Goal: Task Accomplishment & Management: Manage account settings

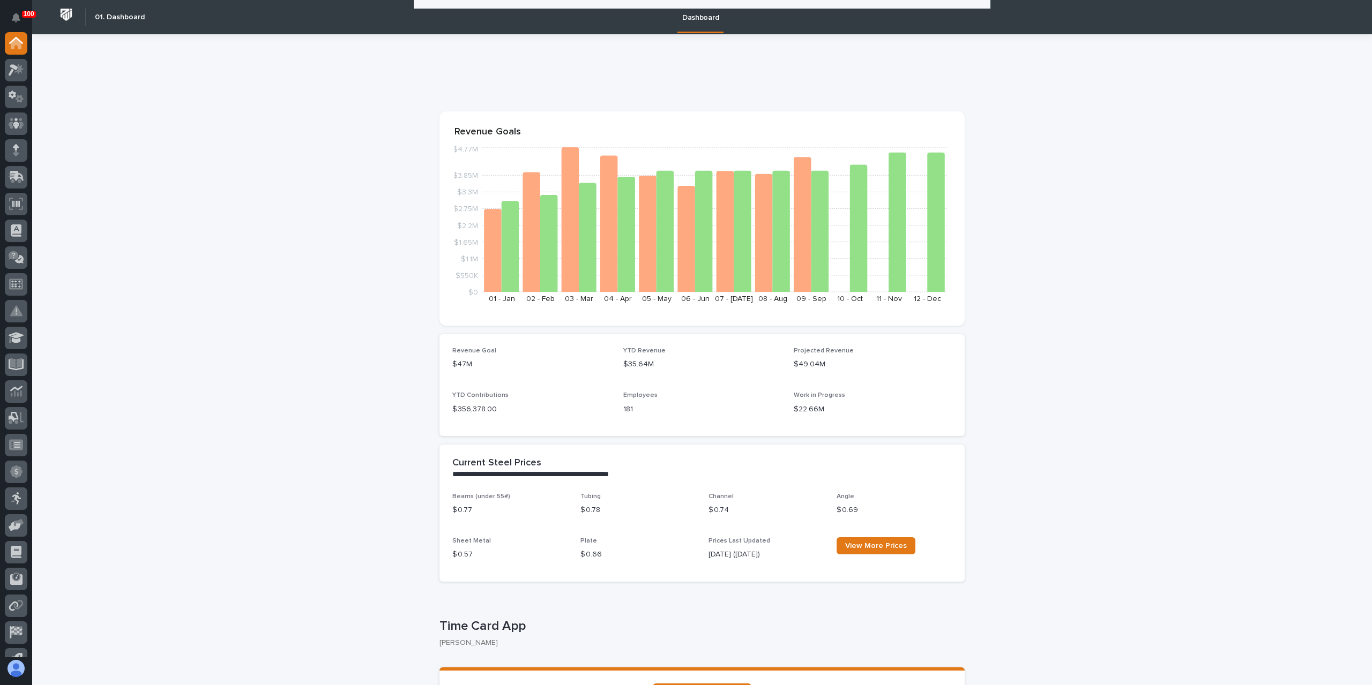
scroll to position [1842, 0]
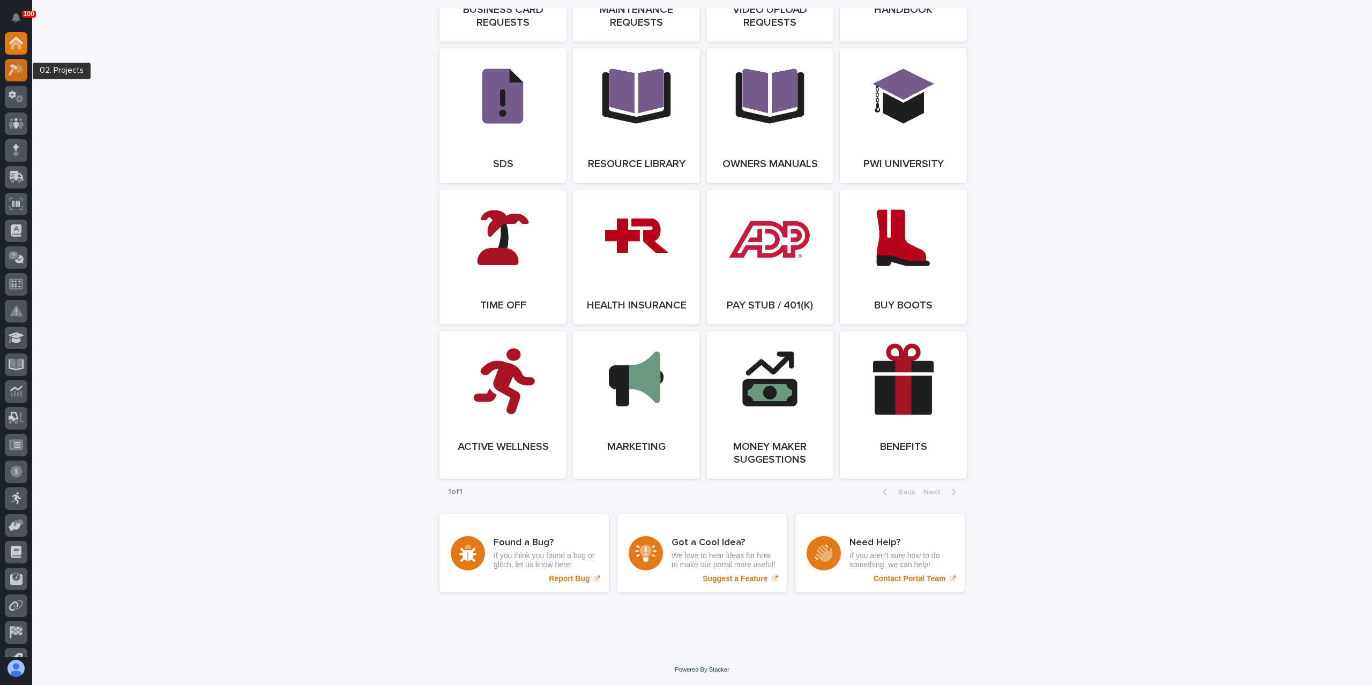
click at [17, 61] on div at bounding box center [16, 70] width 23 height 23
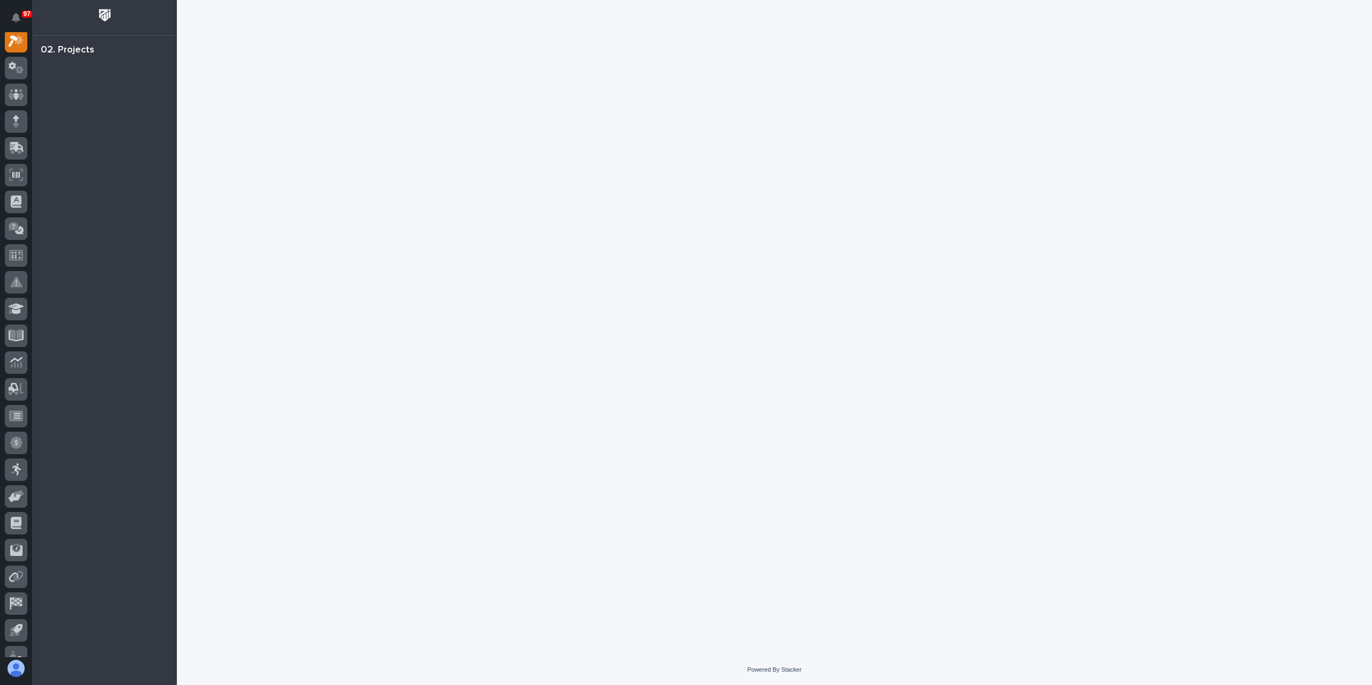
scroll to position [27, 0]
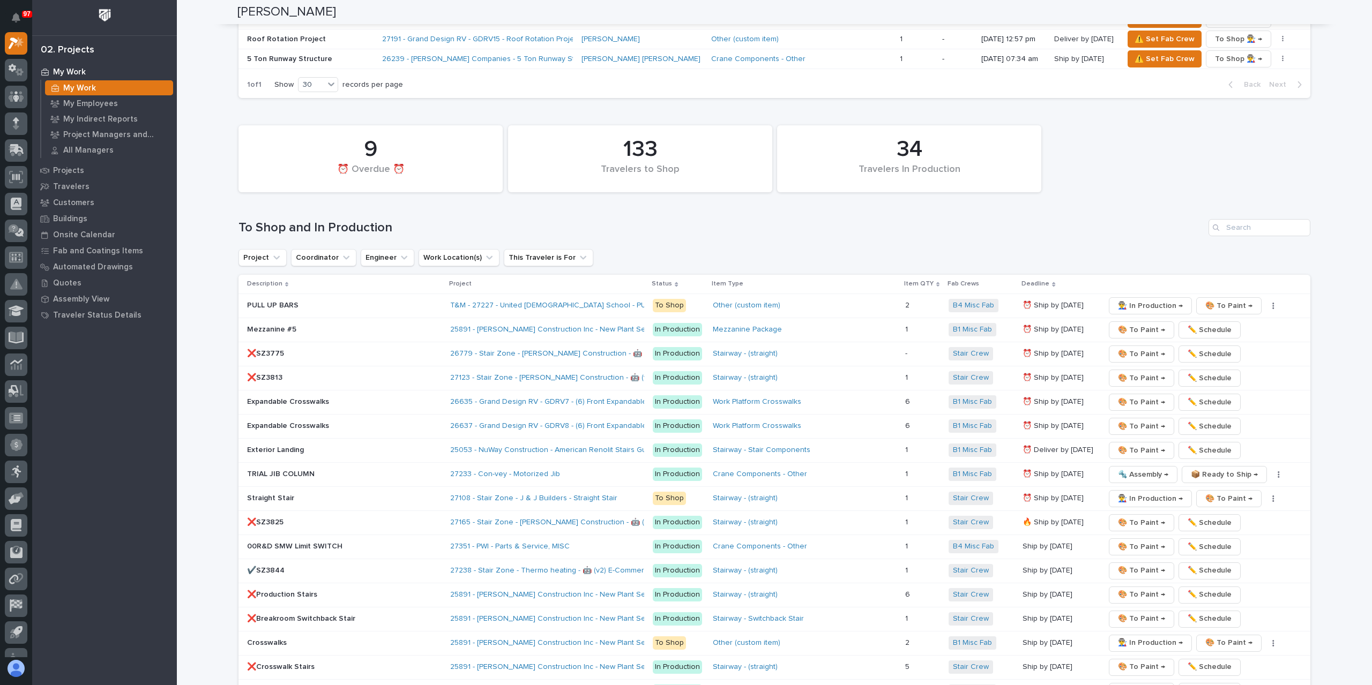
scroll to position [1501, 0]
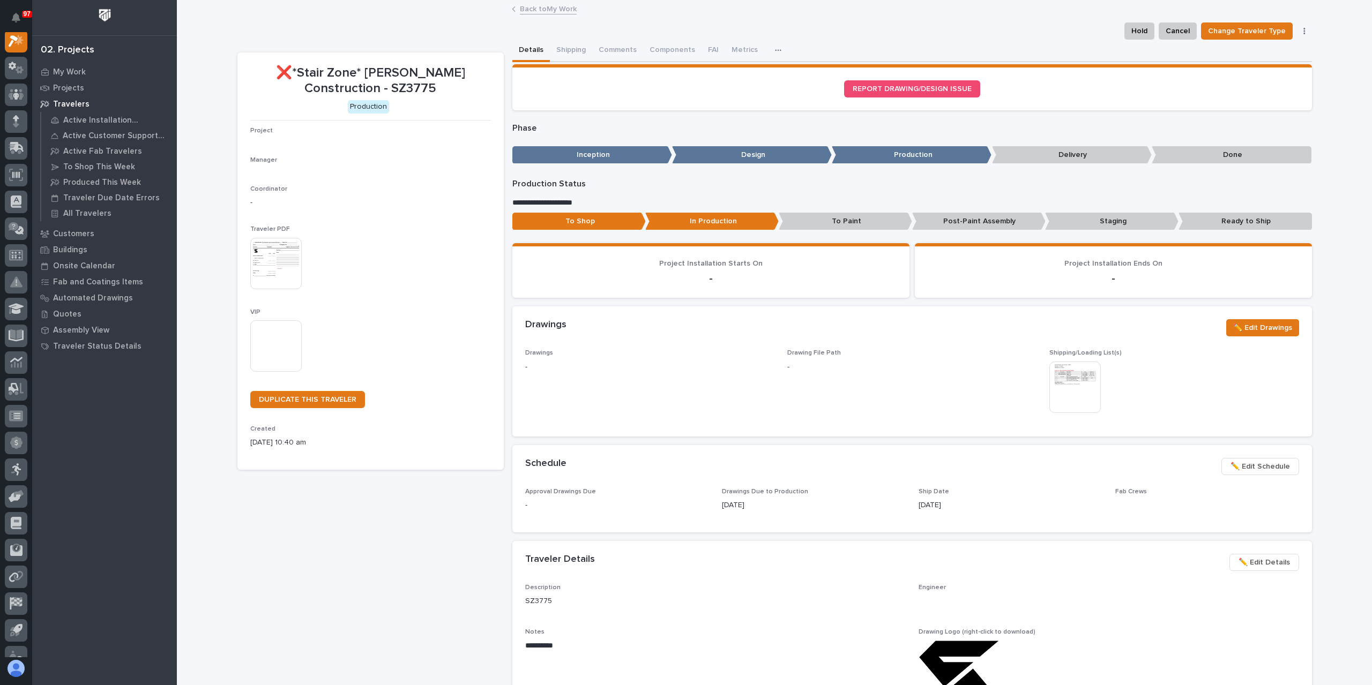
scroll to position [27, 0]
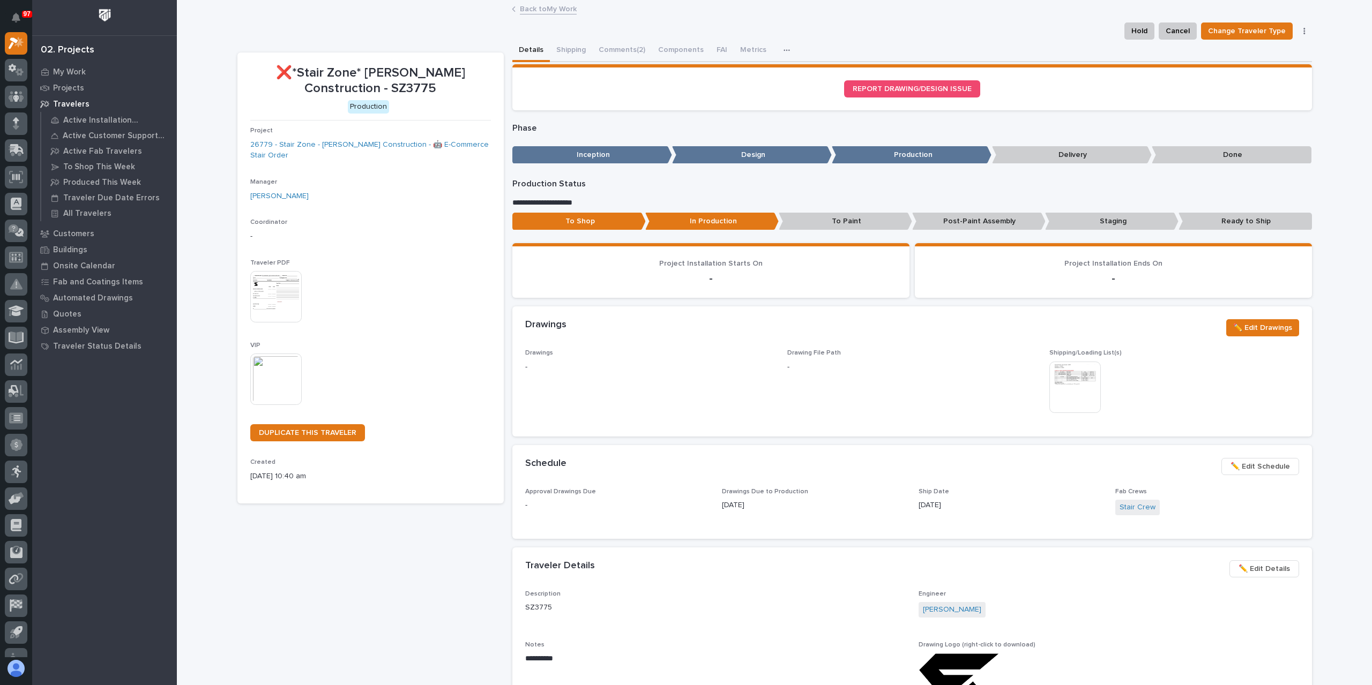
click at [1100, 223] on p "Staging" at bounding box center [1111, 222] width 133 height 18
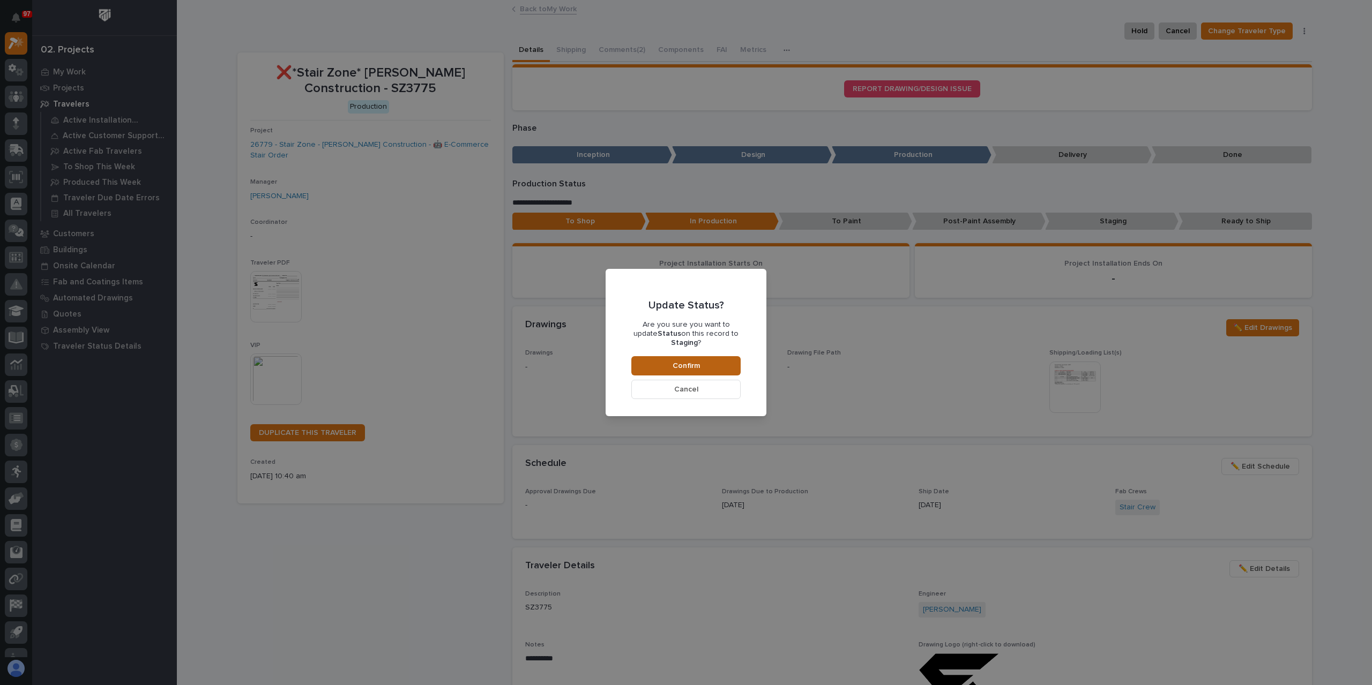
click at [712, 357] on button "Confirm" at bounding box center [685, 365] width 109 height 19
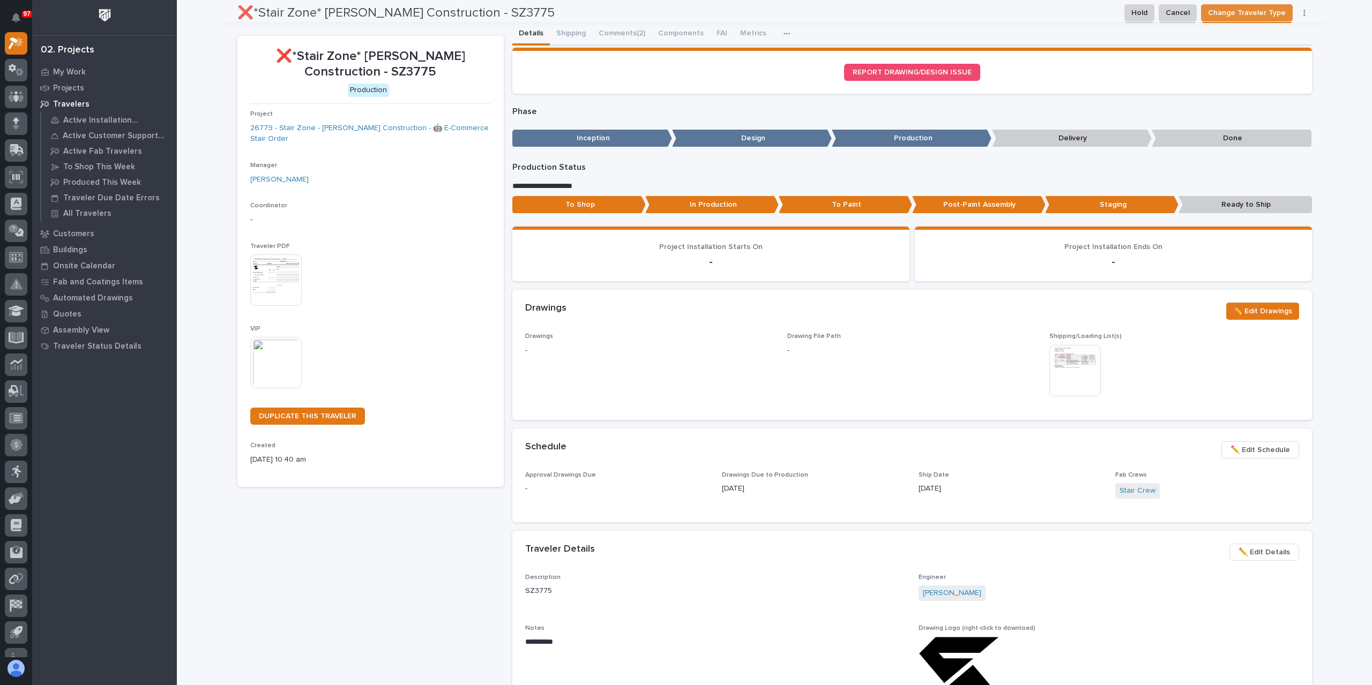
scroll to position [0, 0]
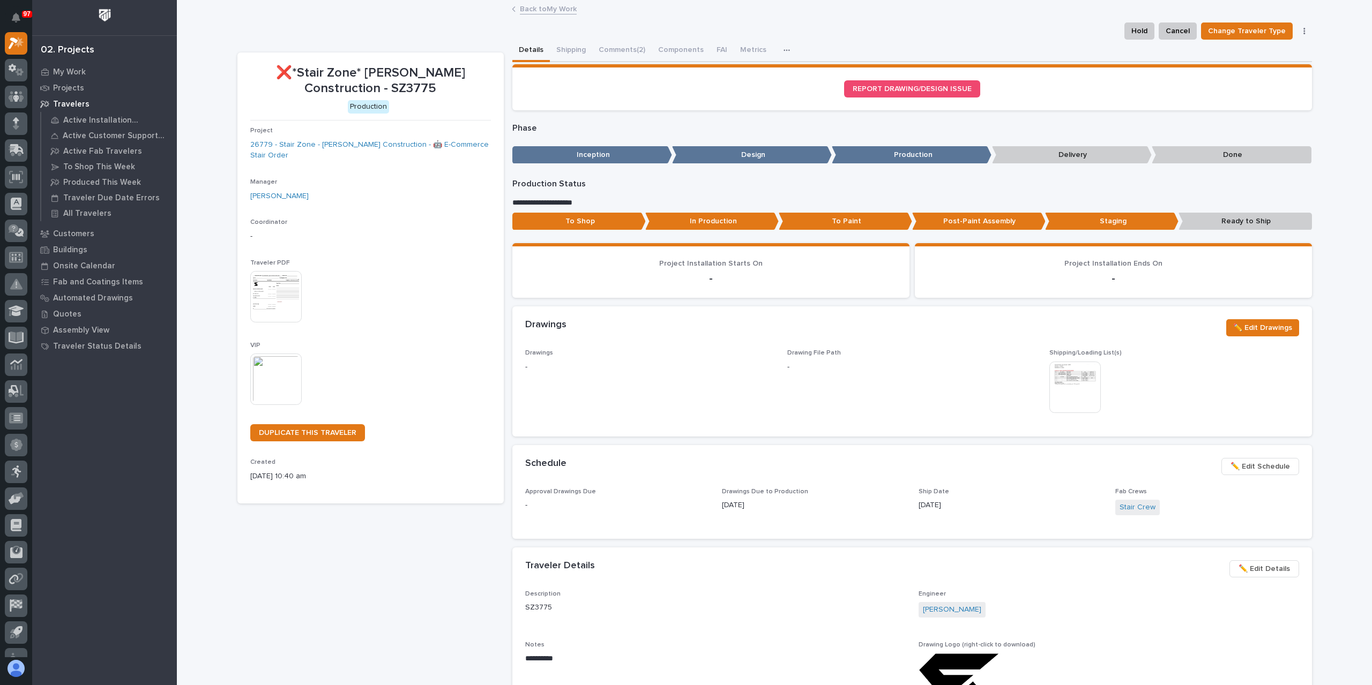
click at [544, 11] on link "Back to My Work" at bounding box center [548, 8] width 57 height 12
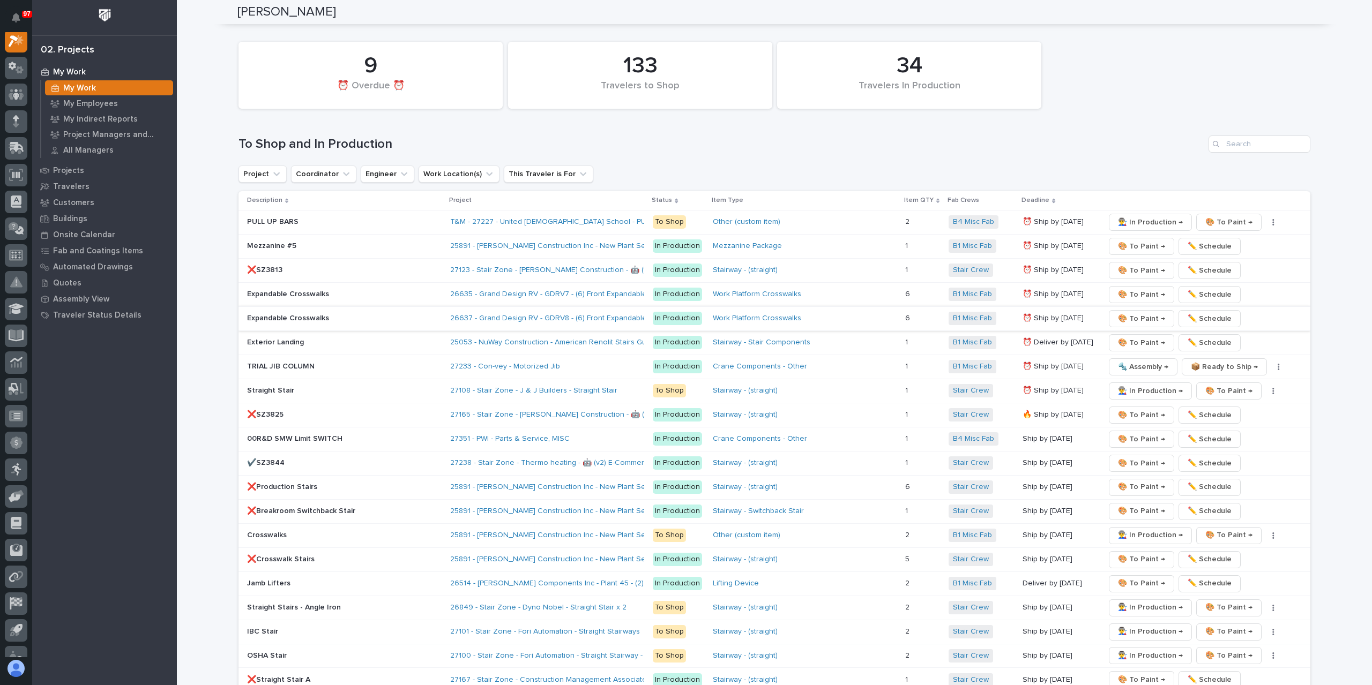
scroll to position [1512, 0]
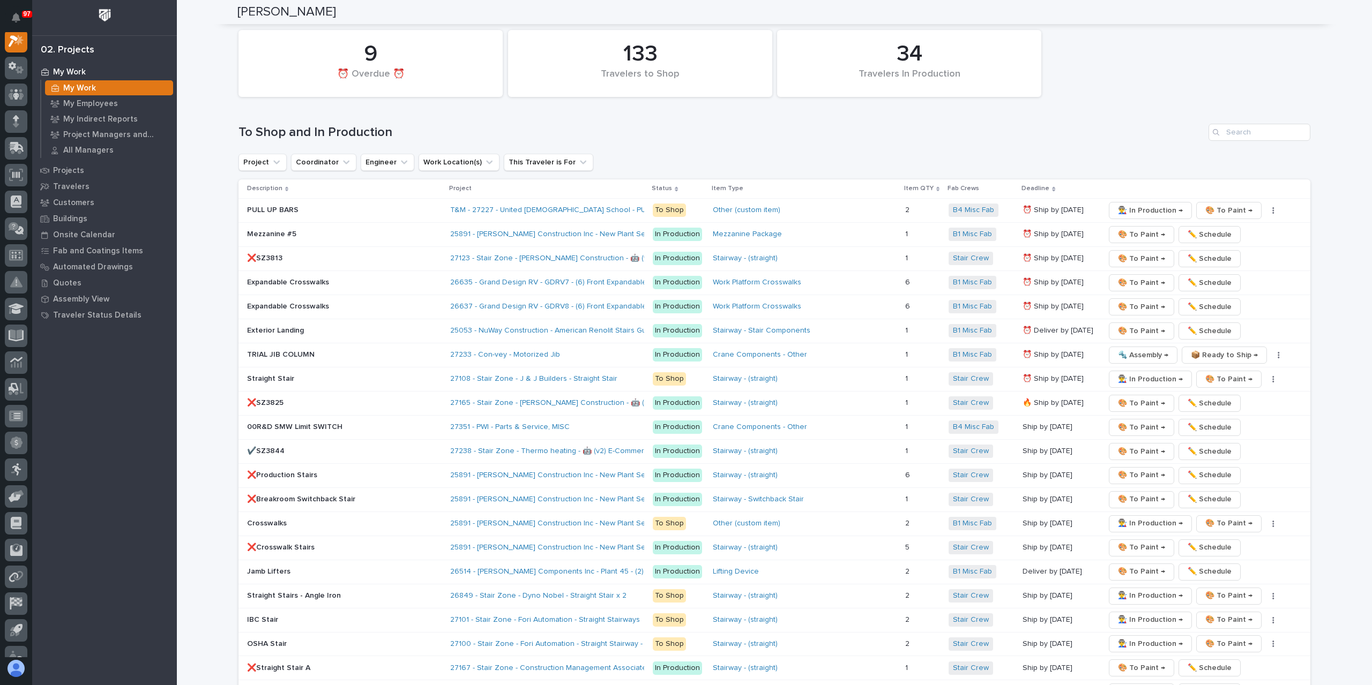
click at [274, 254] on p "❌SZ3813" at bounding box center [341, 258] width 188 height 9
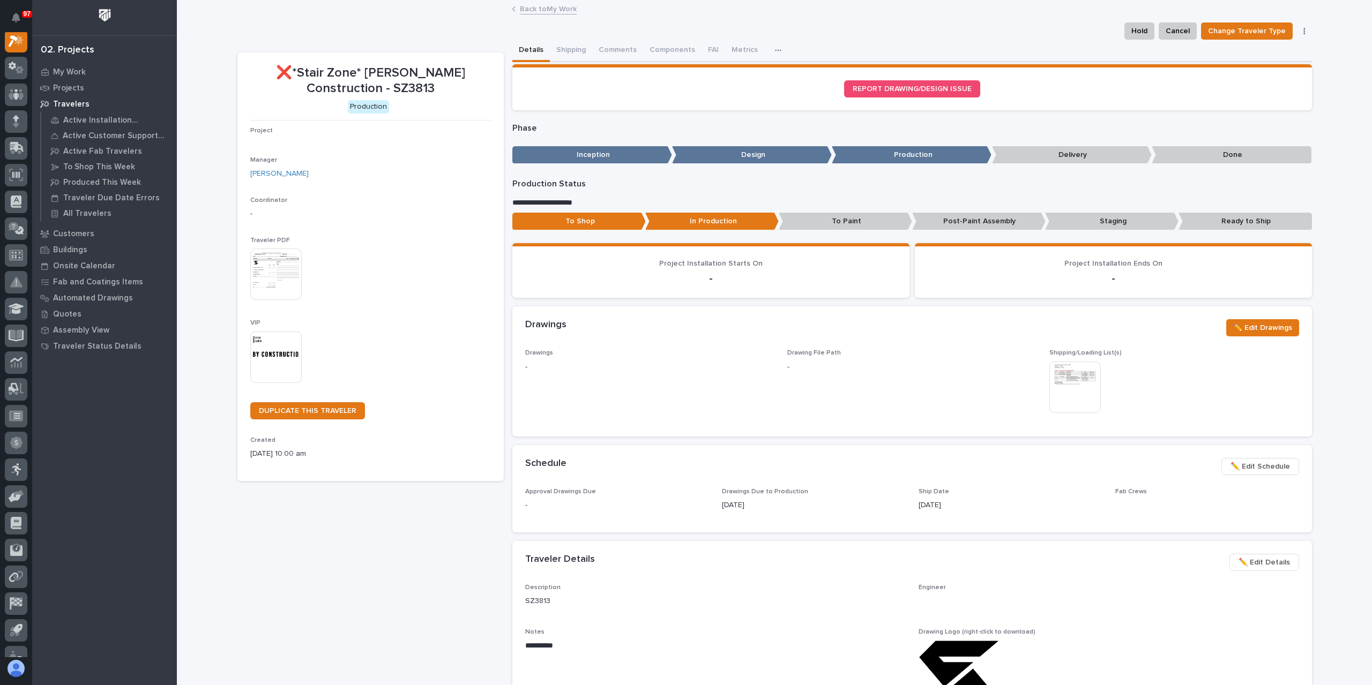
scroll to position [27, 0]
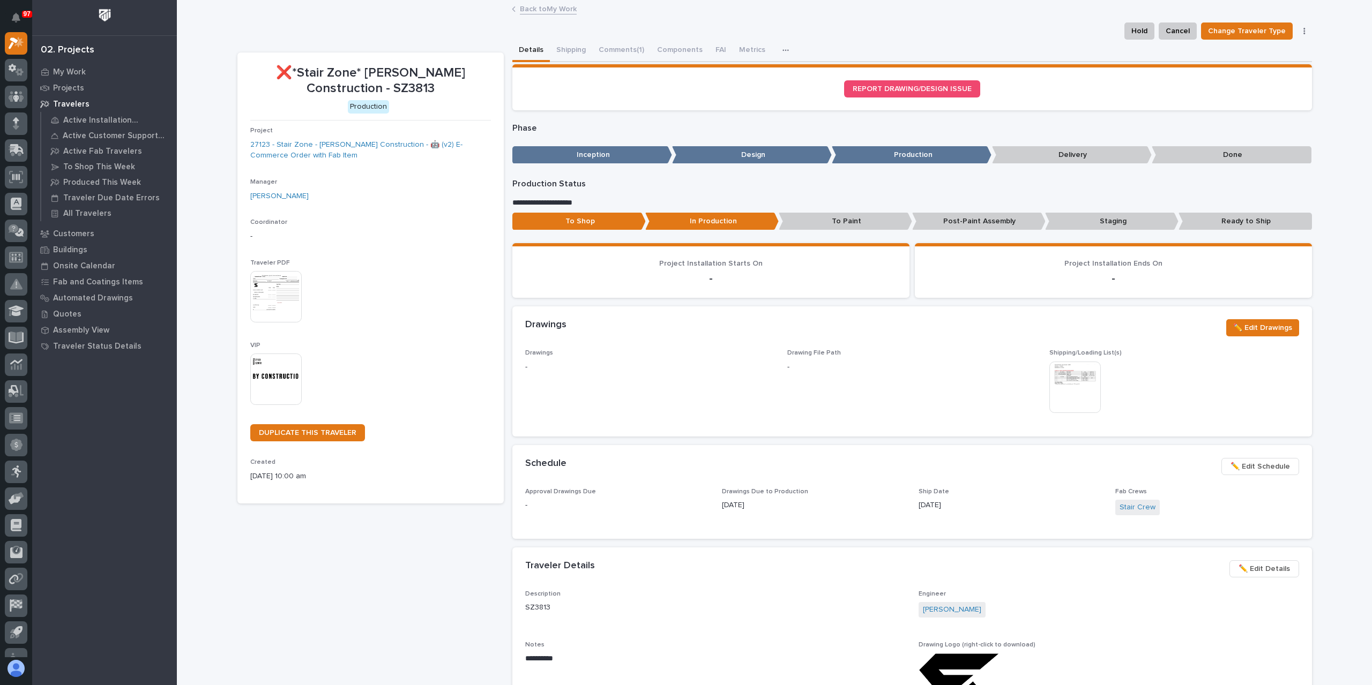
click at [1091, 223] on p "Staging" at bounding box center [1111, 222] width 133 height 18
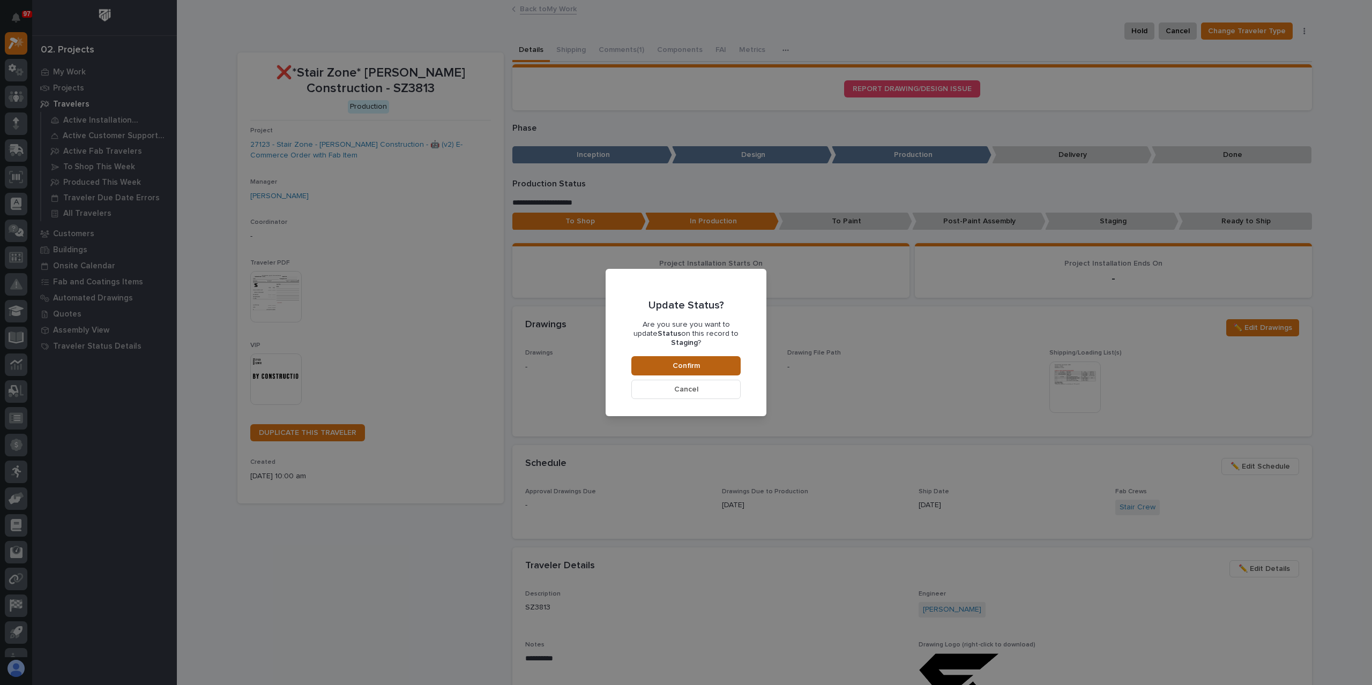
click at [711, 357] on button "Confirm" at bounding box center [685, 365] width 109 height 19
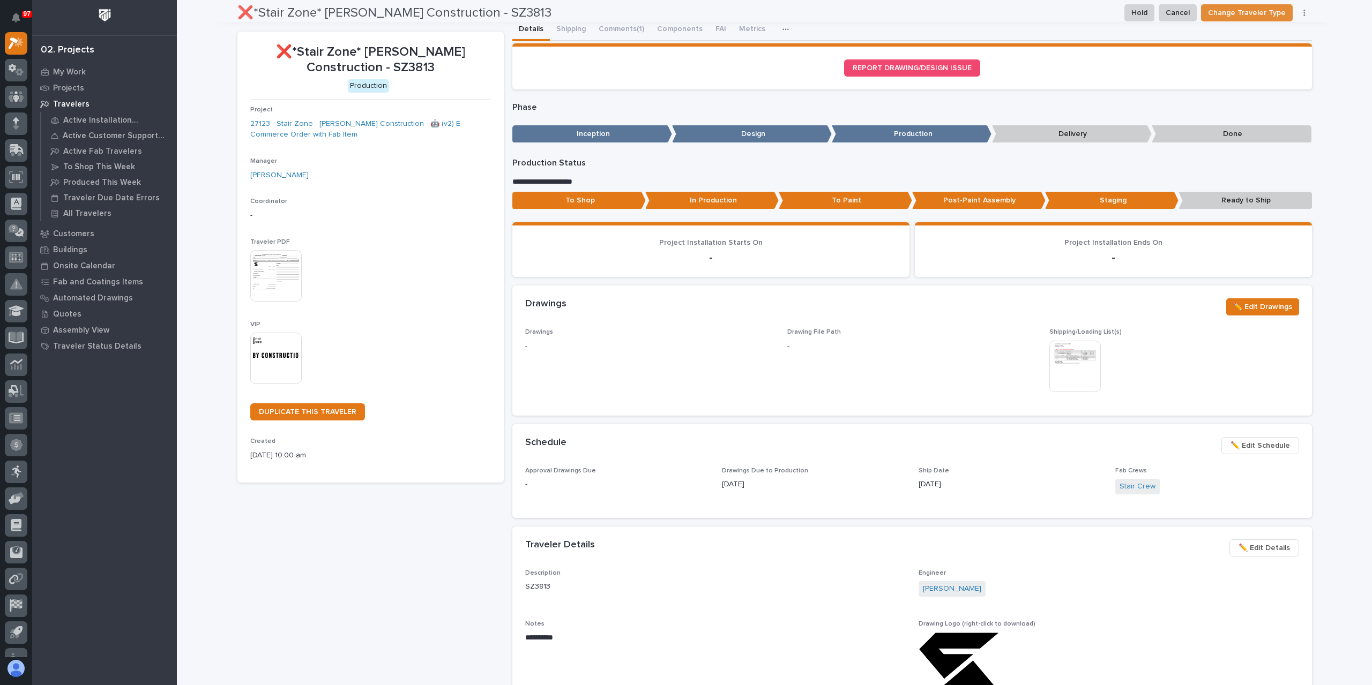
scroll to position [0, 0]
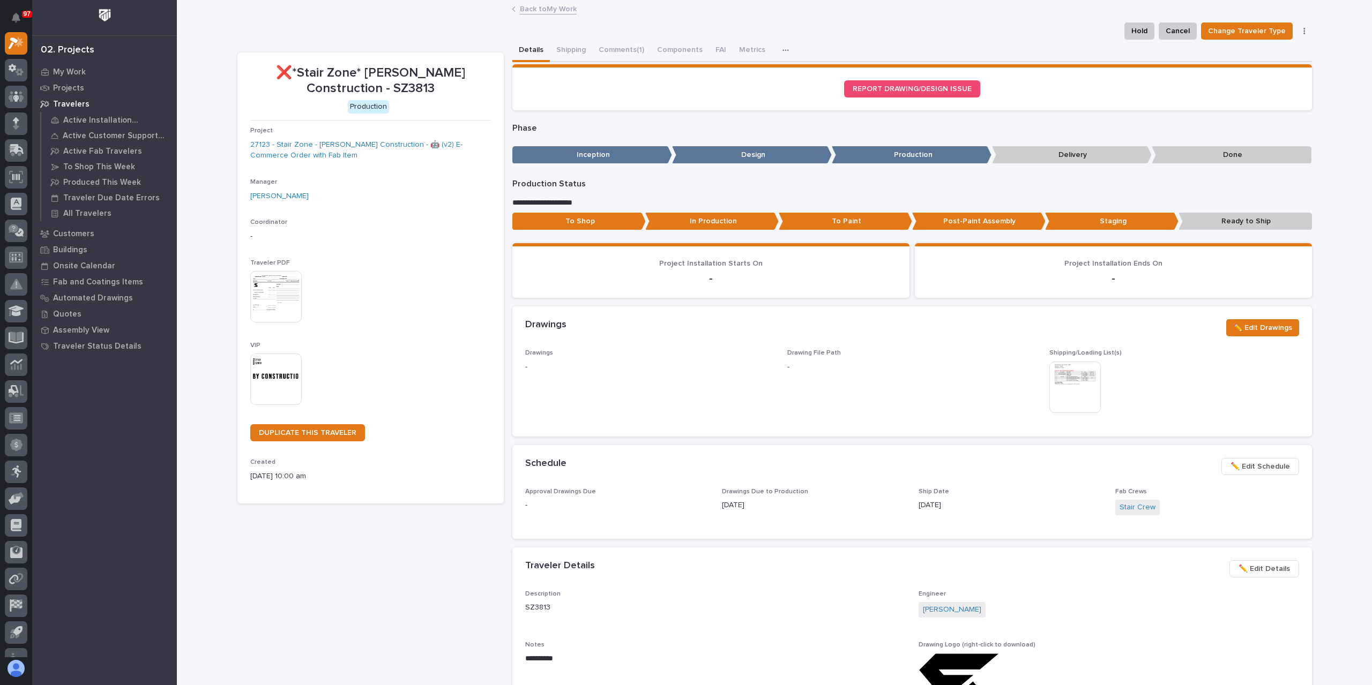
click at [541, 10] on link "Back to My Work" at bounding box center [548, 8] width 57 height 12
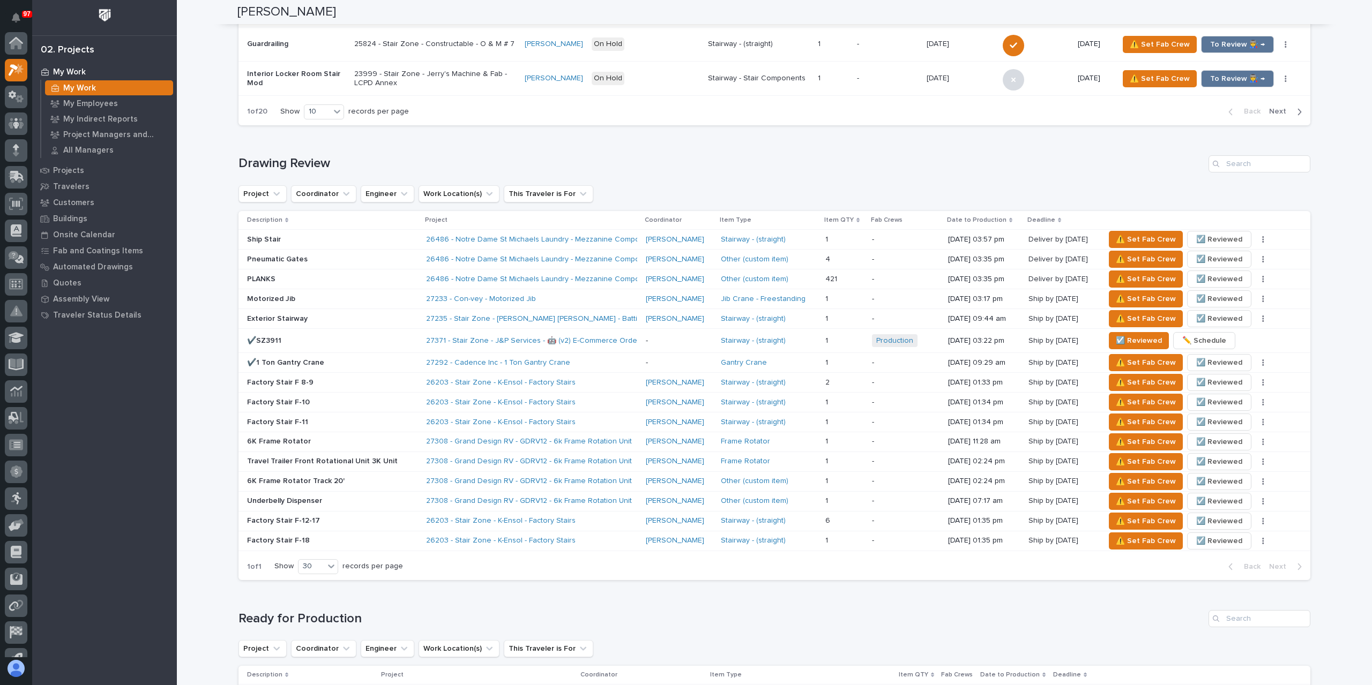
scroll to position [1661, 0]
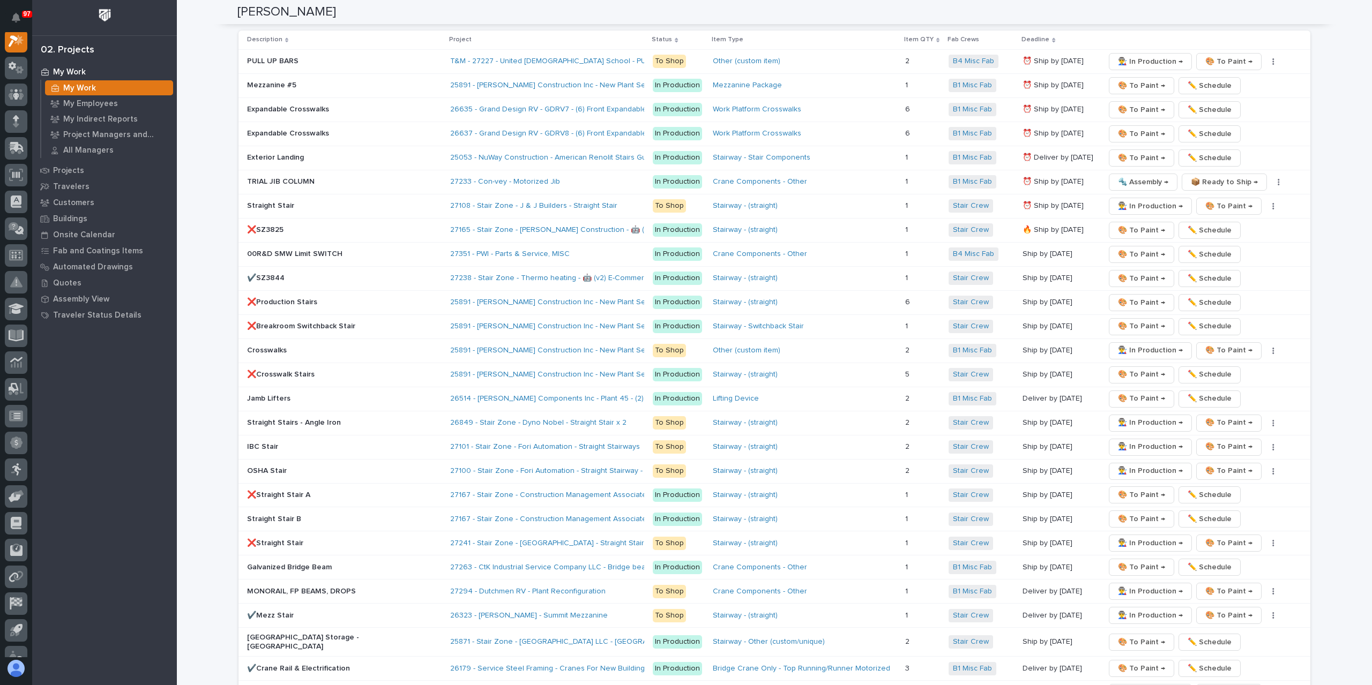
click at [285, 226] on p "❌SZ3825" at bounding box center [341, 230] width 188 height 9
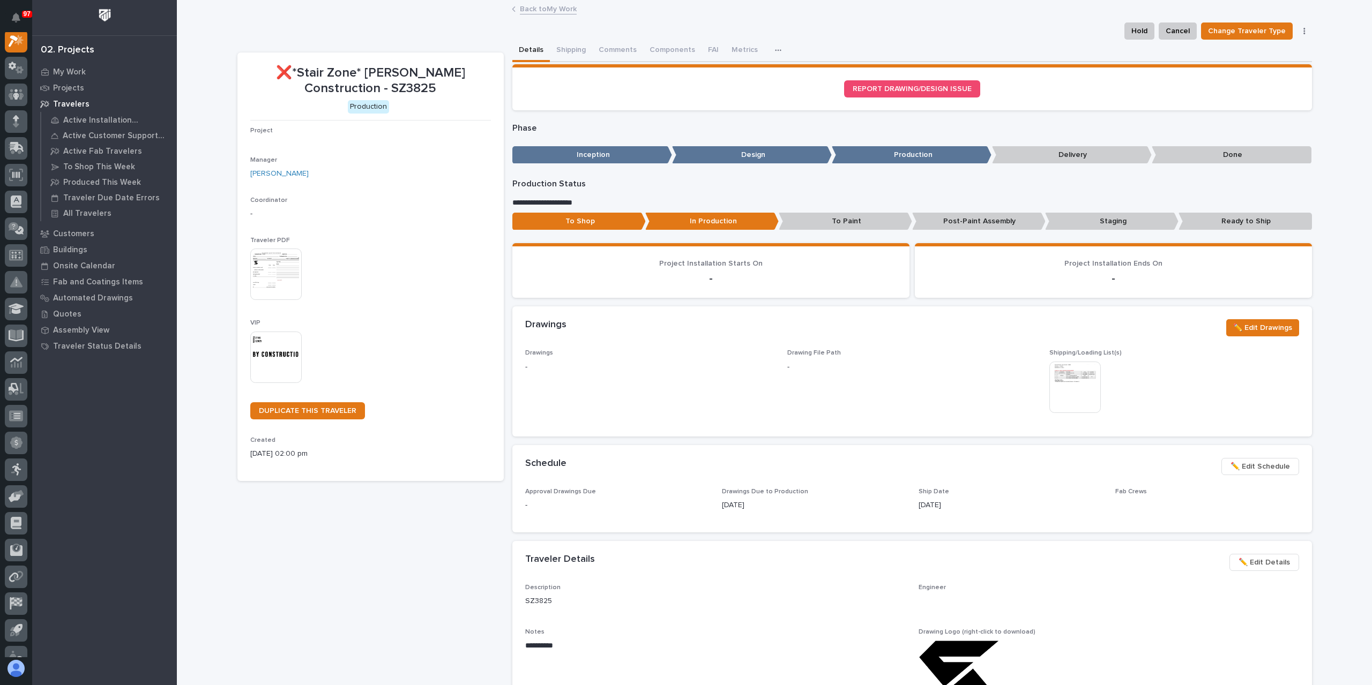
scroll to position [27, 0]
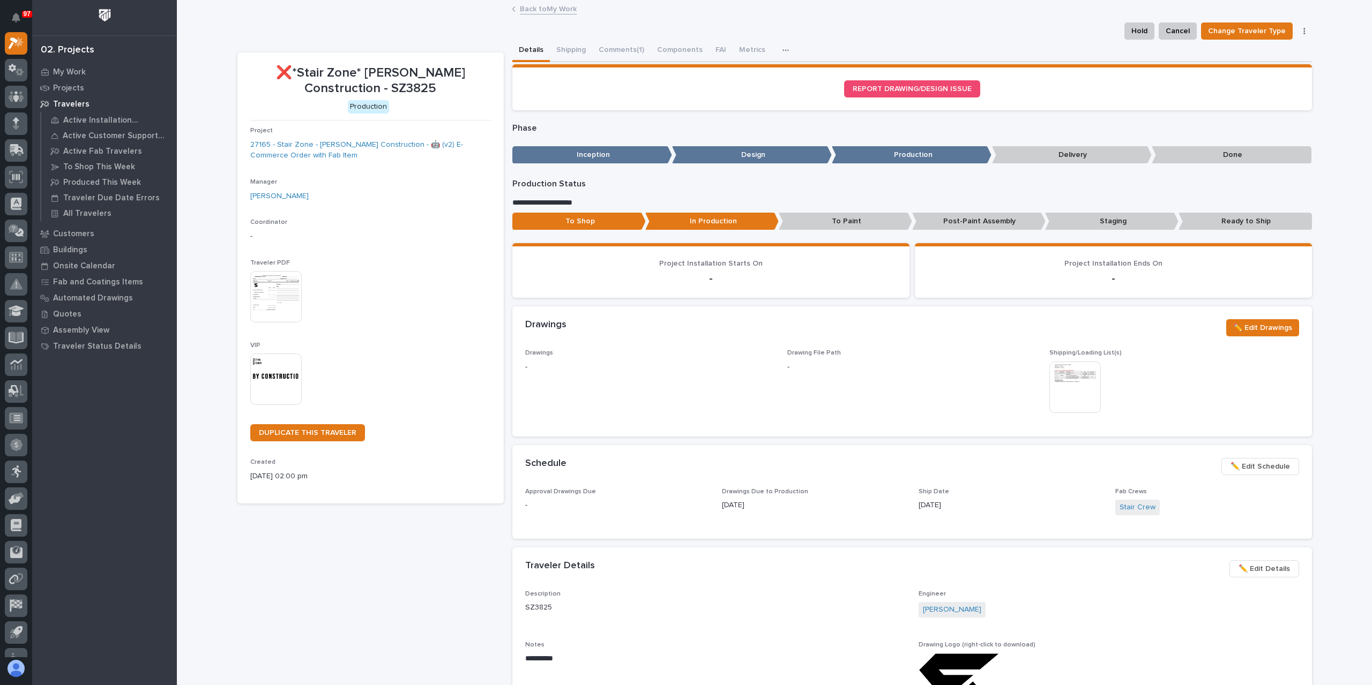
click at [1073, 221] on p "Staging" at bounding box center [1111, 222] width 133 height 18
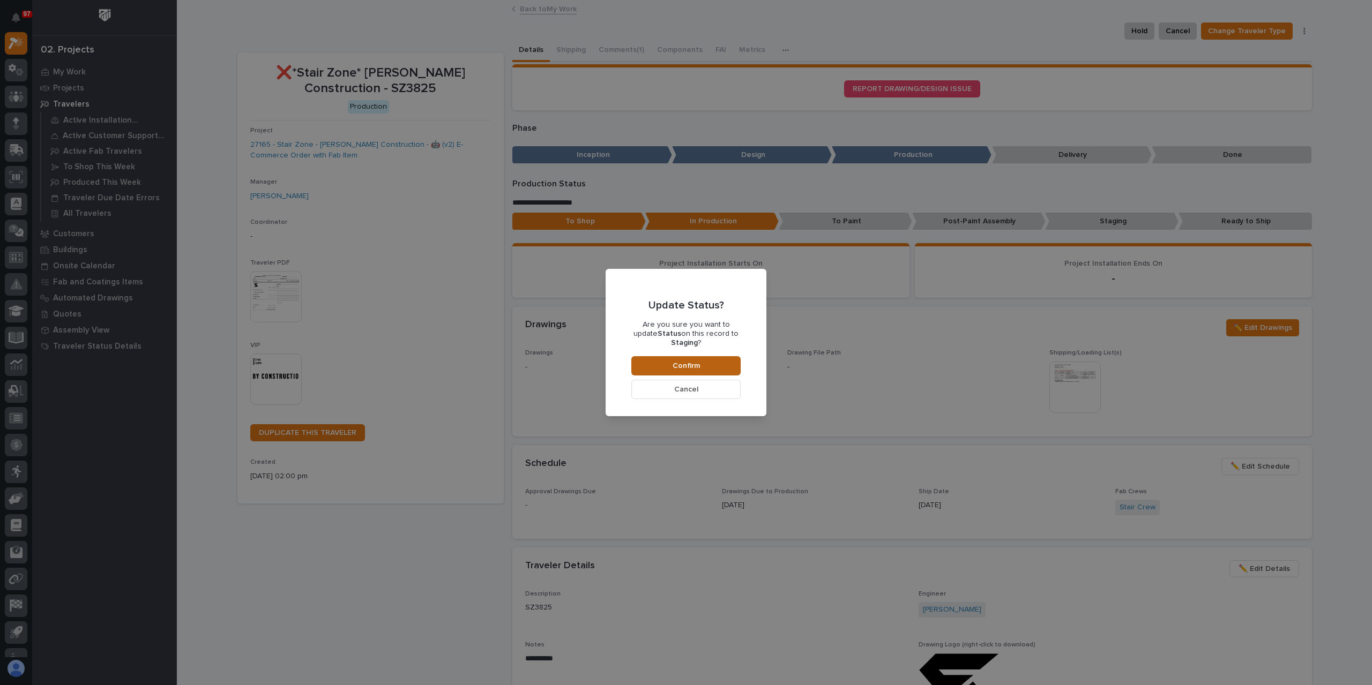
click at [698, 365] on span "Confirm" at bounding box center [686, 366] width 27 height 10
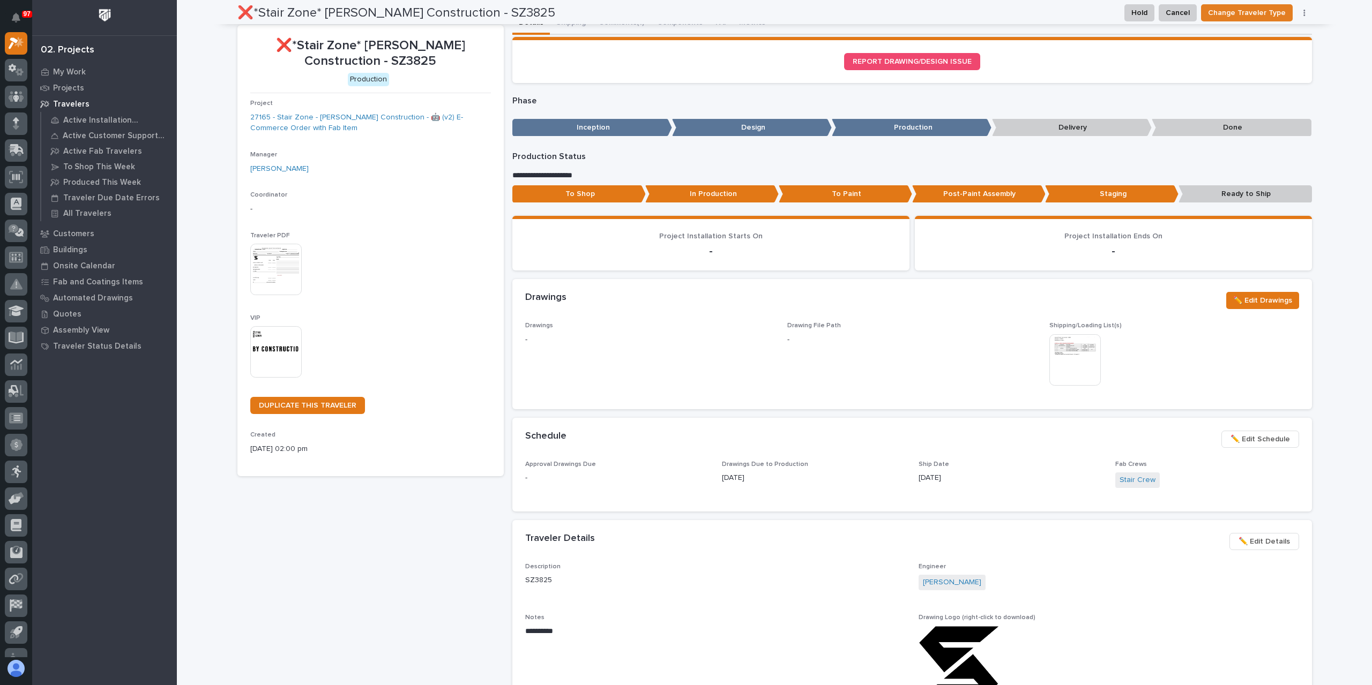
scroll to position [0, 0]
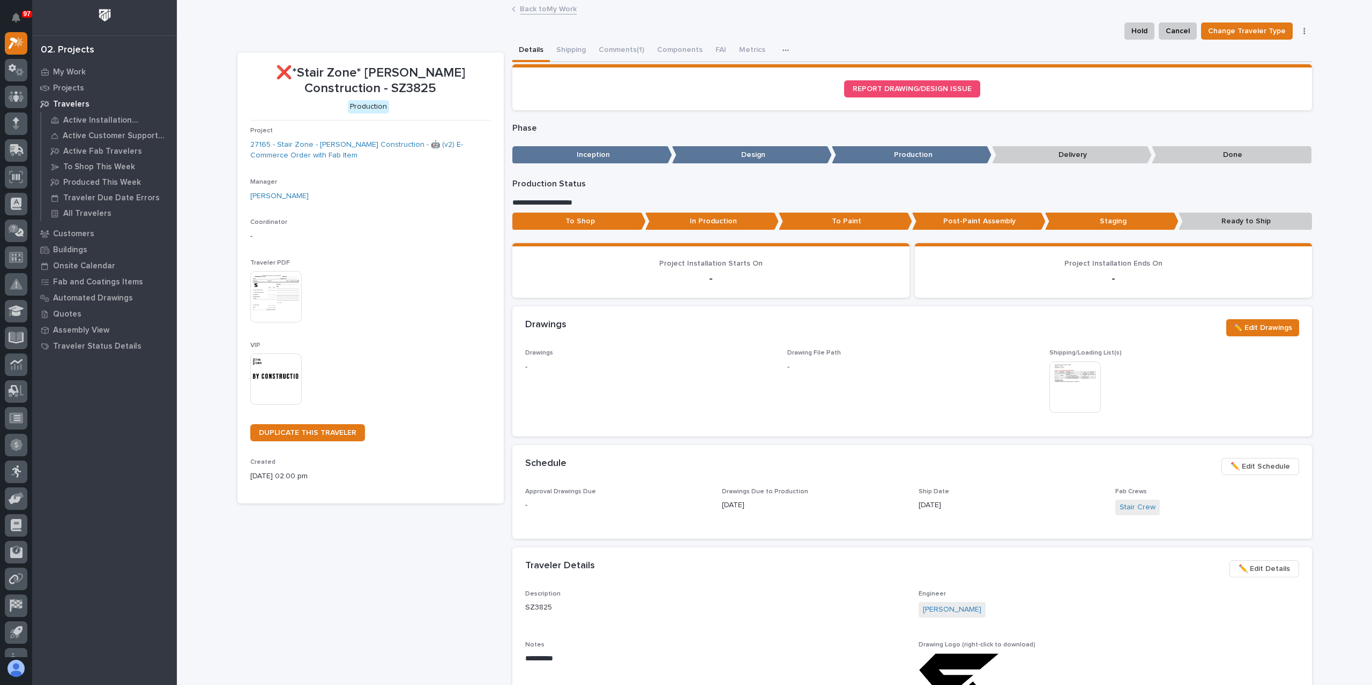
click at [538, 11] on link "Back to My Work" at bounding box center [548, 8] width 57 height 12
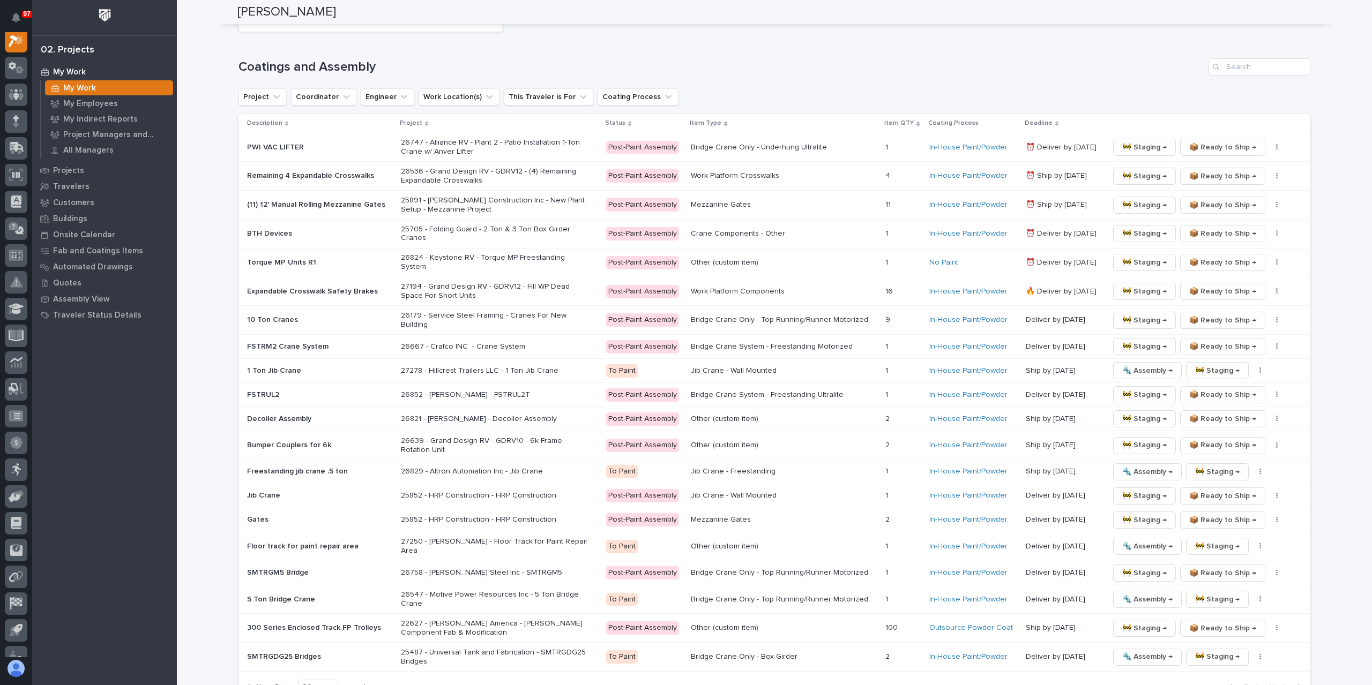
scroll to position [1619, 0]
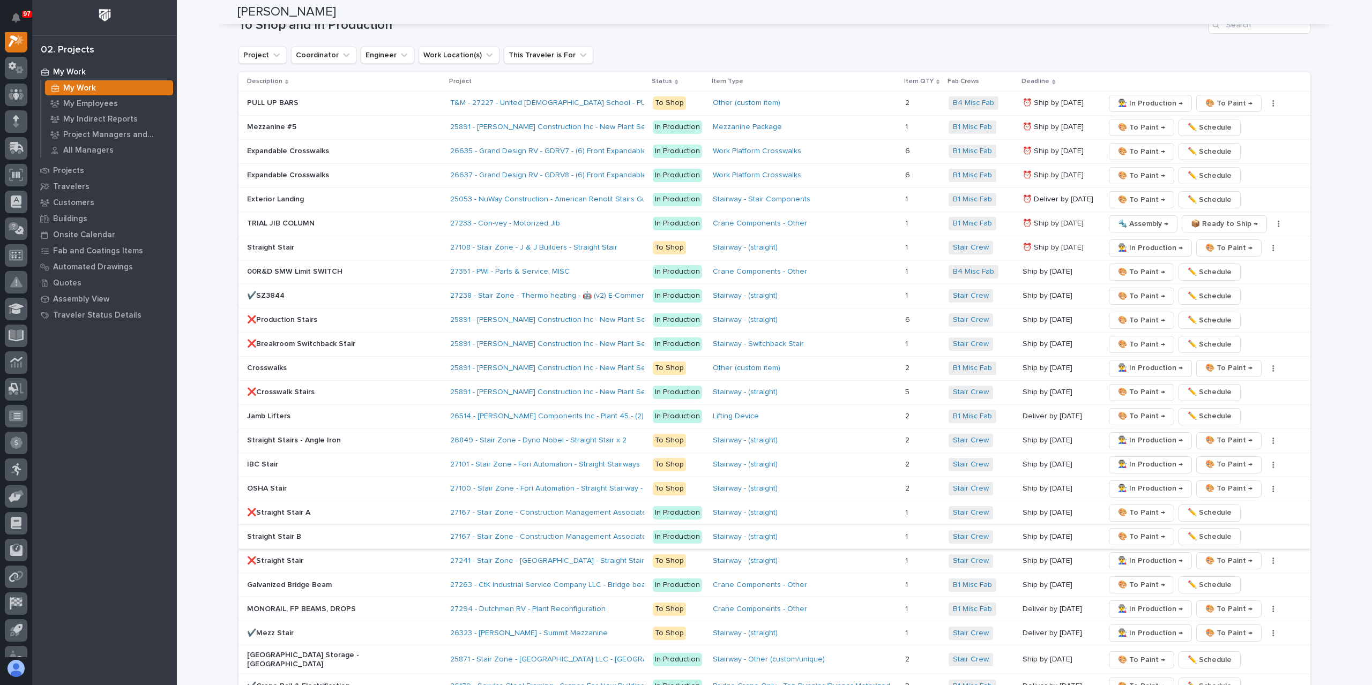
click at [1118, 531] on span "🎨 To Paint →" at bounding box center [1141, 537] width 47 height 13
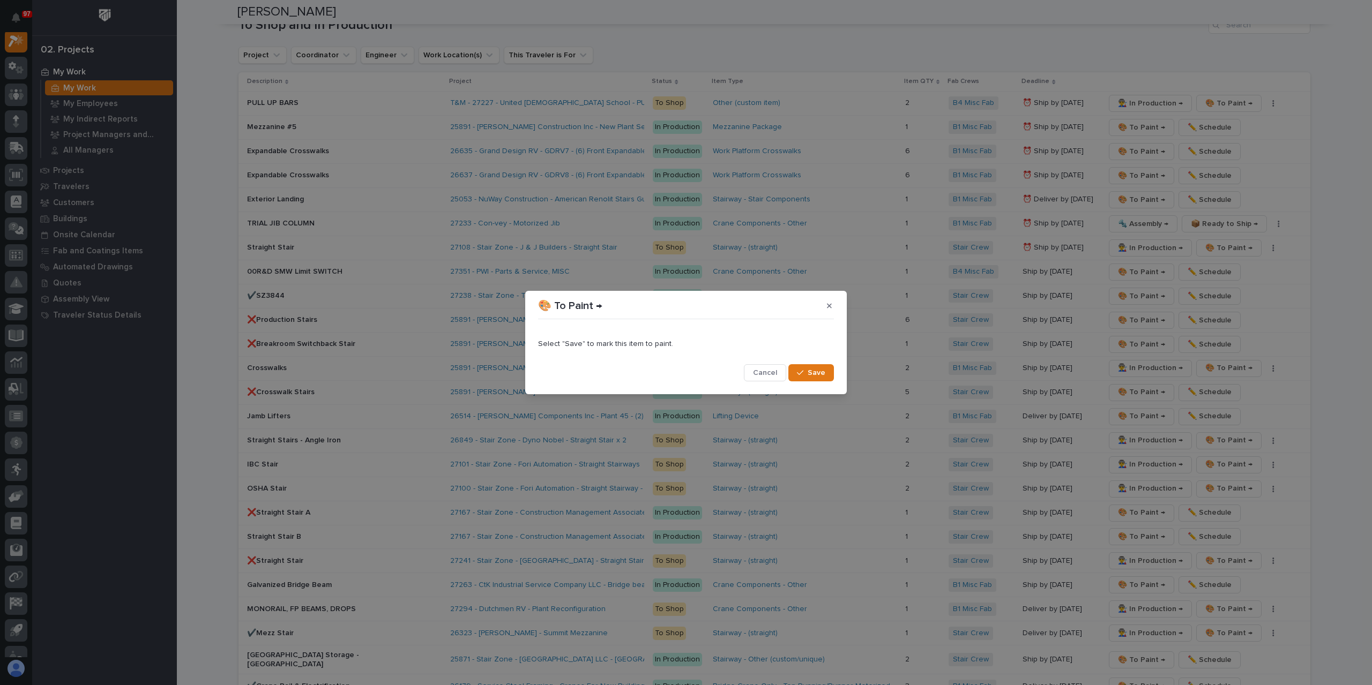
click at [822, 370] on span "Save" at bounding box center [817, 373] width 18 height 10
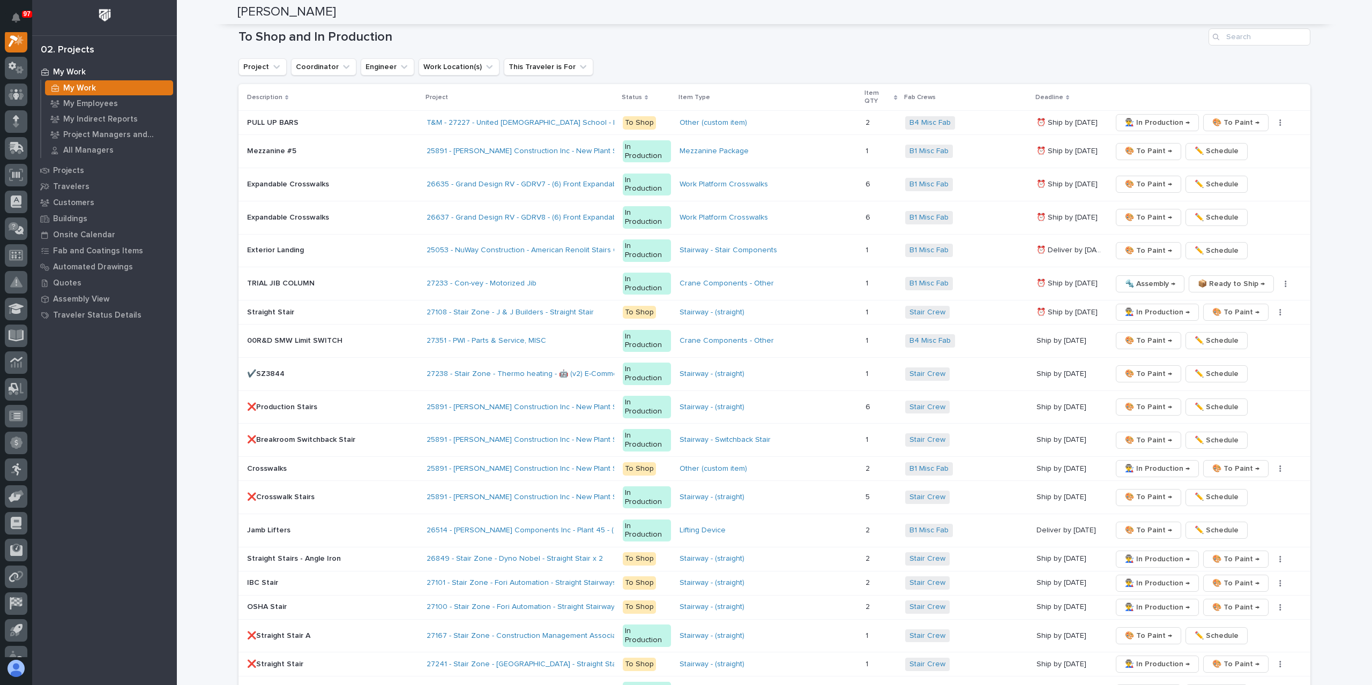
scroll to position [1595, 0]
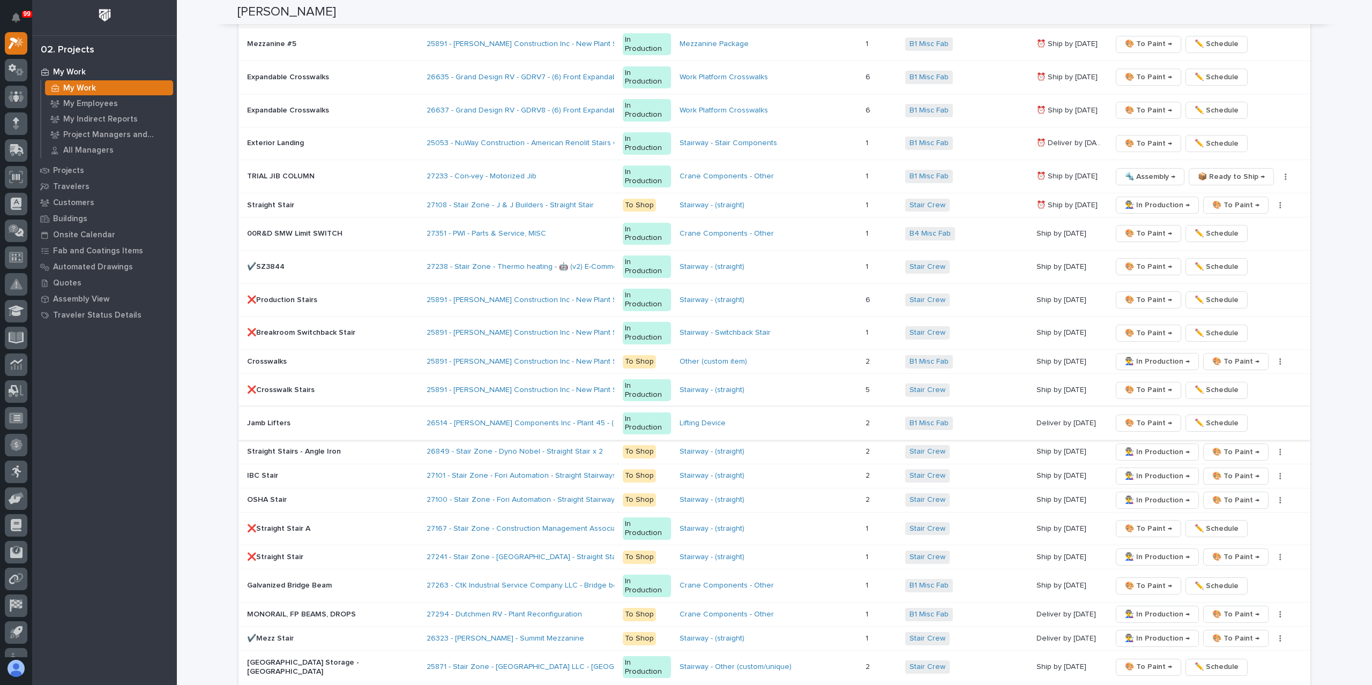
scroll to position [1768, 0]
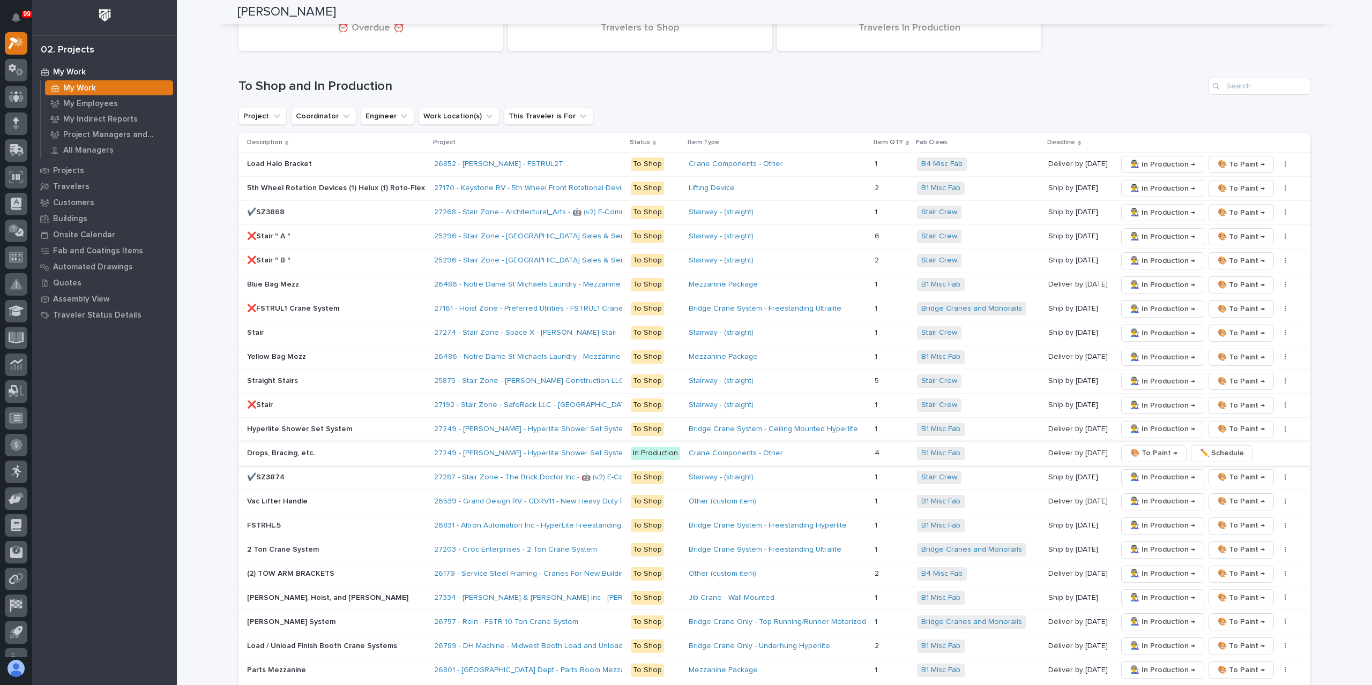
scroll to position [1554, 0]
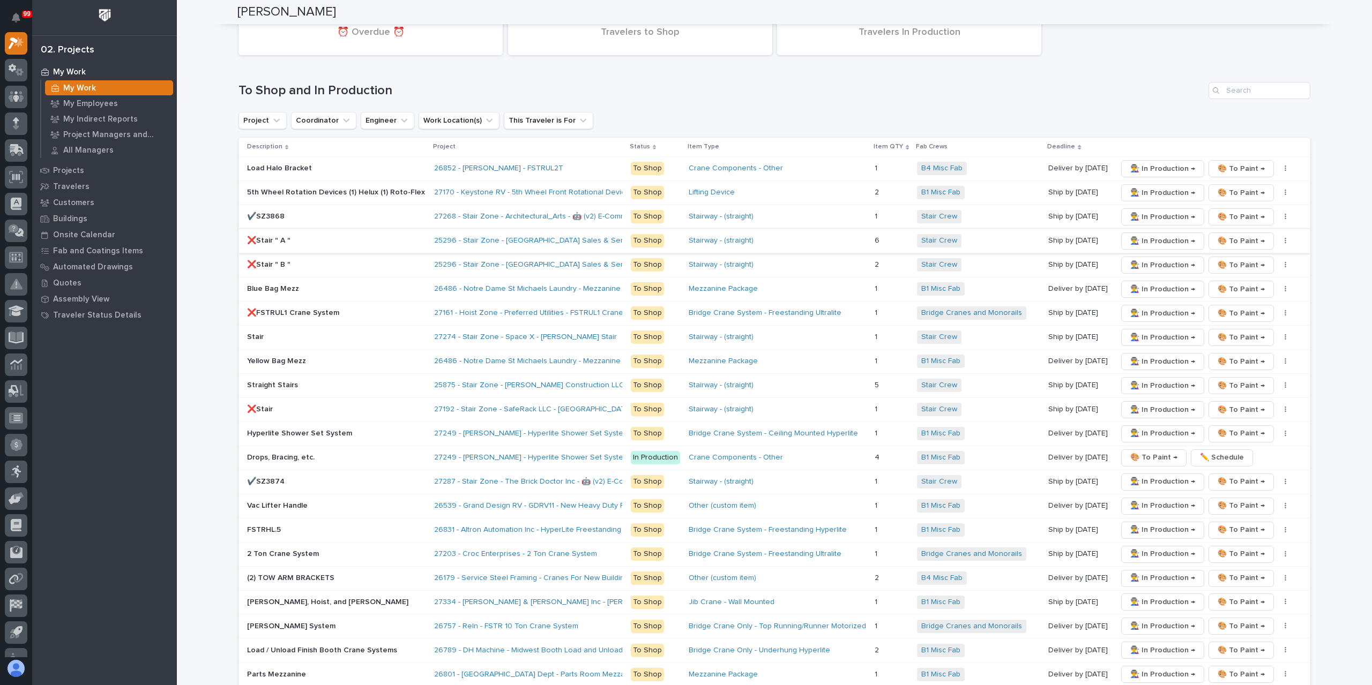
click at [1146, 235] on span "👨‍🏭 In Production →" at bounding box center [1162, 241] width 65 height 13
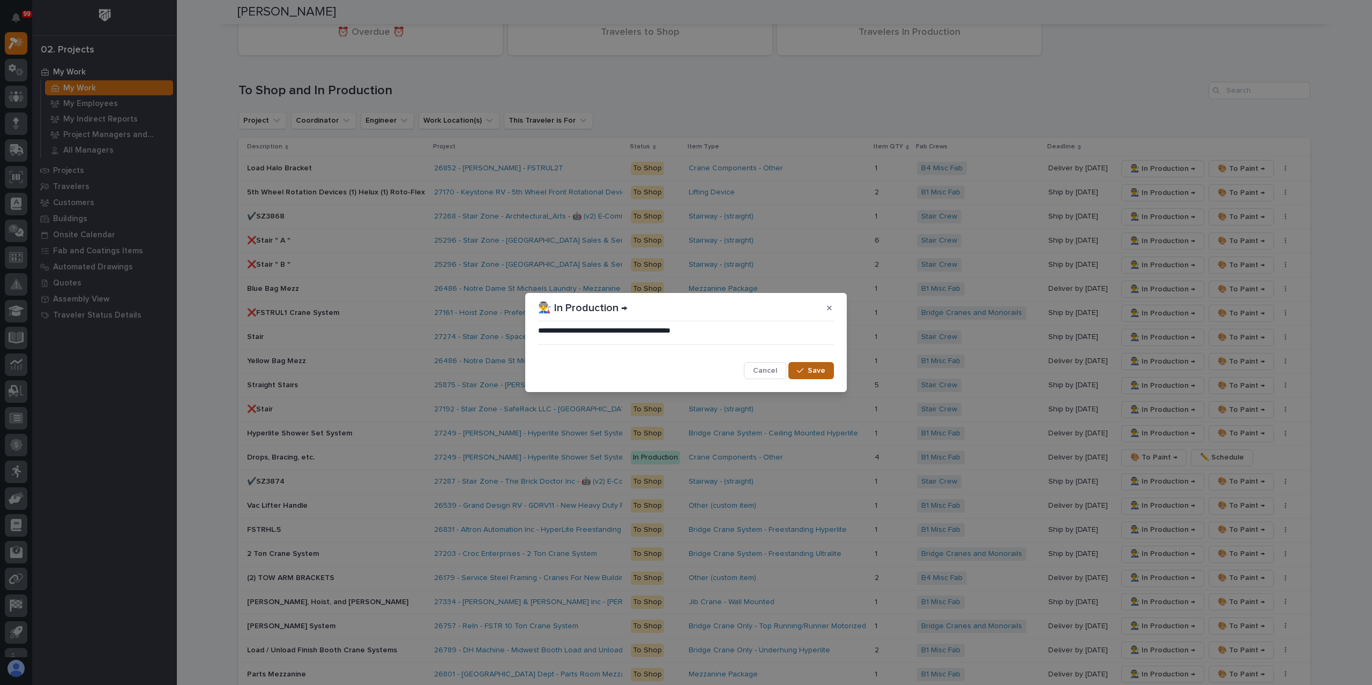
click at [832, 376] on button "Save" at bounding box center [811, 370] width 46 height 17
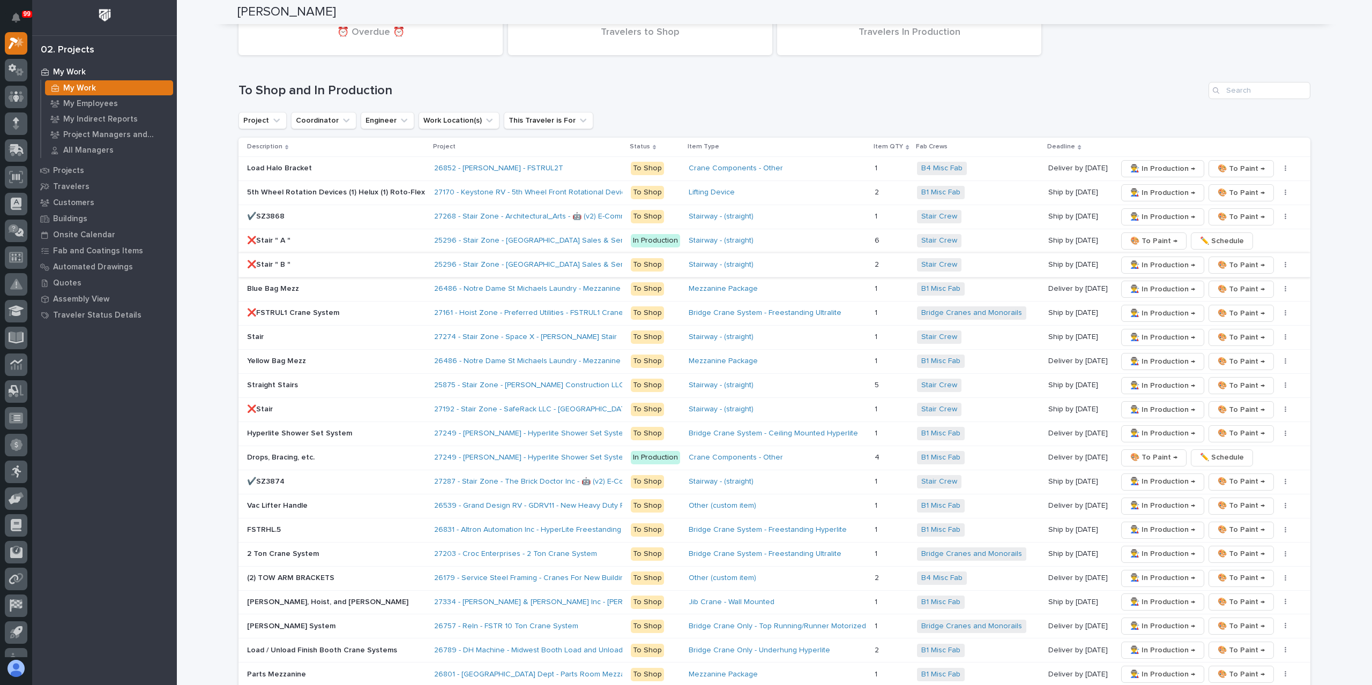
click at [1152, 260] on span "👨‍🏭 In Production →" at bounding box center [1162, 265] width 65 height 13
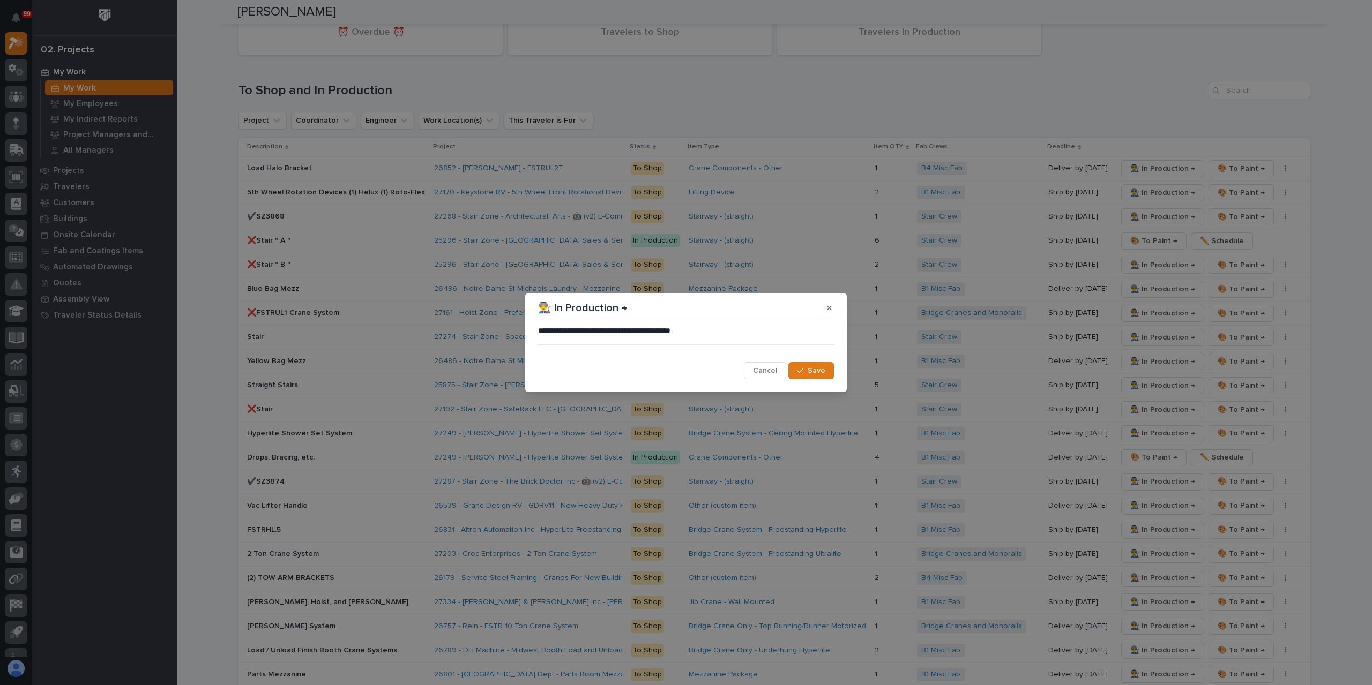
click at [810, 369] on span "Save" at bounding box center [817, 371] width 18 height 10
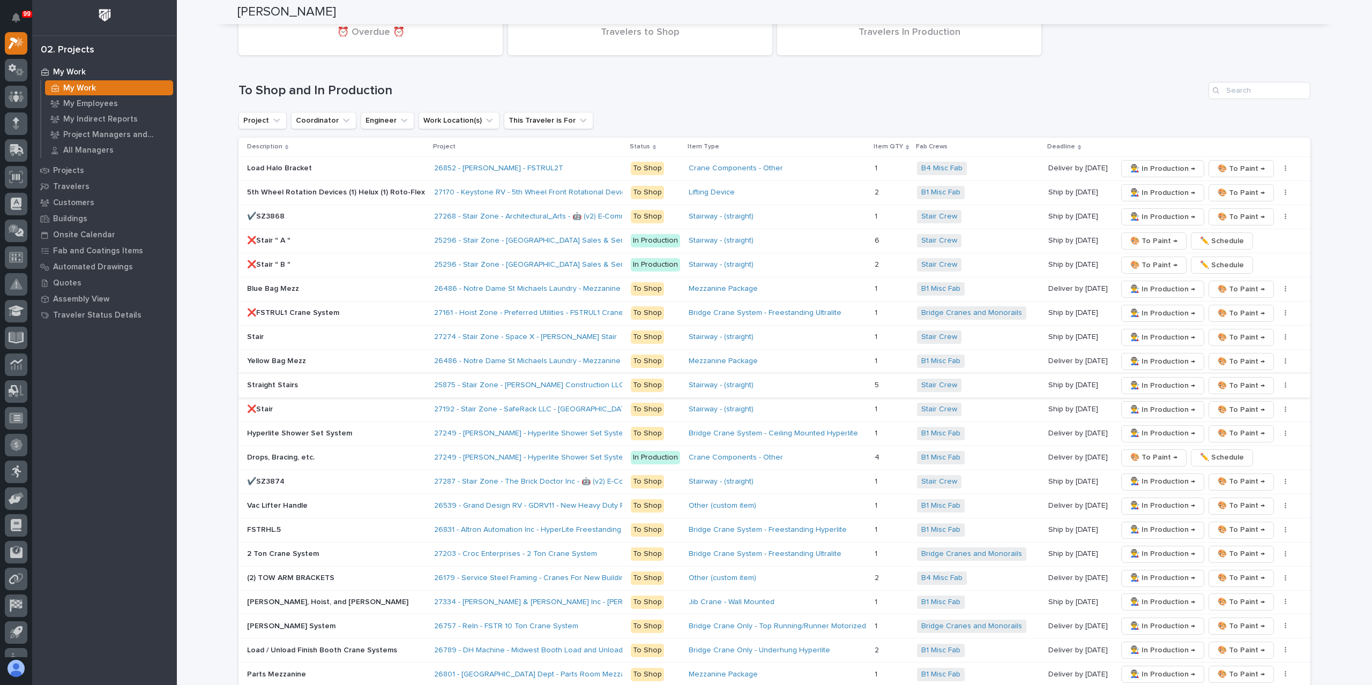
click at [1142, 379] on span "👨‍🏭 In Production →" at bounding box center [1162, 385] width 65 height 13
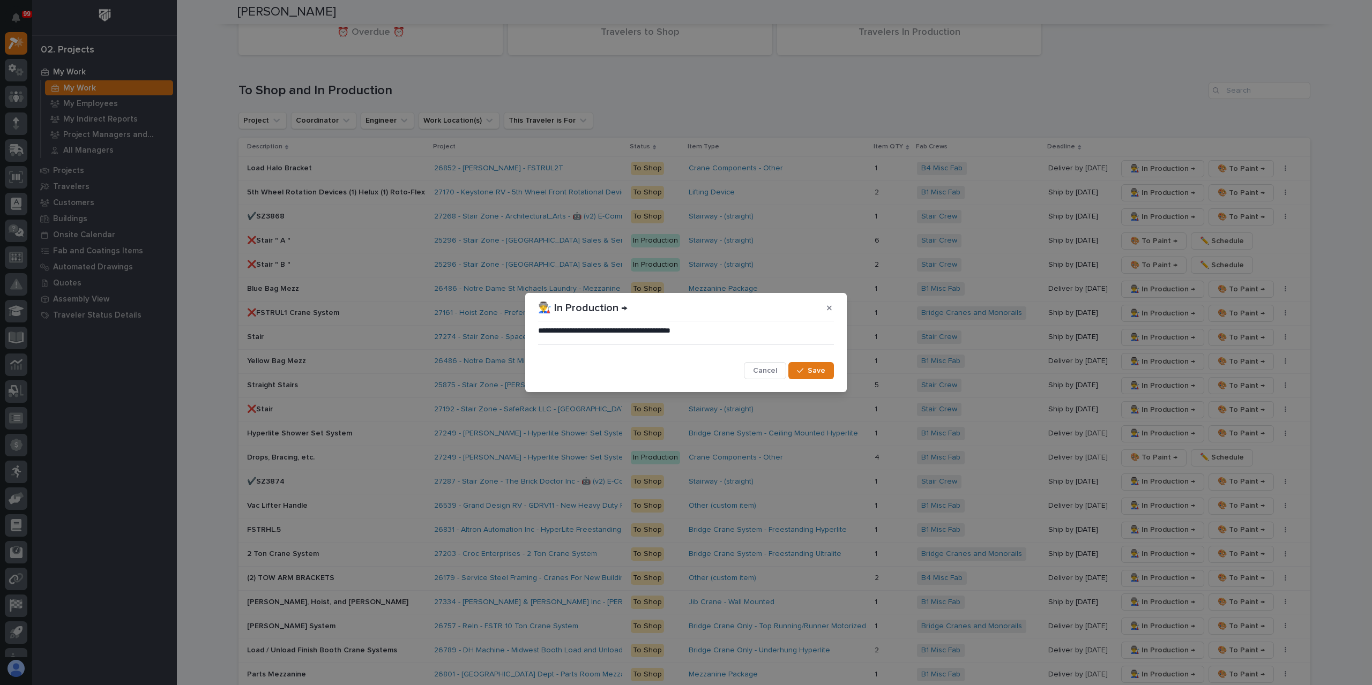
click at [822, 368] on span "Save" at bounding box center [817, 371] width 18 height 10
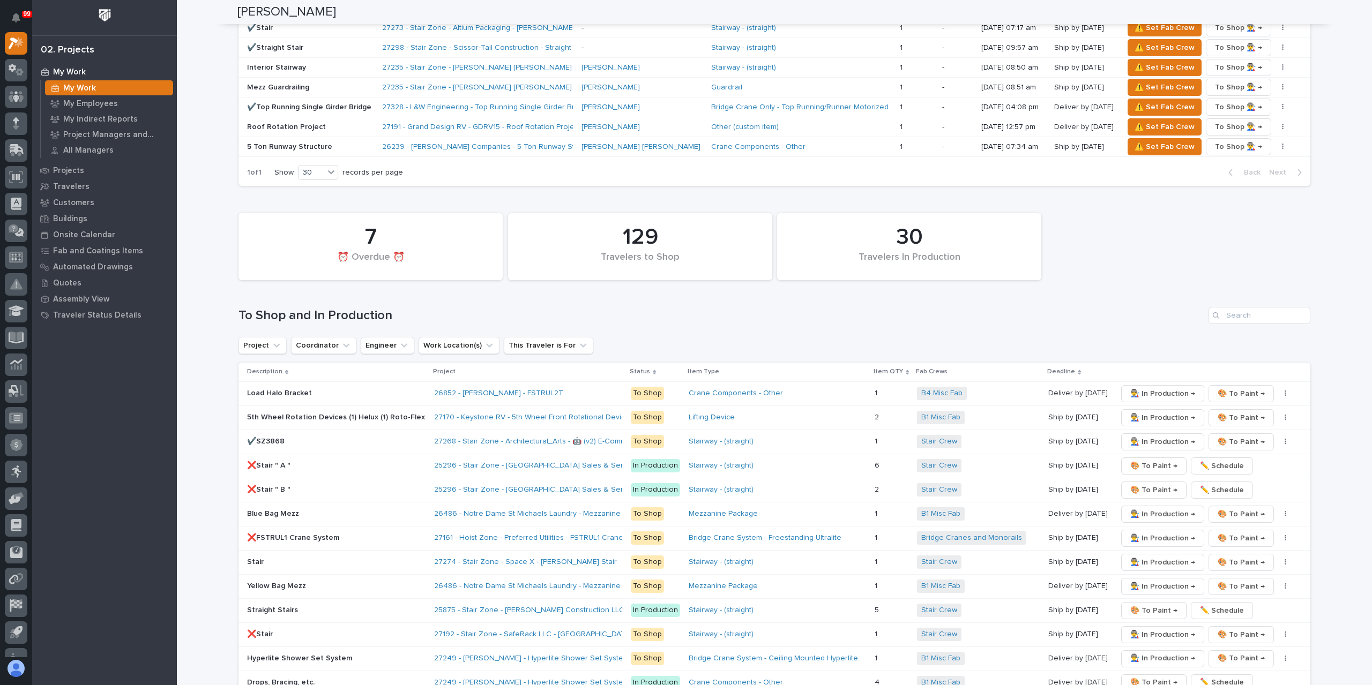
scroll to position [1340, 0]
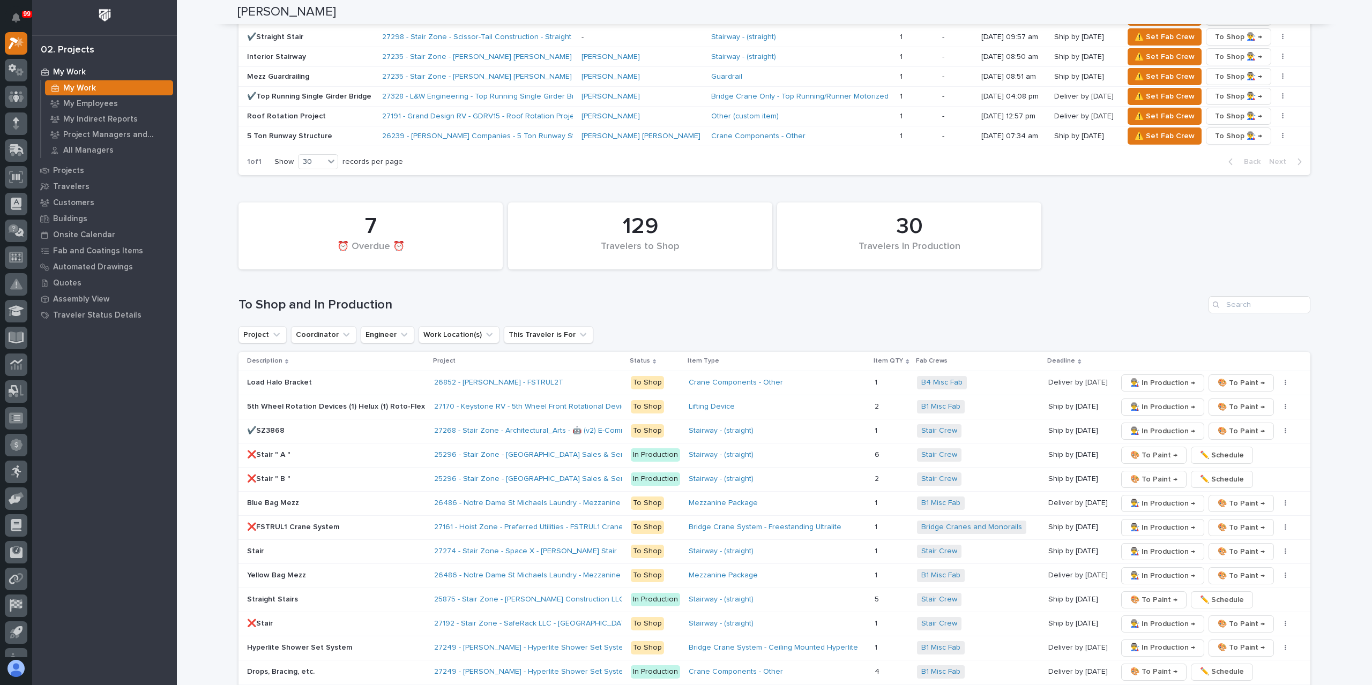
click at [278, 451] on p "❌Stair " A "" at bounding box center [336, 455] width 178 height 9
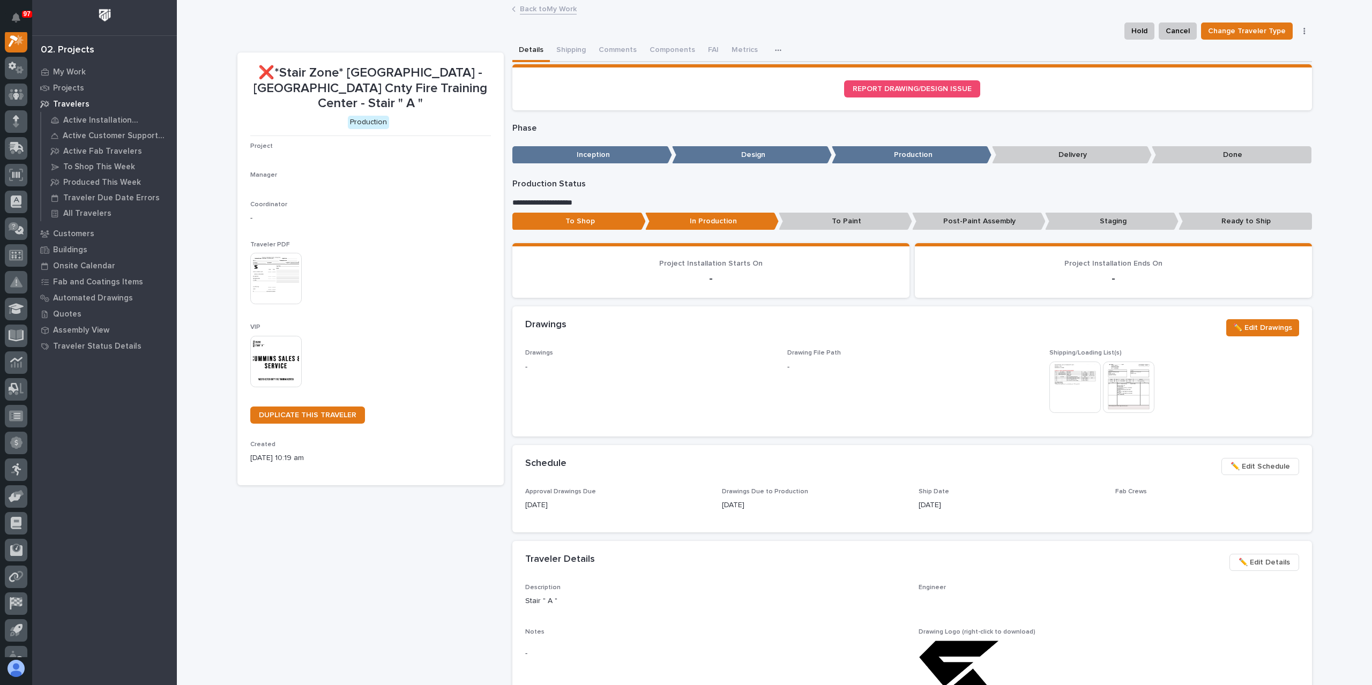
scroll to position [27, 0]
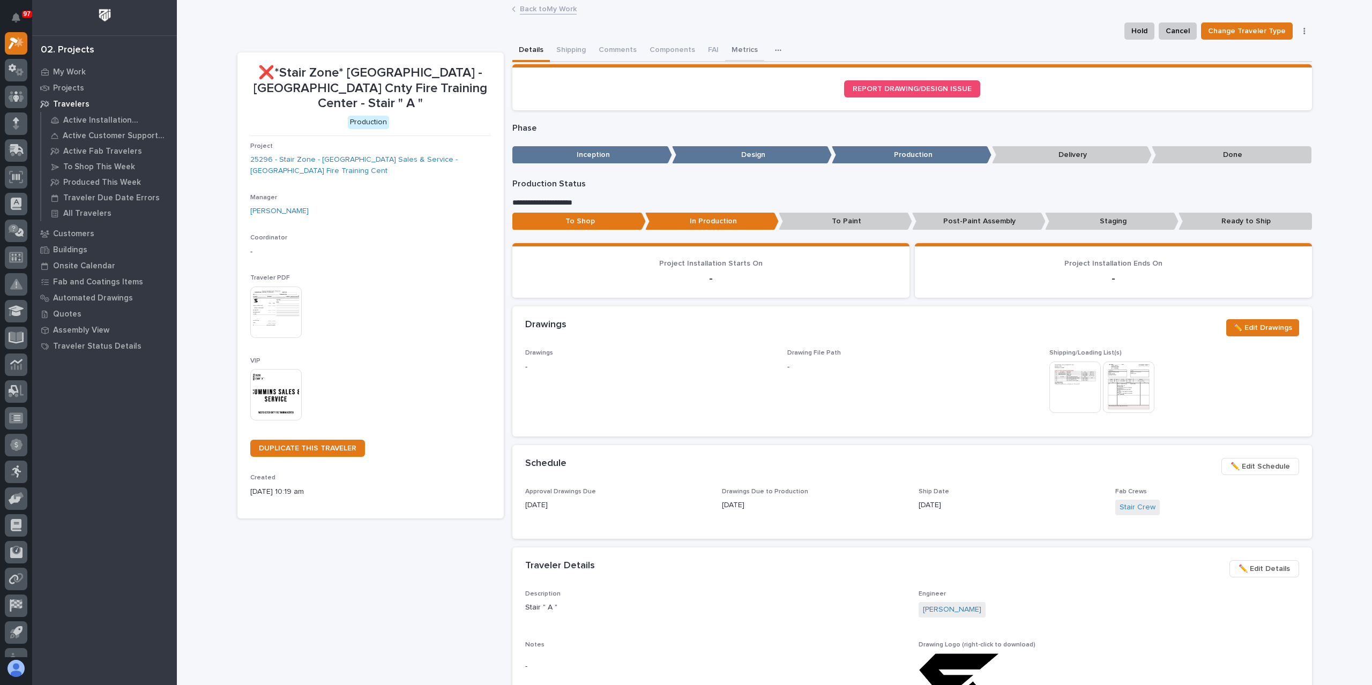
click at [745, 54] on button "Metrics" at bounding box center [744, 51] width 39 height 23
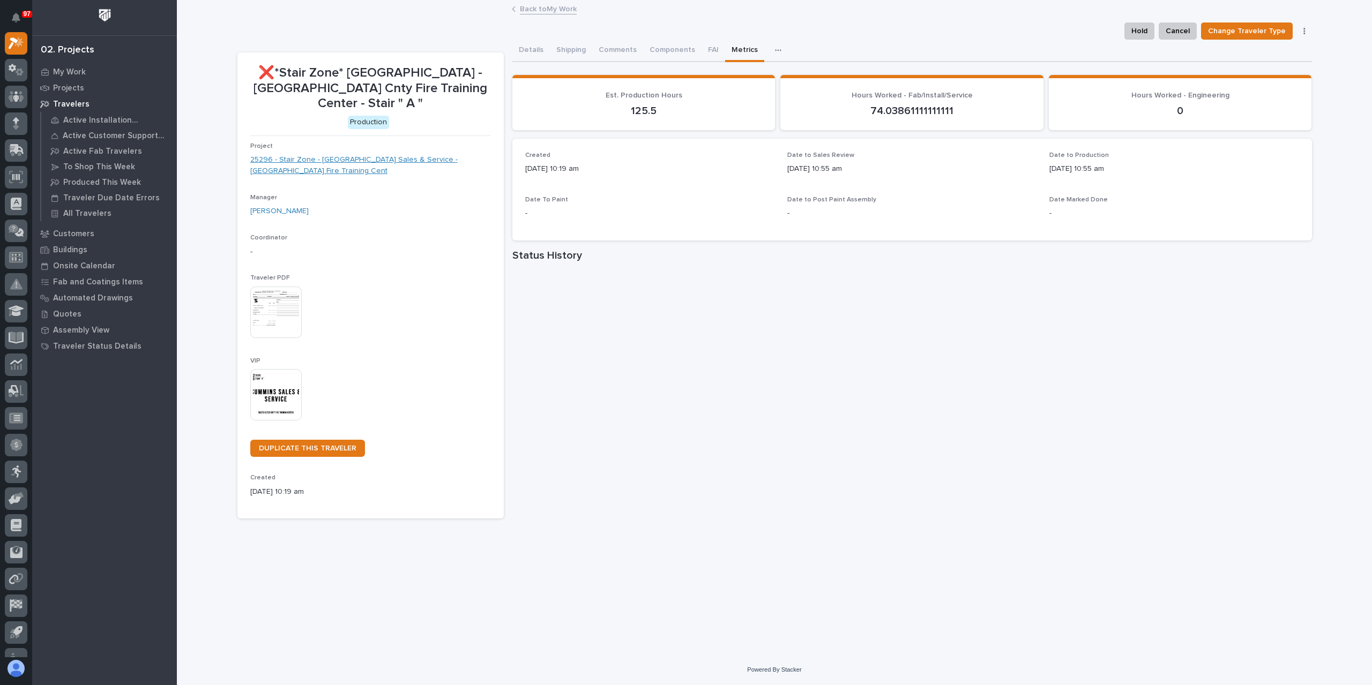
click at [374, 154] on link "25296 - Stair Zone - Cummins Sales & Service - Westchester Fire Training Cent" at bounding box center [370, 165] width 241 height 23
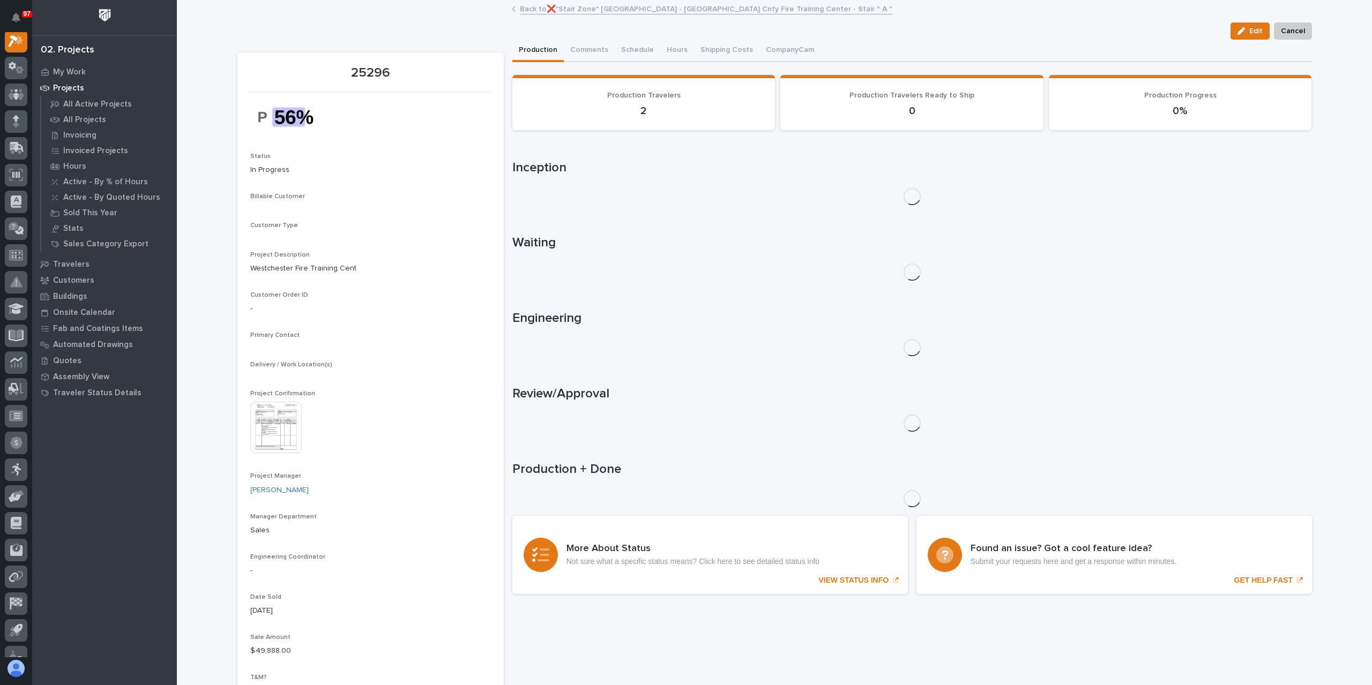
scroll to position [27, 0]
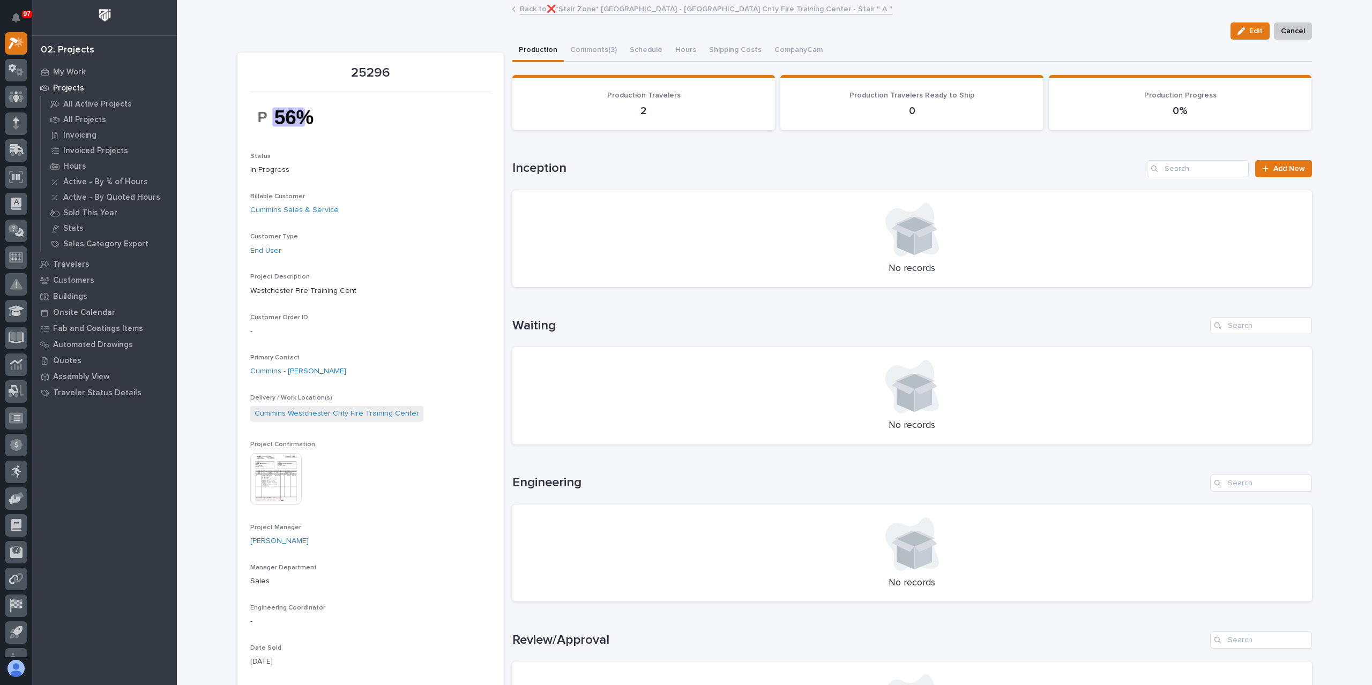
click at [284, 473] on img at bounding box center [275, 478] width 51 height 51
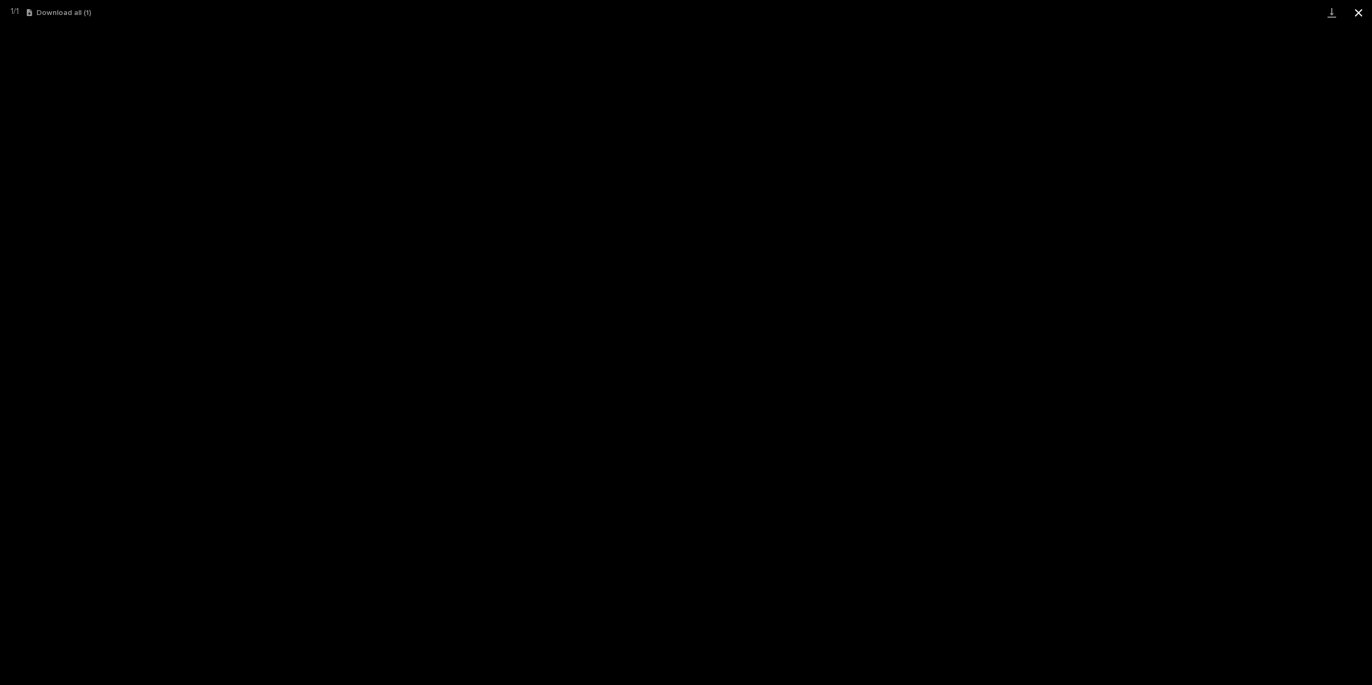
click at [1358, 12] on button "Close gallery" at bounding box center [1358, 12] width 27 height 25
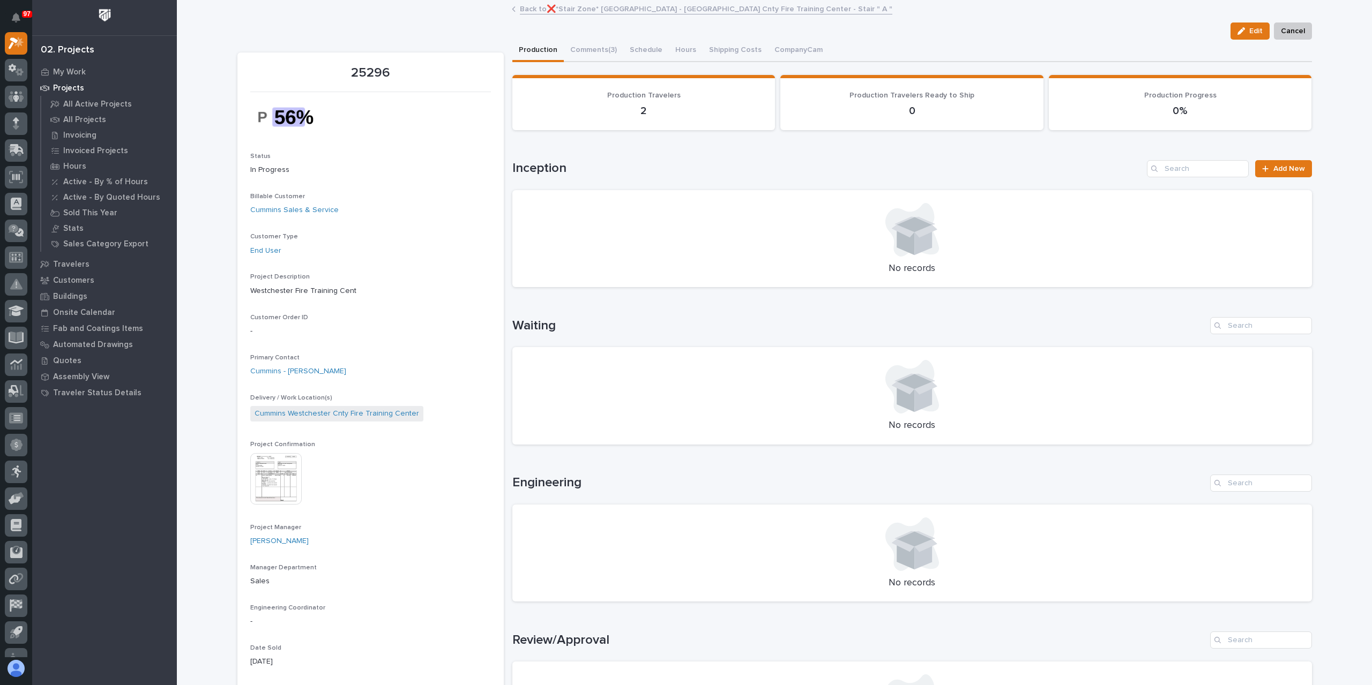
click at [640, 10] on link "Back to ❌*Stair Zone* Cummins - Westchester Cnty Fire Training Center - Stair "…" at bounding box center [706, 8] width 372 height 12
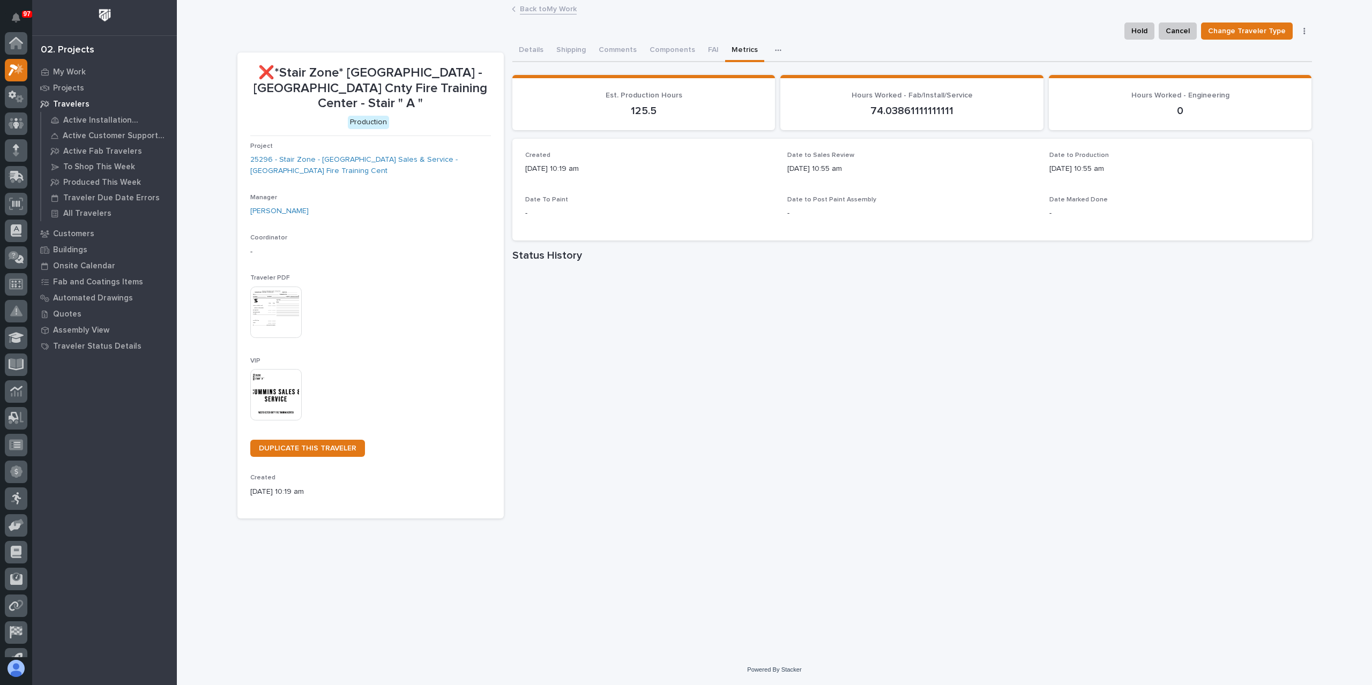
scroll to position [29, 0]
click at [550, 12] on link "Back to My Work" at bounding box center [548, 8] width 57 height 12
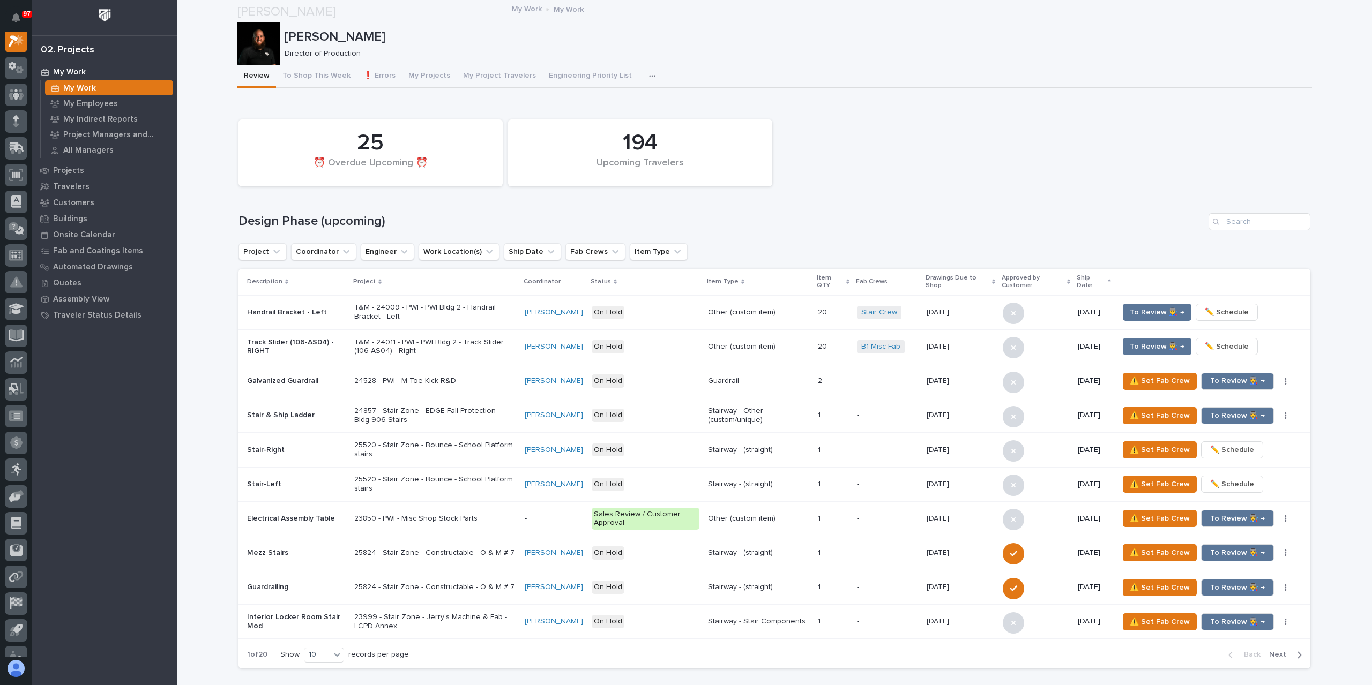
scroll to position [1179, 0]
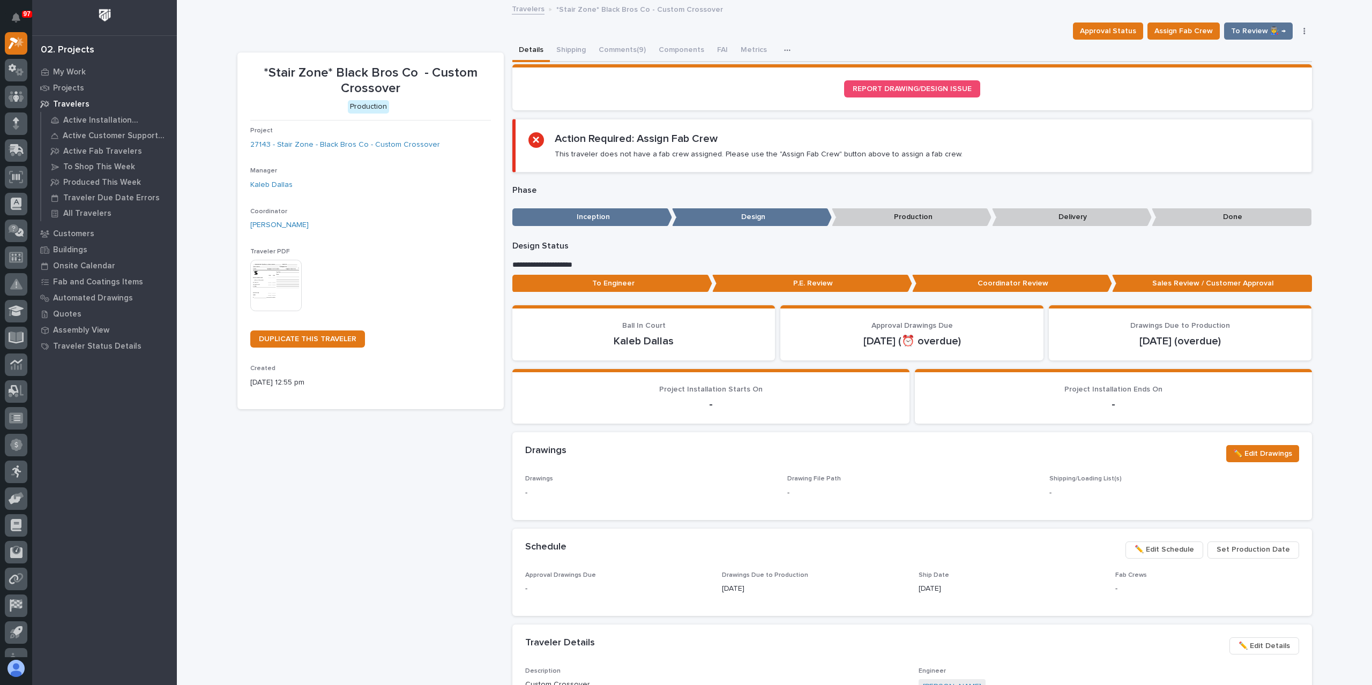
click at [621, 36] on div "Approval Status Assign Fab Crew To Review 👨‍🏭 → Outsource ↑ Hold Cancel Change …" at bounding box center [774, 31] width 1074 height 17
click at [614, 46] on button "Comments (9)" at bounding box center [622, 51] width 60 height 23
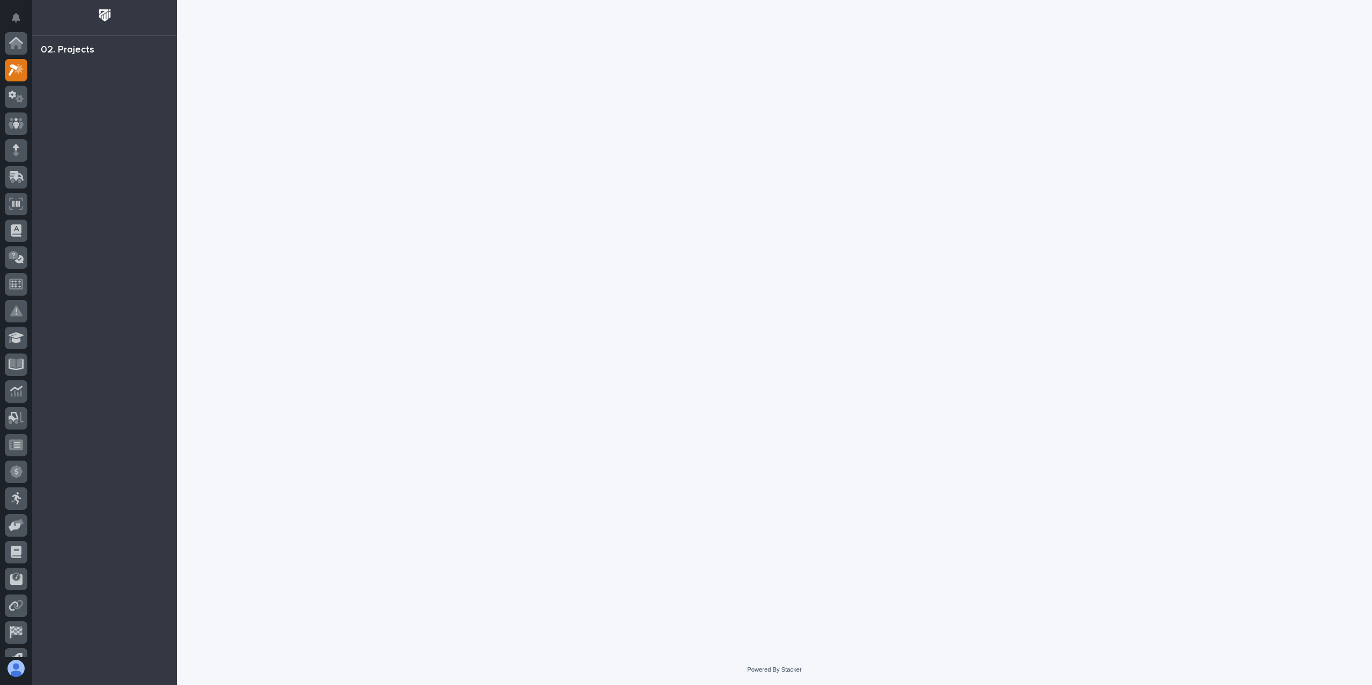
scroll to position [27, 0]
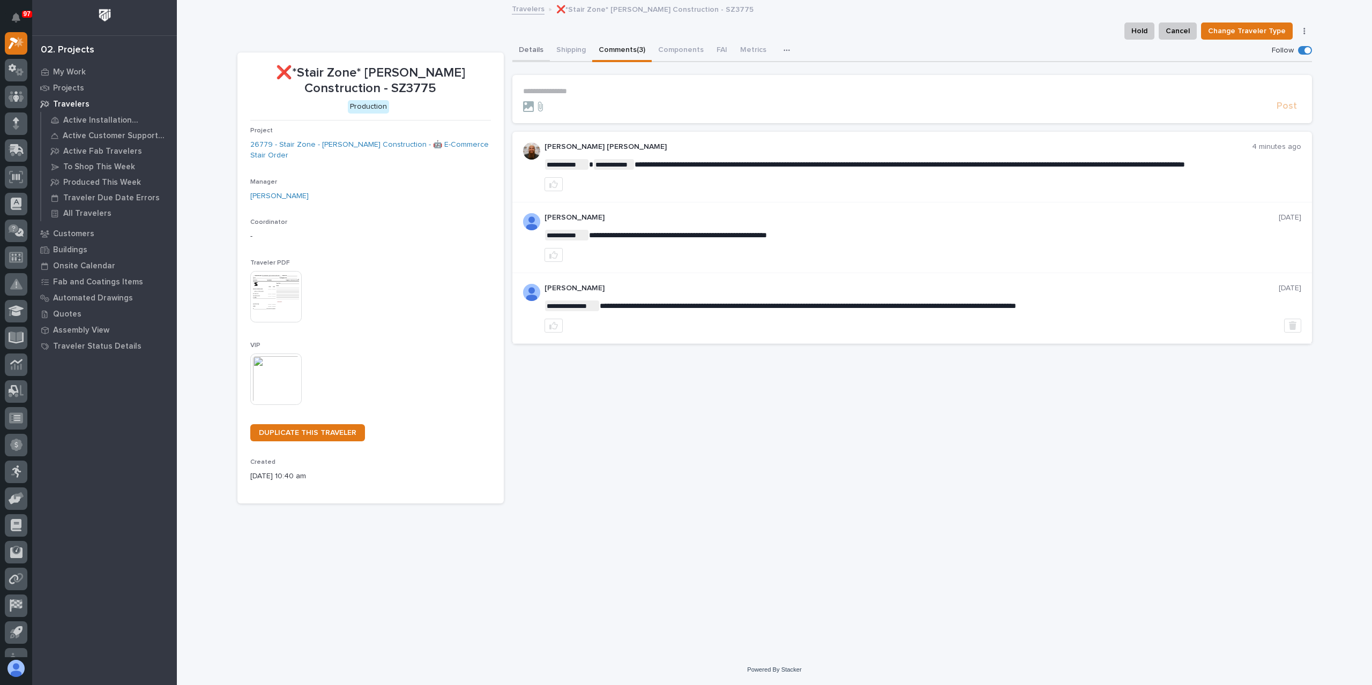
click at [535, 48] on button "Details" at bounding box center [531, 51] width 38 height 23
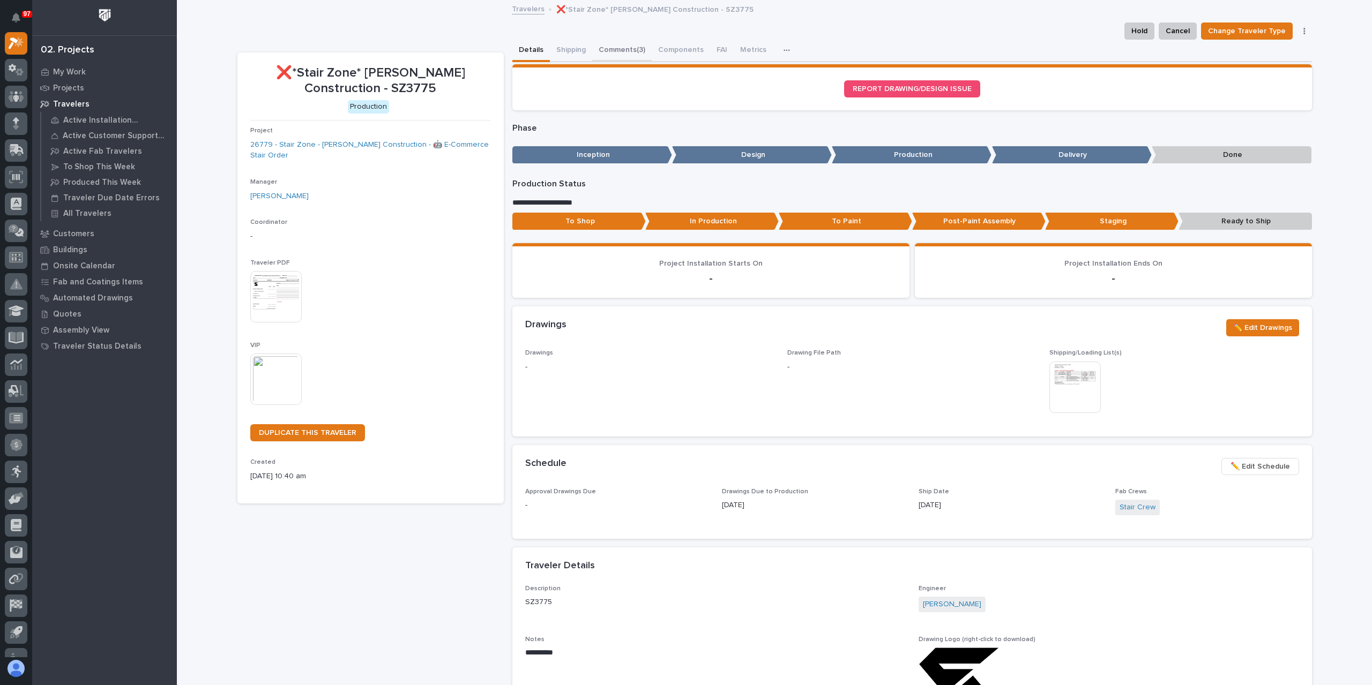
click at [636, 44] on button "Comments (3)" at bounding box center [621, 51] width 59 height 23
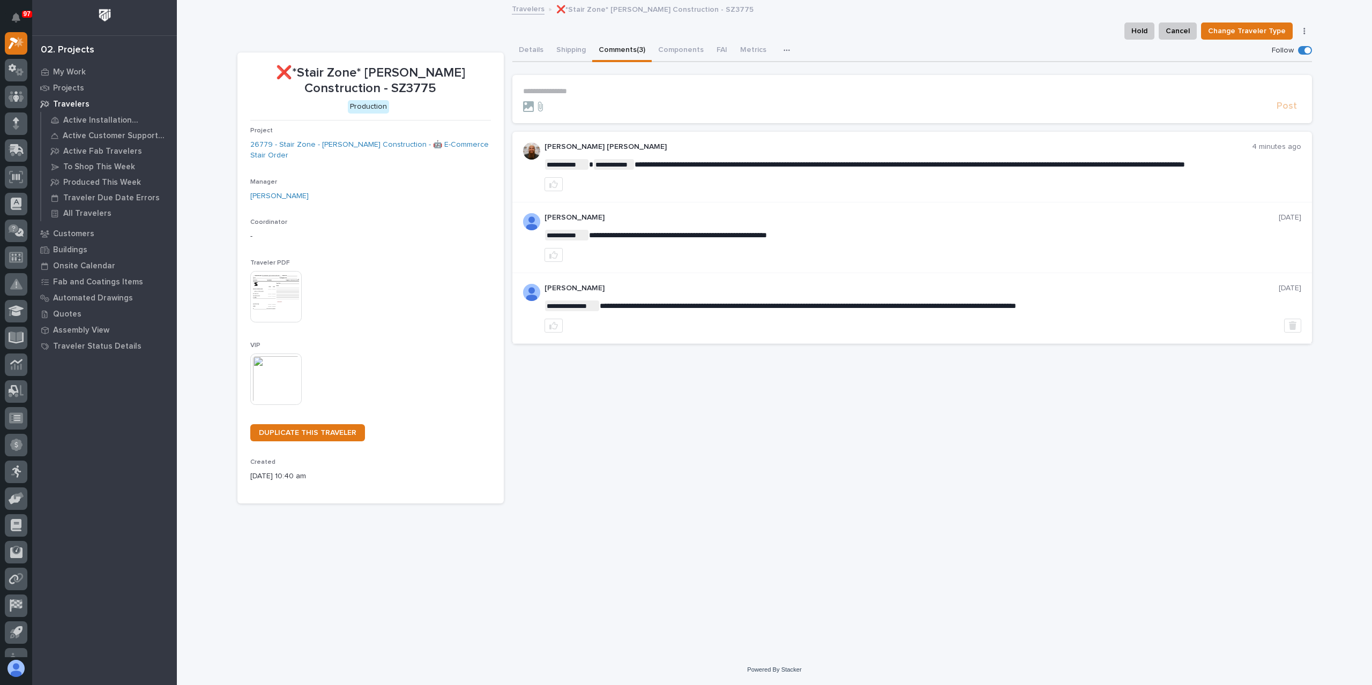
click at [643, 98] on form "**********" at bounding box center [912, 100] width 778 height 26
click at [644, 94] on p "**********" at bounding box center [912, 91] width 778 height 9
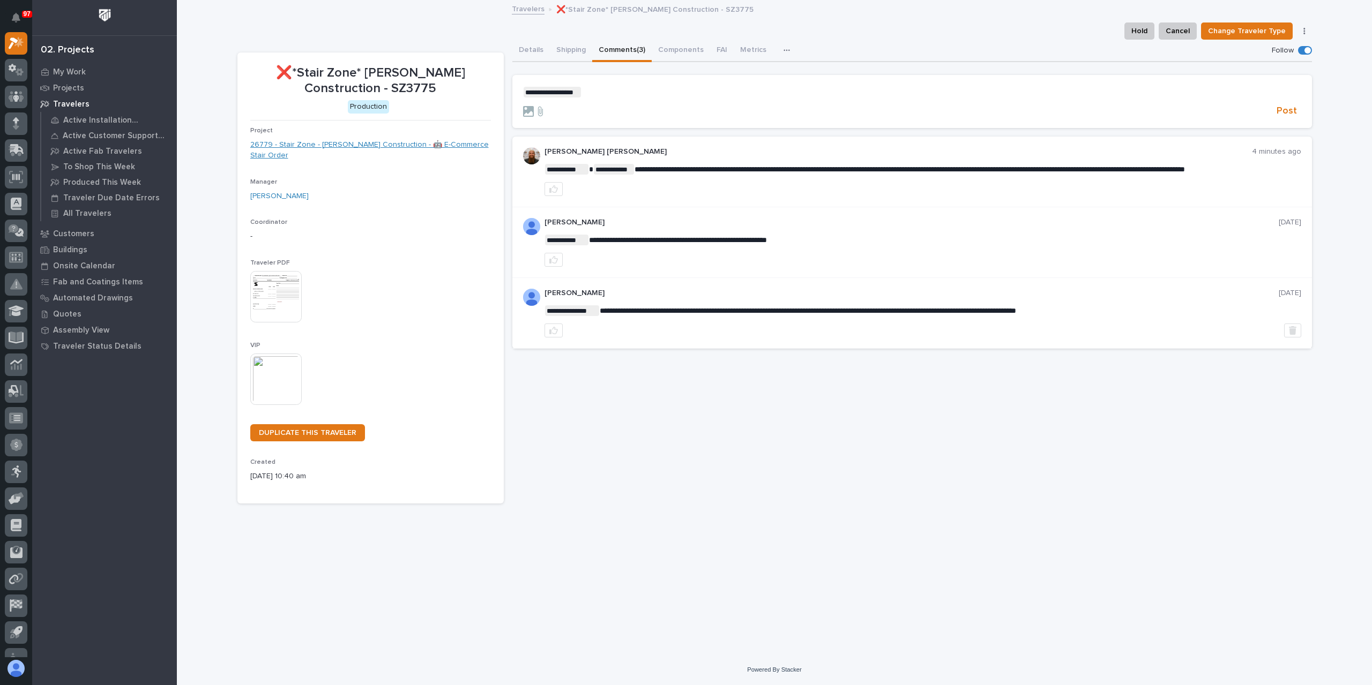
click at [300, 143] on link "26779 - Stair Zone - [PERSON_NAME] Construction - 🤖 E-Commerce Stair Order" at bounding box center [370, 150] width 241 height 23
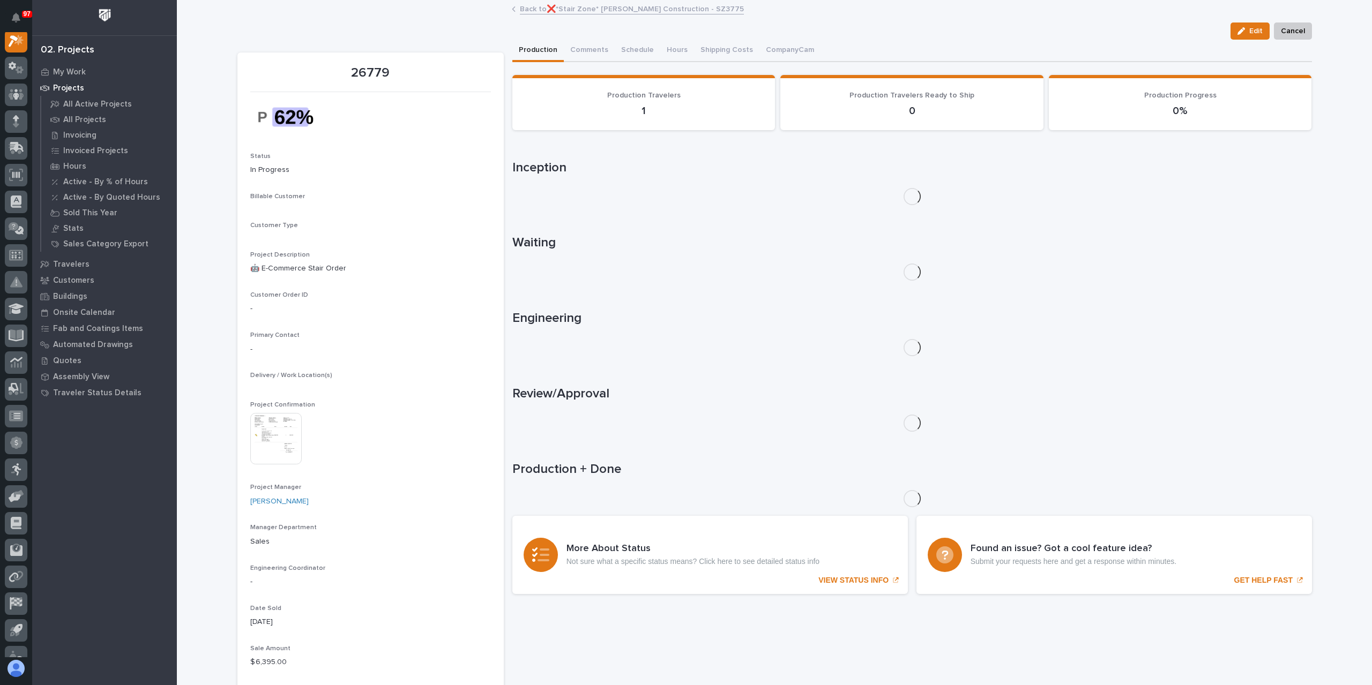
scroll to position [27, 0]
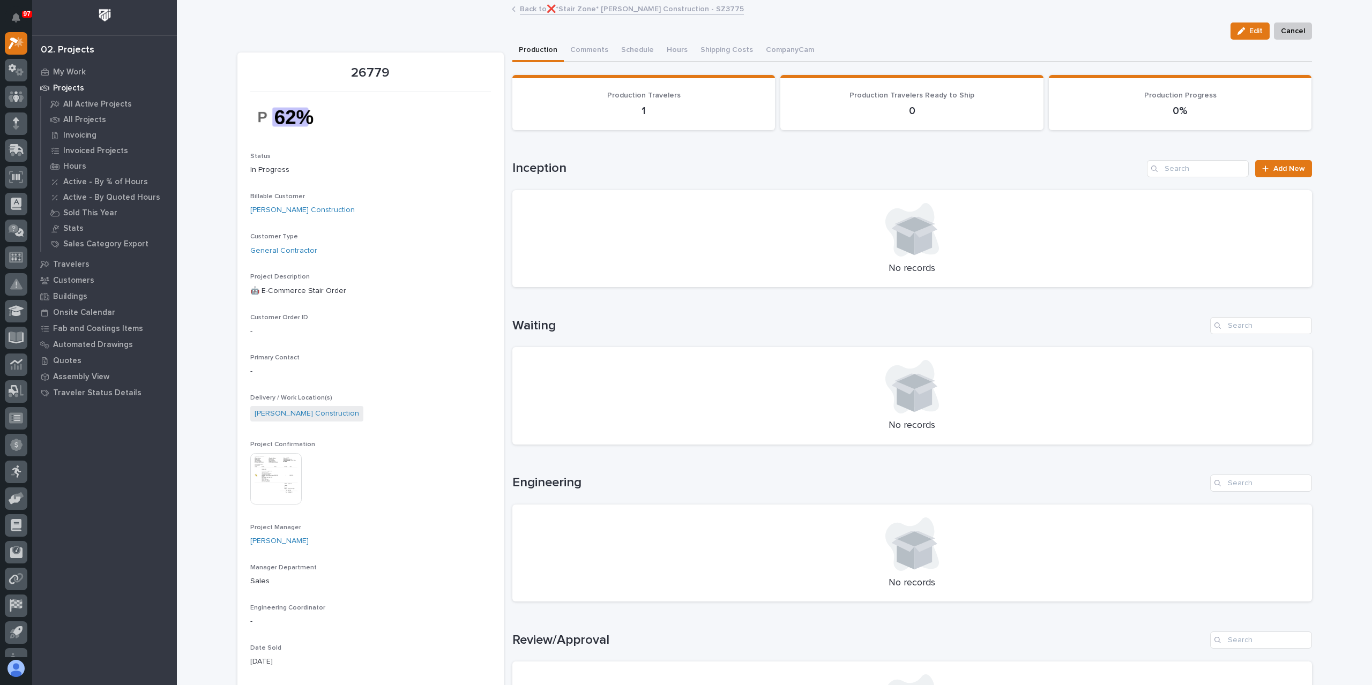
click at [296, 491] on img at bounding box center [275, 478] width 51 height 51
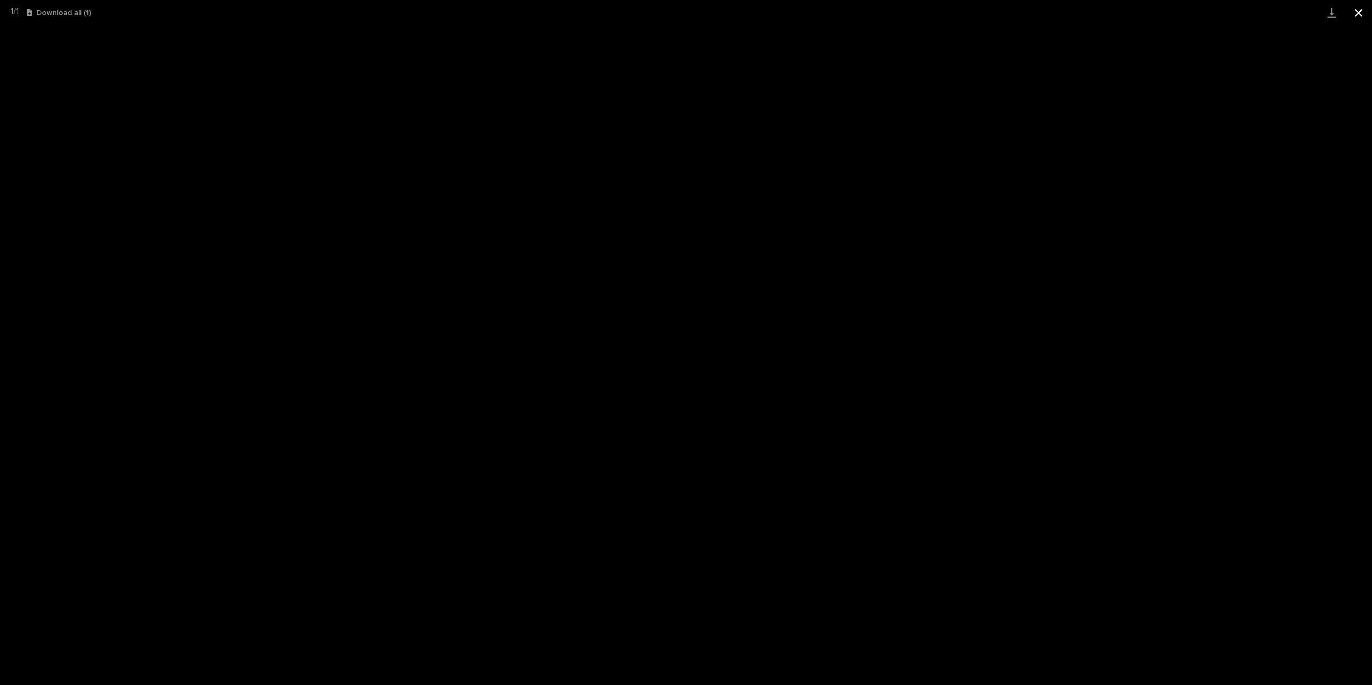
click at [1361, 14] on button "Close gallery" at bounding box center [1358, 12] width 27 height 25
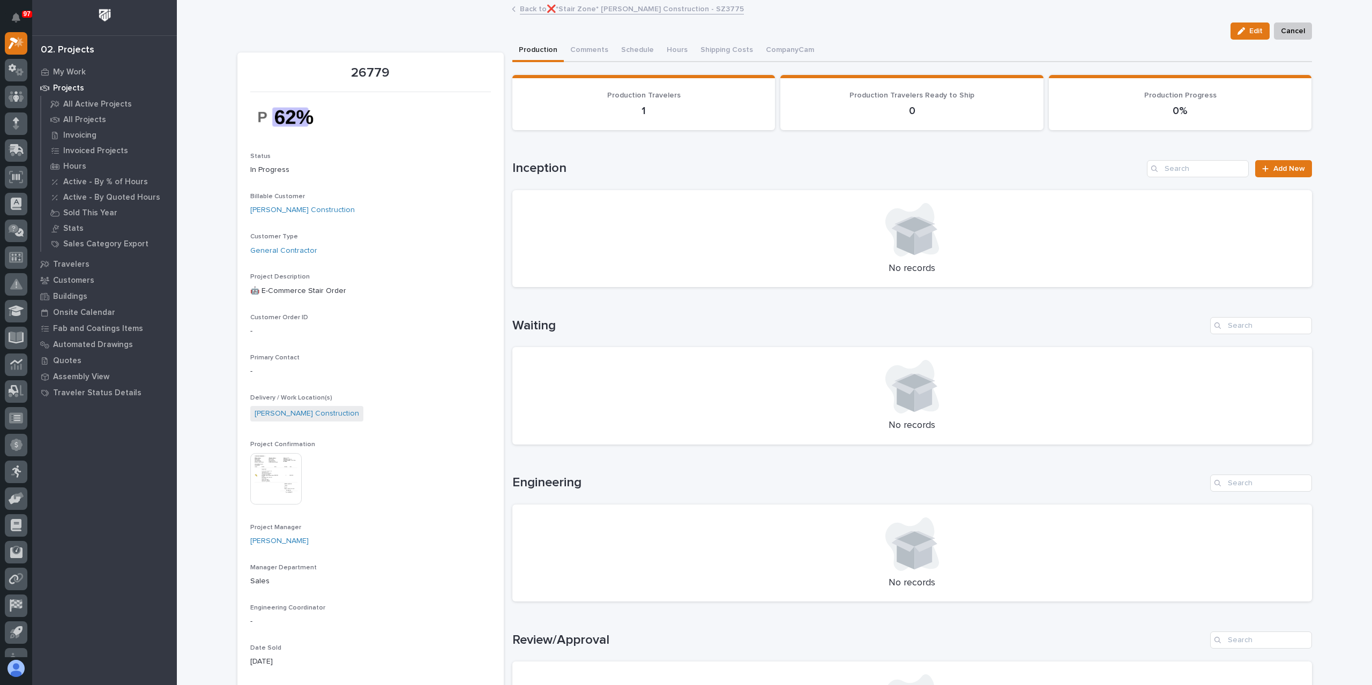
click at [621, 5] on link "Back to ❌*Stair Zone* Eby Construction - SZ3775" at bounding box center [632, 8] width 224 height 12
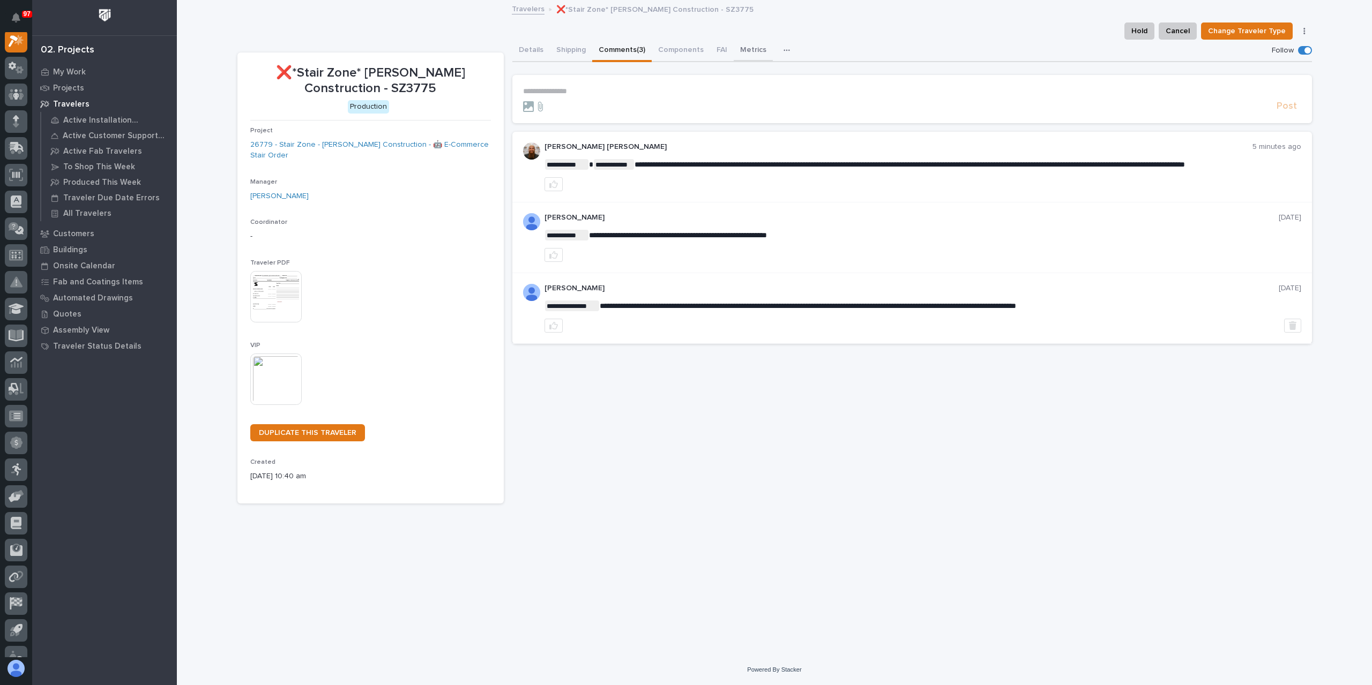
click at [742, 53] on button "Metrics" at bounding box center [753, 51] width 39 height 23
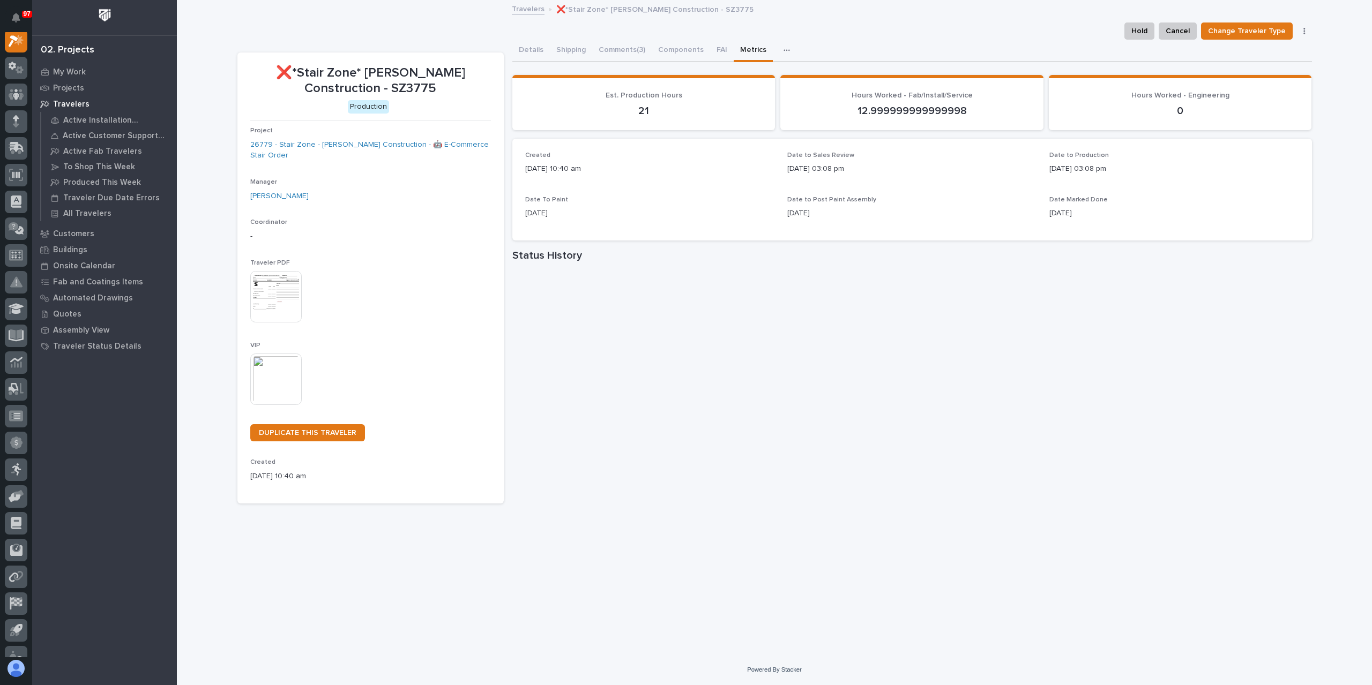
scroll to position [27, 0]
click at [638, 53] on button "Comments (3)" at bounding box center [621, 51] width 59 height 23
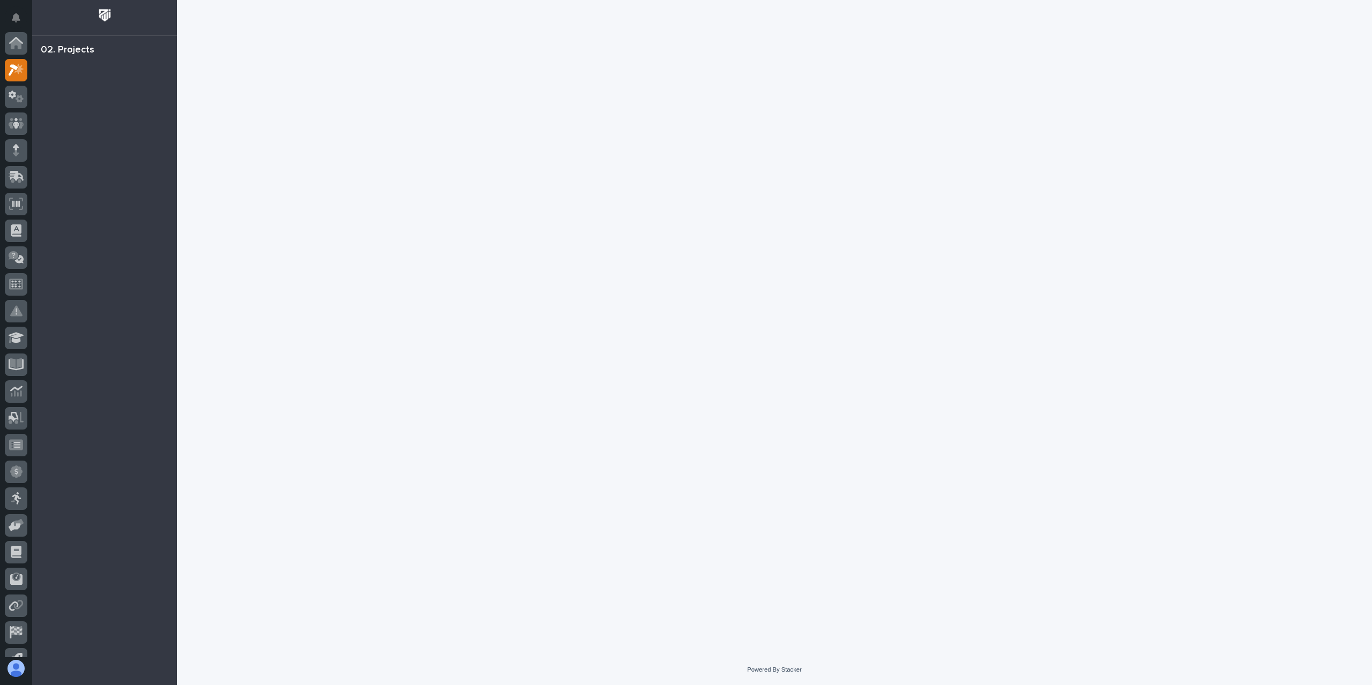
scroll to position [27, 0]
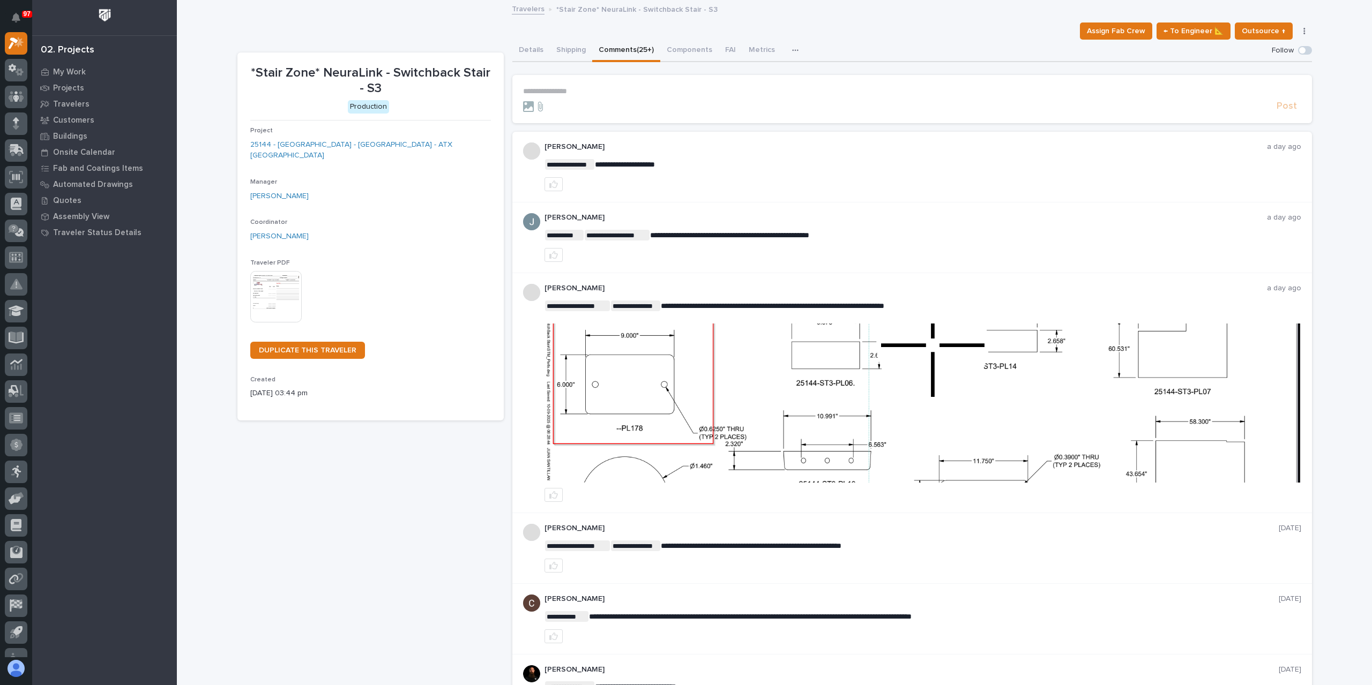
click at [587, 88] on p "**********" at bounding box center [912, 91] width 778 height 9
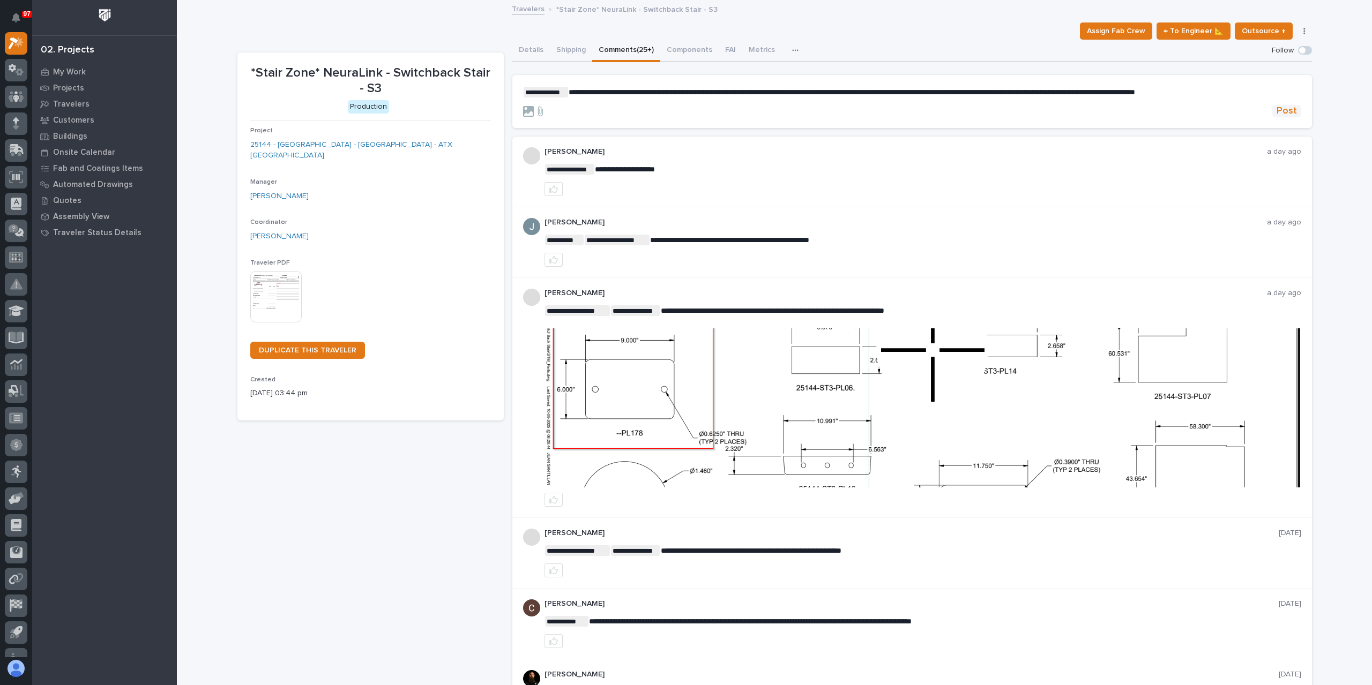
click at [1285, 110] on span "Post" at bounding box center [1287, 111] width 20 height 12
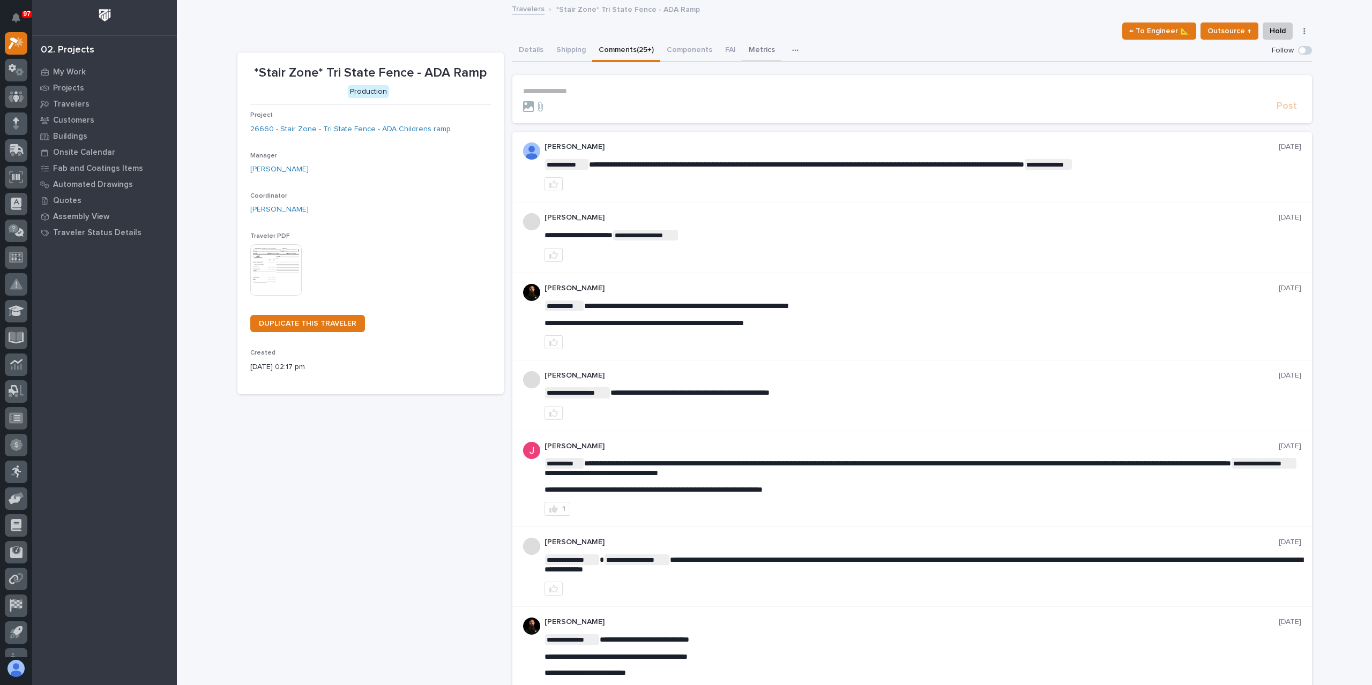
click at [748, 56] on button "Metrics" at bounding box center [761, 51] width 39 height 23
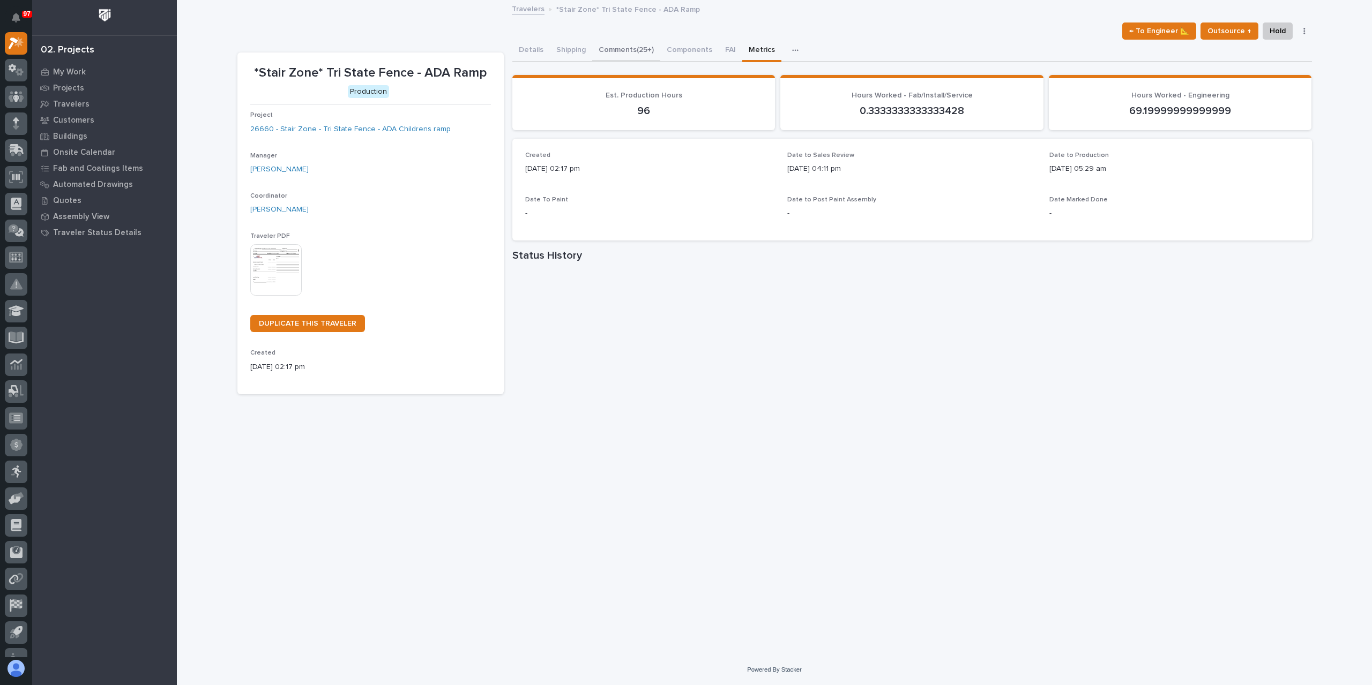
click at [630, 59] on button "Comments (25+)" at bounding box center [626, 51] width 68 height 23
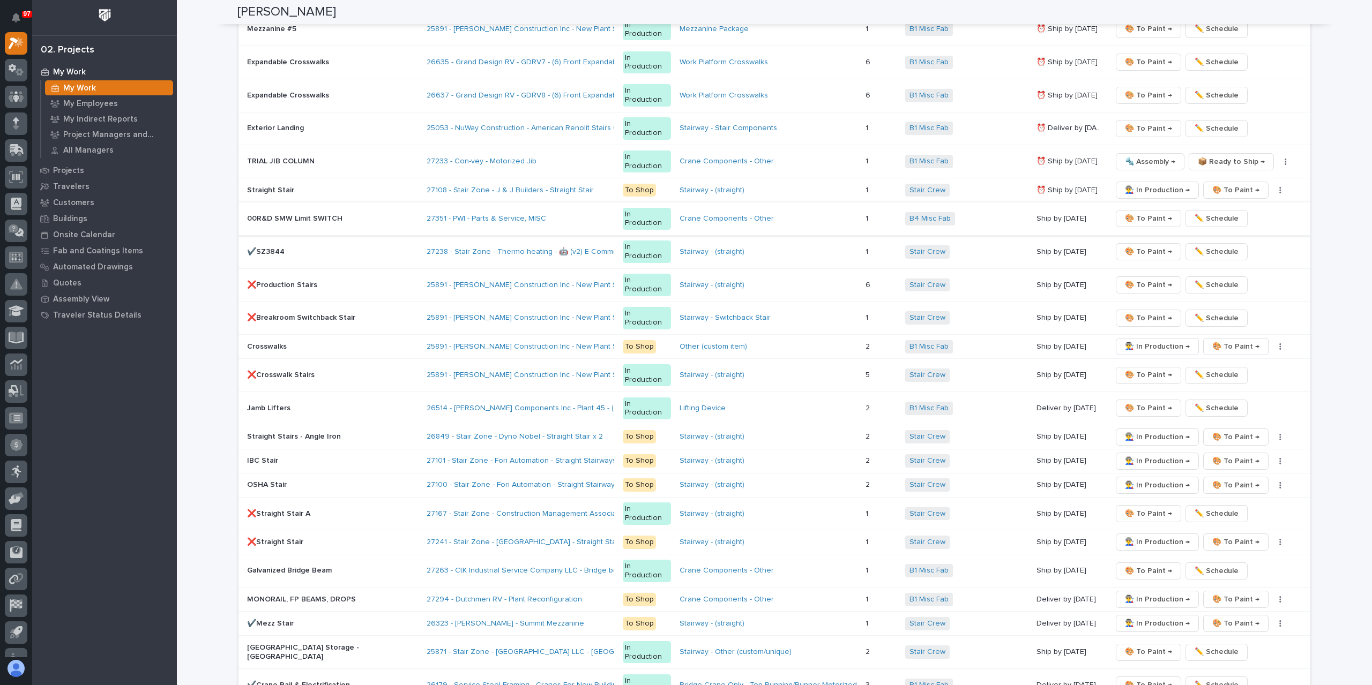
scroll to position [1768, 0]
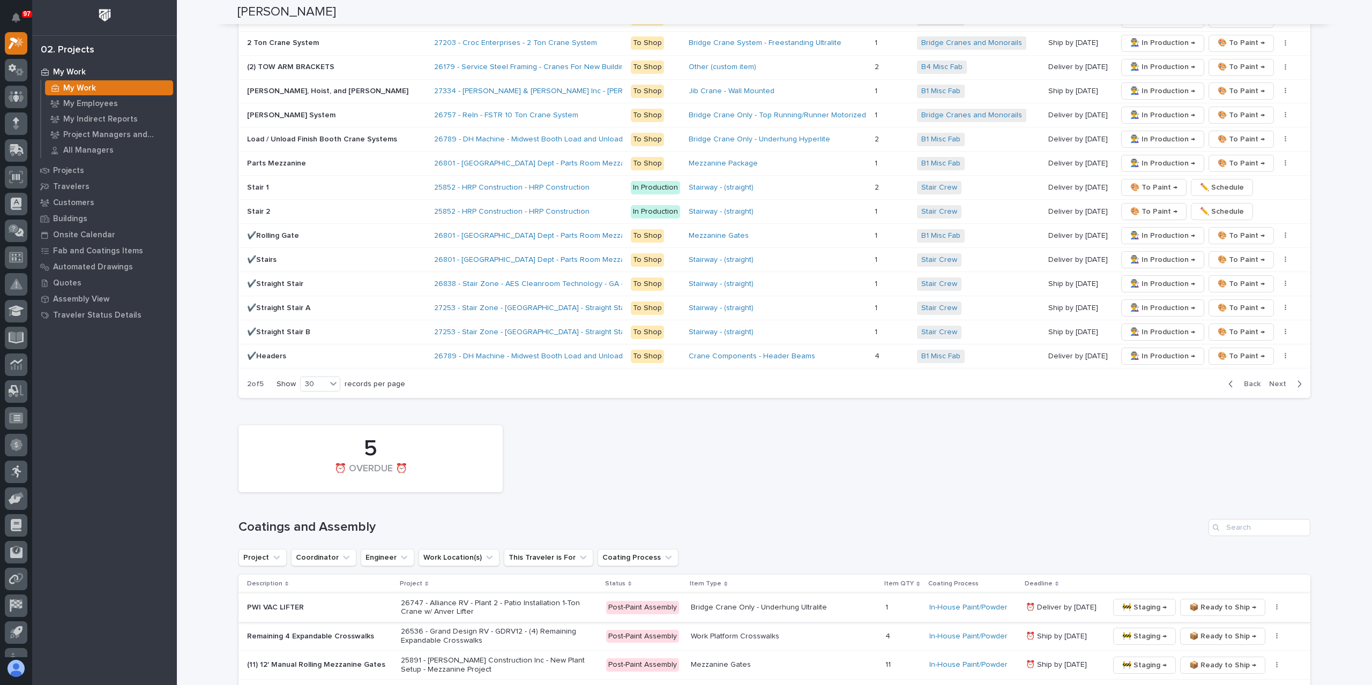
scroll to position [2090, 0]
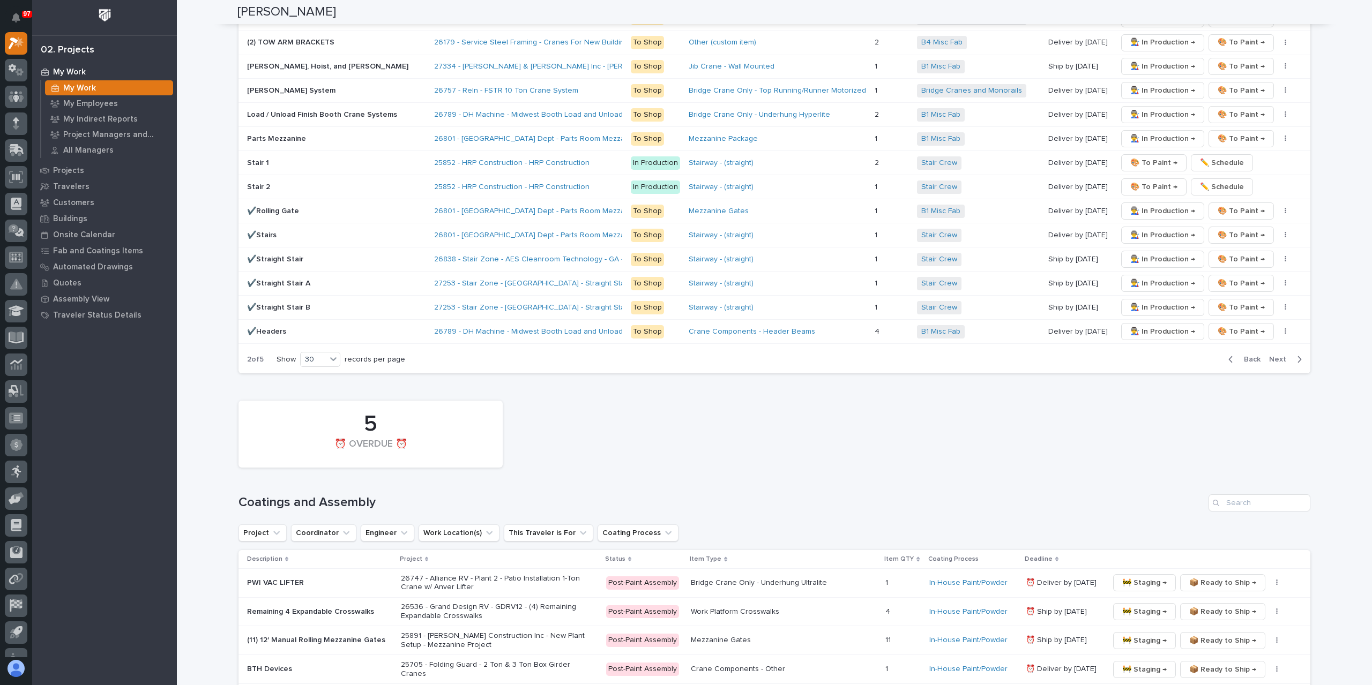
drag, startPoint x: 1240, startPoint y: 350, endPoint x: 757, endPoint y: 465, distance: 496.8
click at [1240, 355] on span "Back" at bounding box center [1248, 360] width 23 height 10
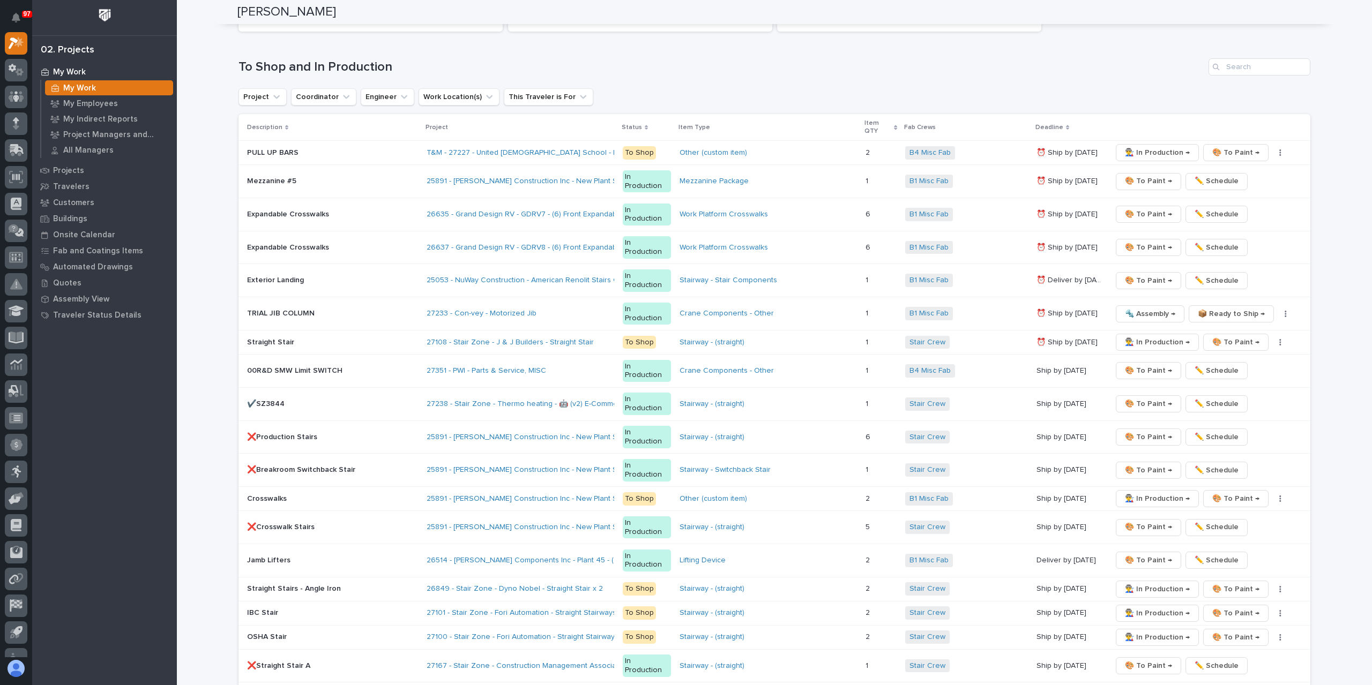
scroll to position [1627, 0]
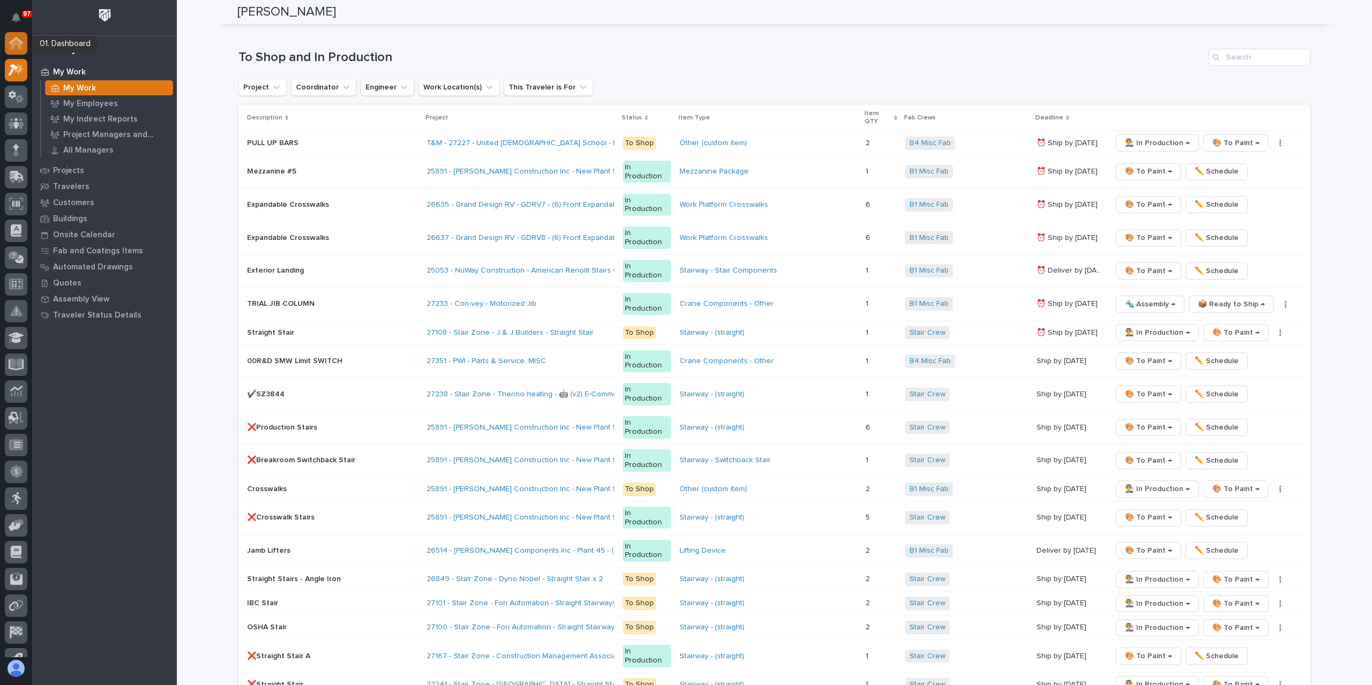
click at [13, 48] on icon at bounding box center [16, 44] width 11 height 11
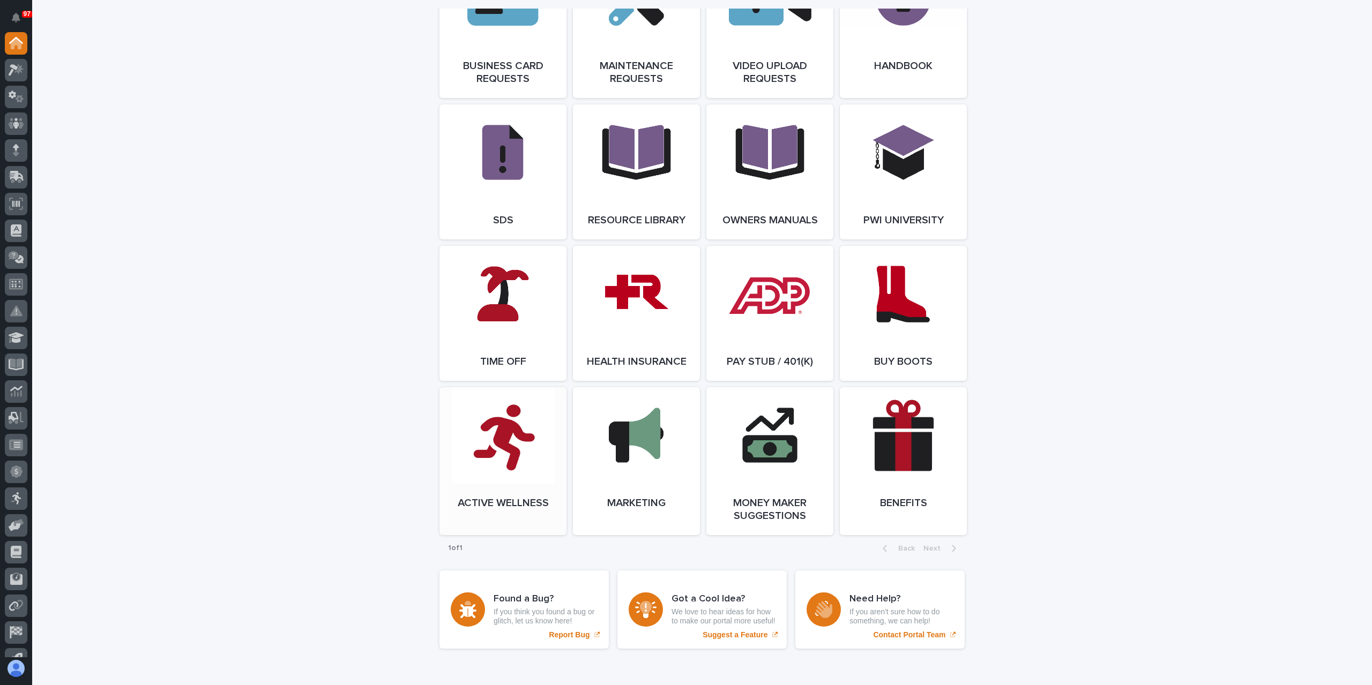
scroll to position [1842, 0]
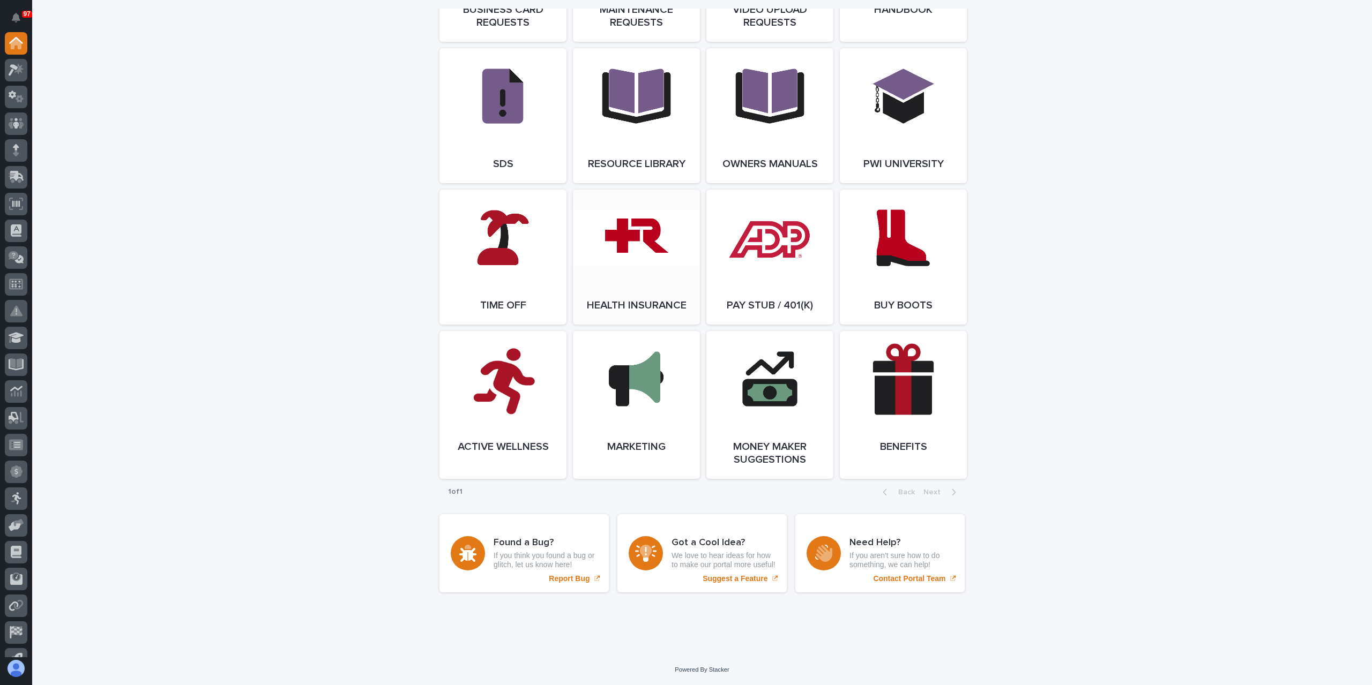
click at [598, 281] on link "Open Link" at bounding box center [636, 257] width 127 height 135
click at [12, 68] on icon at bounding box center [17, 70] width 16 height 12
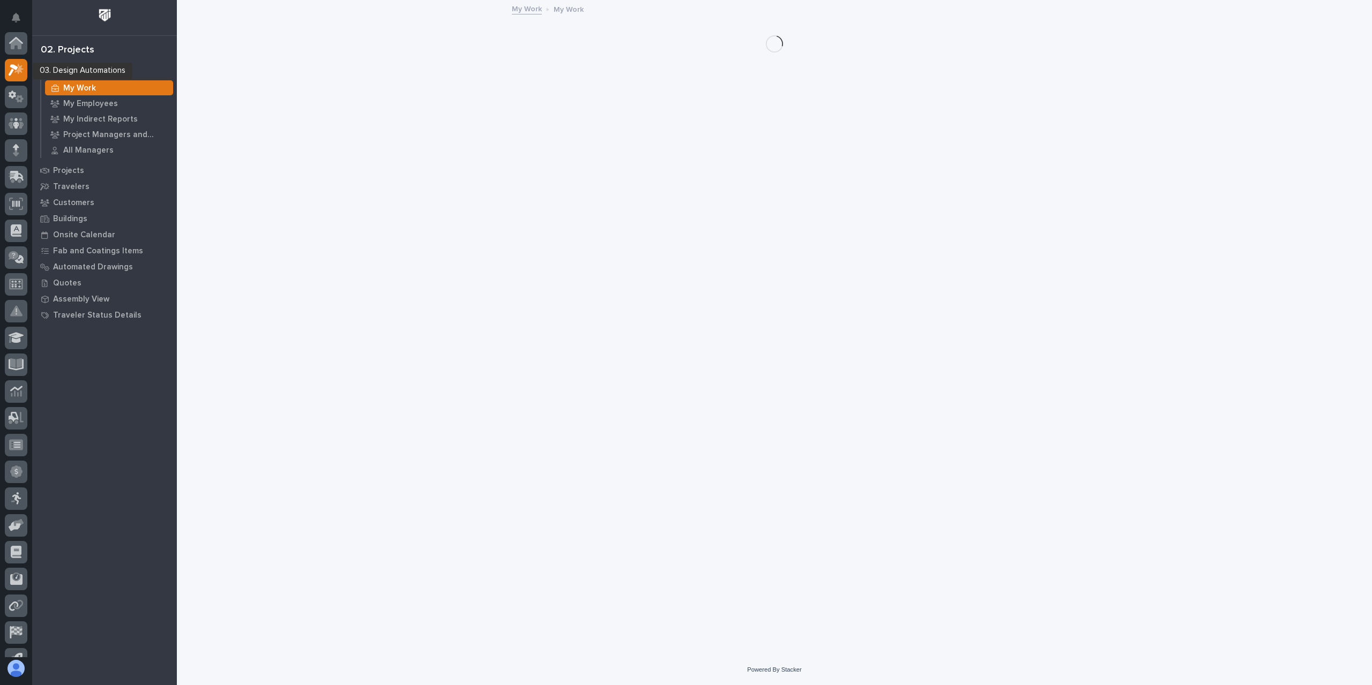
scroll to position [27, 0]
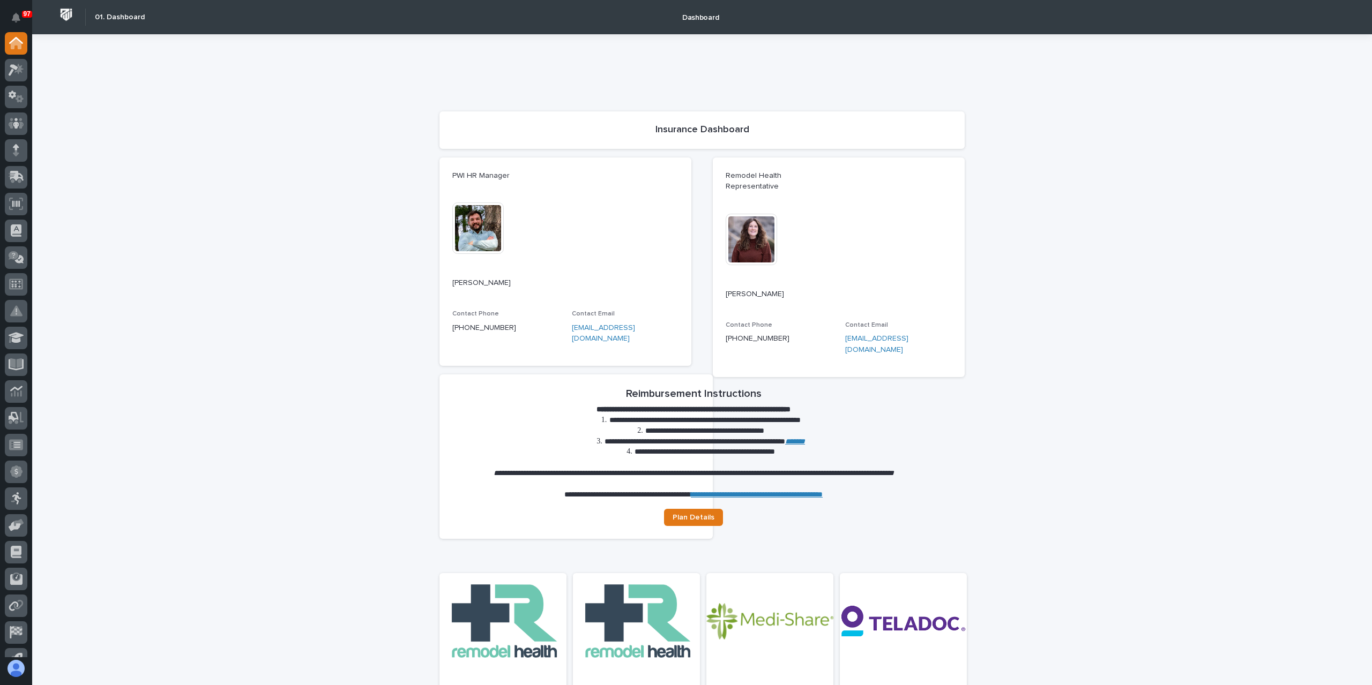
scroll to position [322, 0]
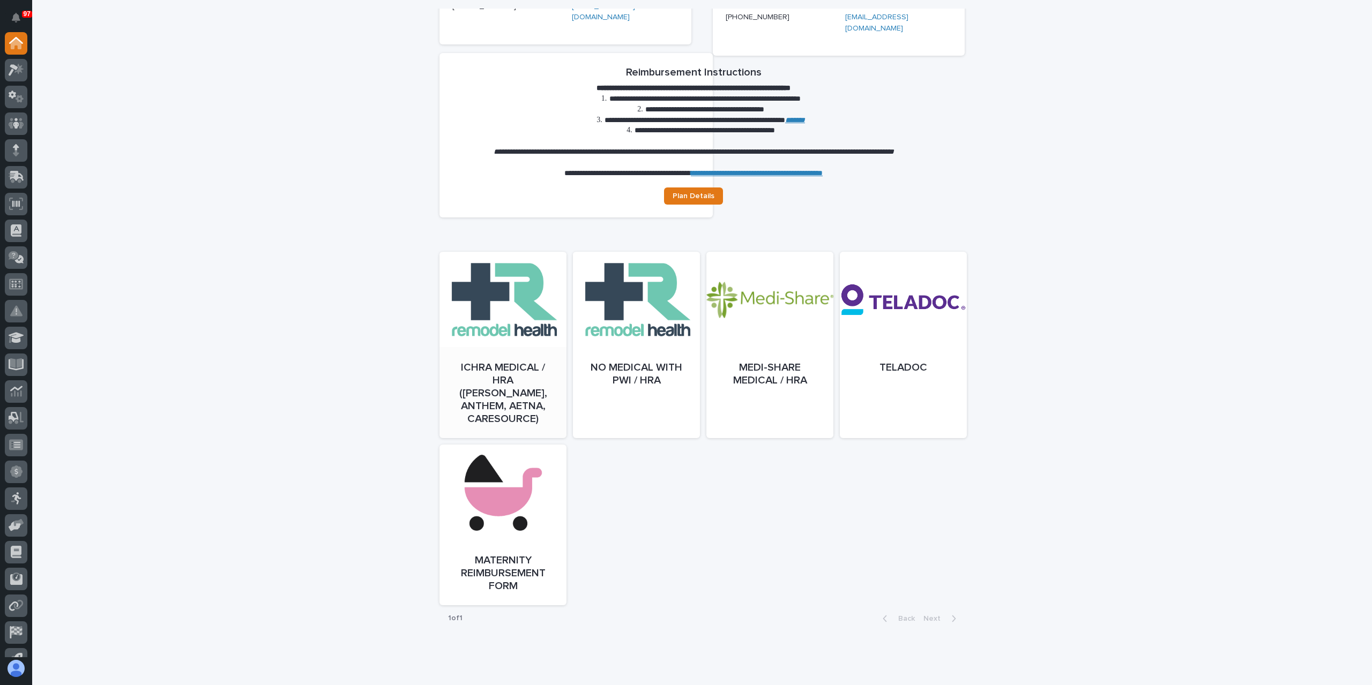
click at [490, 340] on link "Open" at bounding box center [502, 356] width 127 height 186
click at [23, 73] on icon at bounding box center [17, 70] width 16 height 12
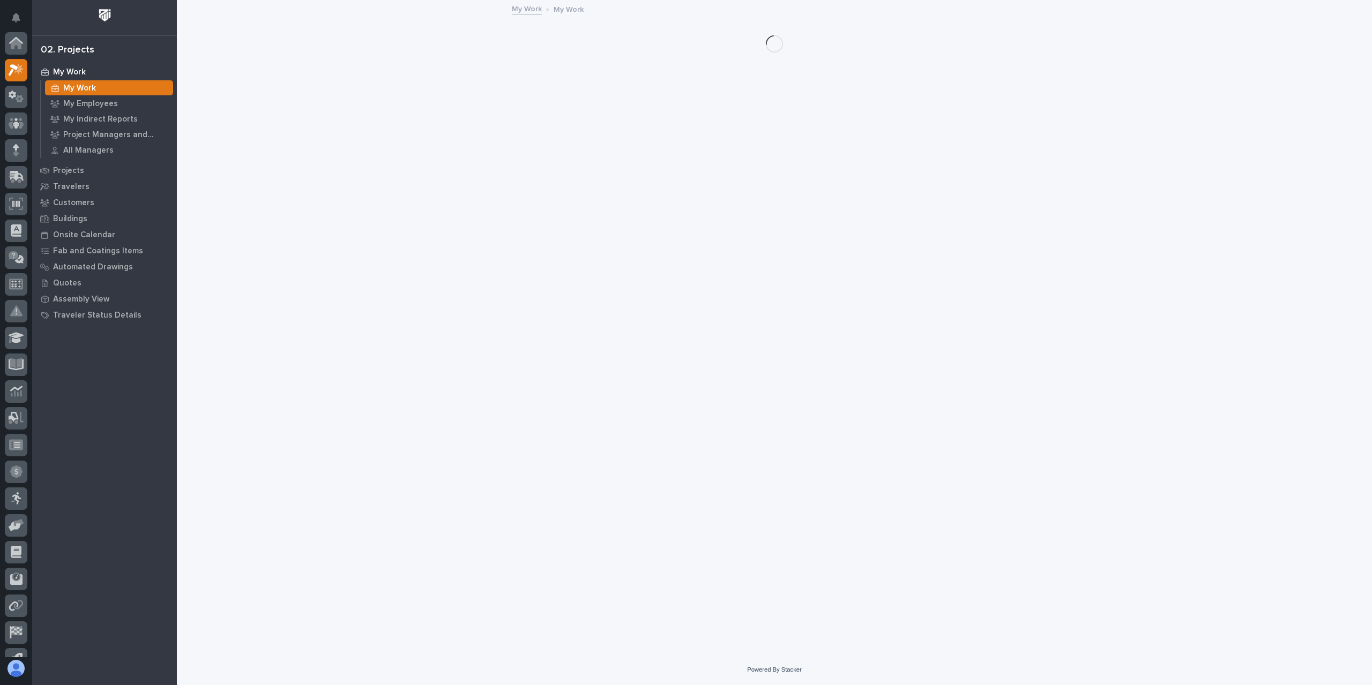
scroll to position [27, 0]
